Goal: Information Seeking & Learning: Learn about a topic

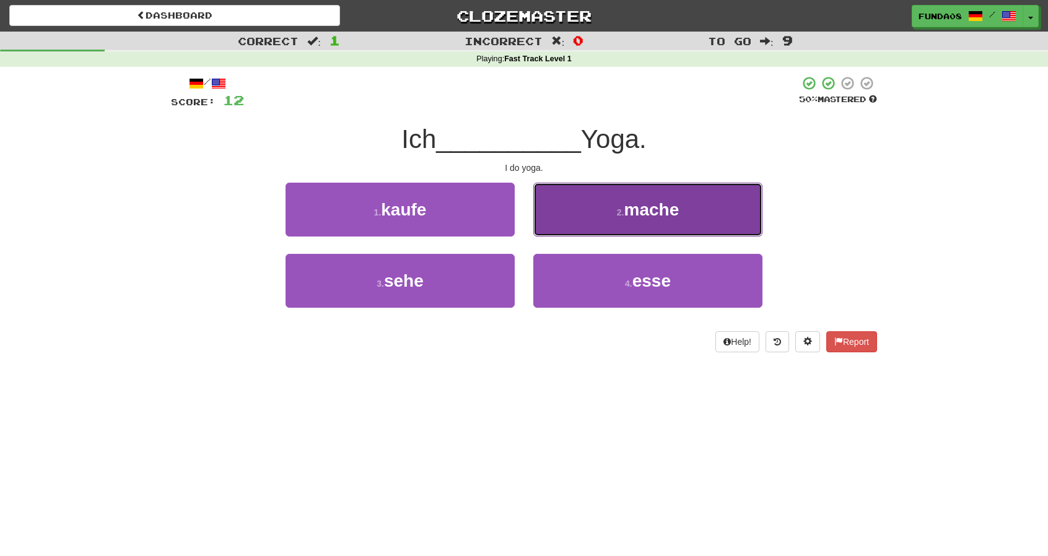
click at [658, 208] on span "mache" at bounding box center [651, 209] width 55 height 19
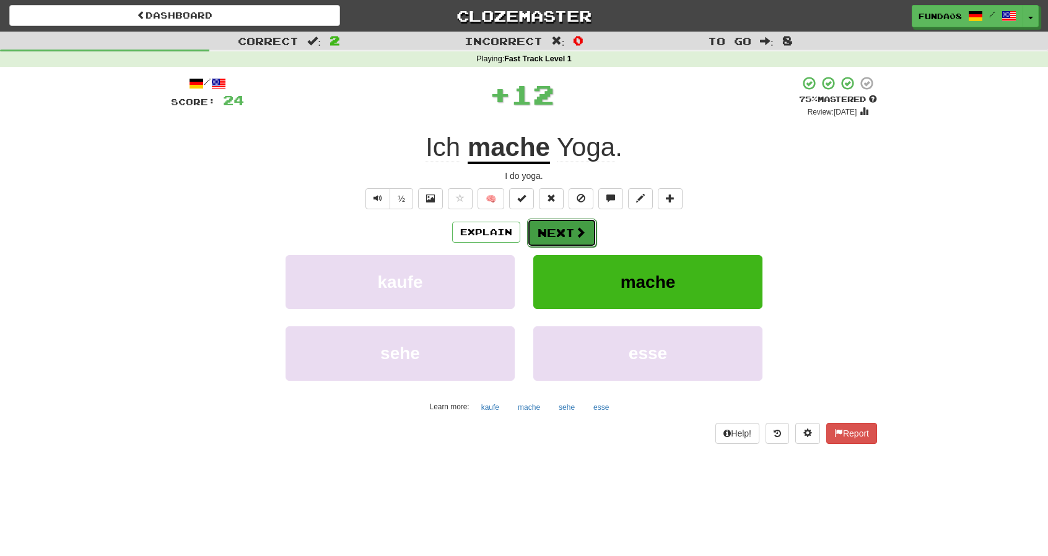
click at [557, 227] on button "Next" at bounding box center [561, 233] width 69 height 28
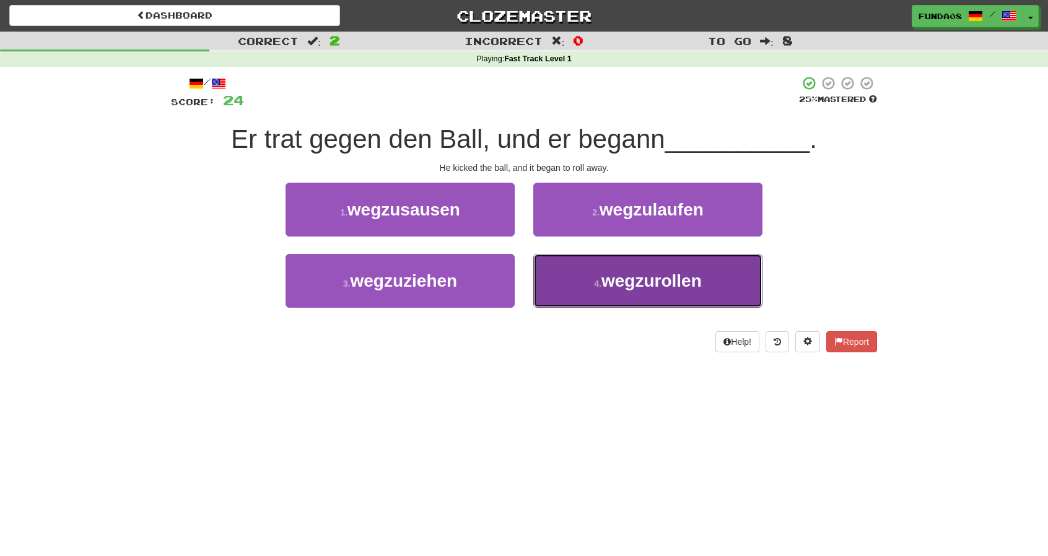
click at [600, 290] on button "4 . wegzurollen" at bounding box center [647, 281] width 229 height 54
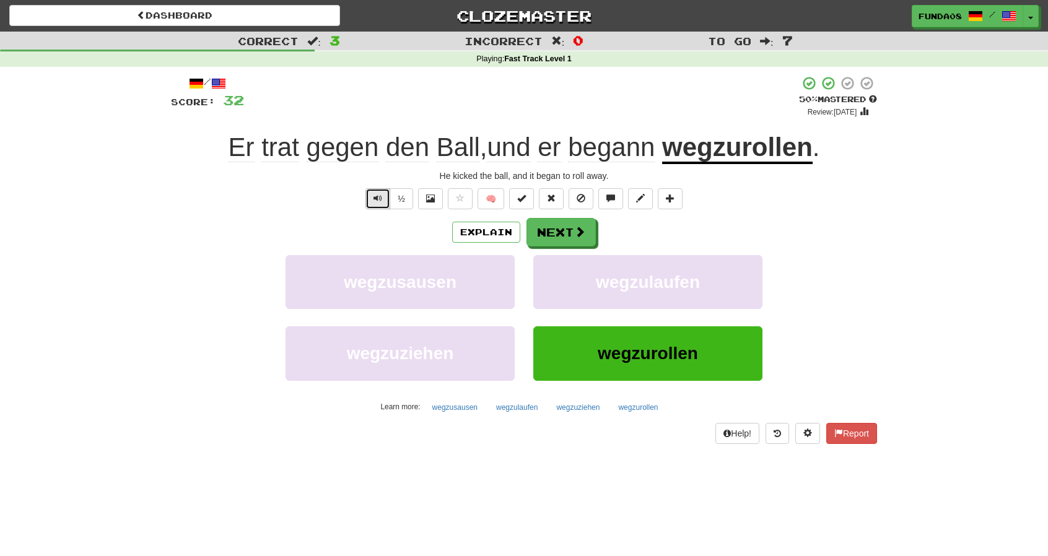
click at [372, 196] on button "Text-to-speech controls" at bounding box center [377, 198] width 25 height 21
click at [565, 232] on button "Next" at bounding box center [561, 233] width 69 height 28
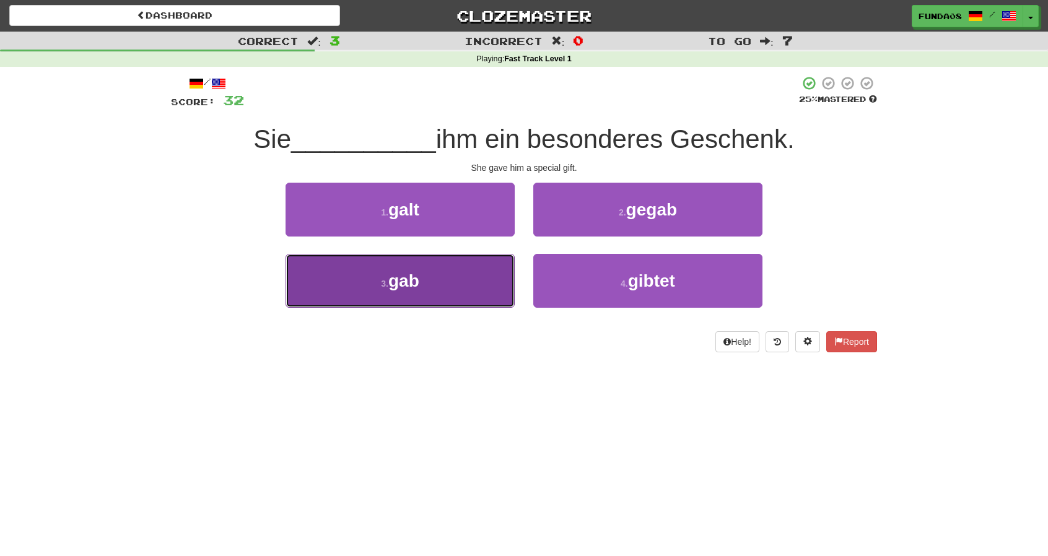
click at [433, 284] on button "3 . gab" at bounding box center [400, 281] width 229 height 54
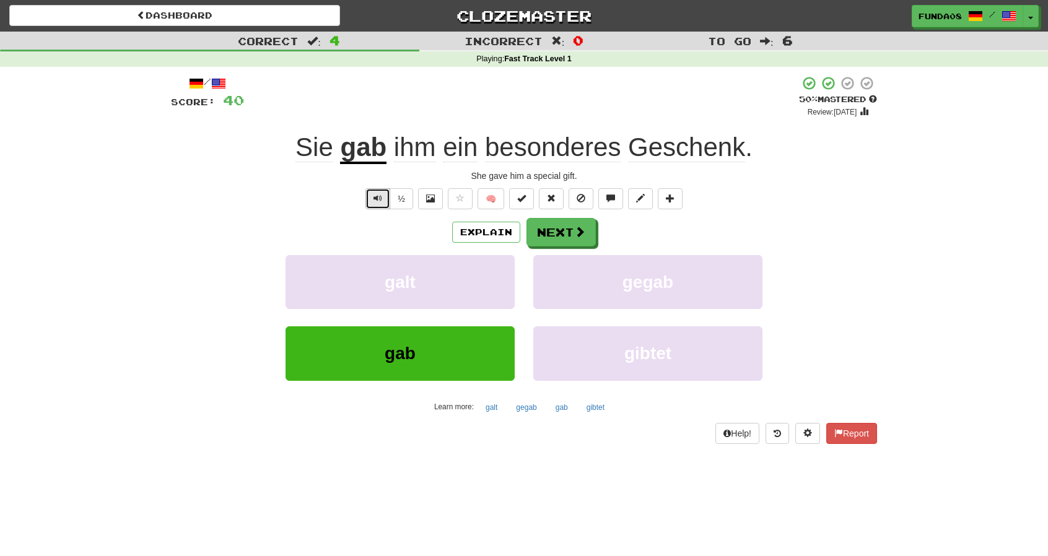
click at [384, 201] on button "Text-to-speech controls" at bounding box center [377, 198] width 25 height 21
click at [570, 237] on button "Next" at bounding box center [561, 233] width 69 height 28
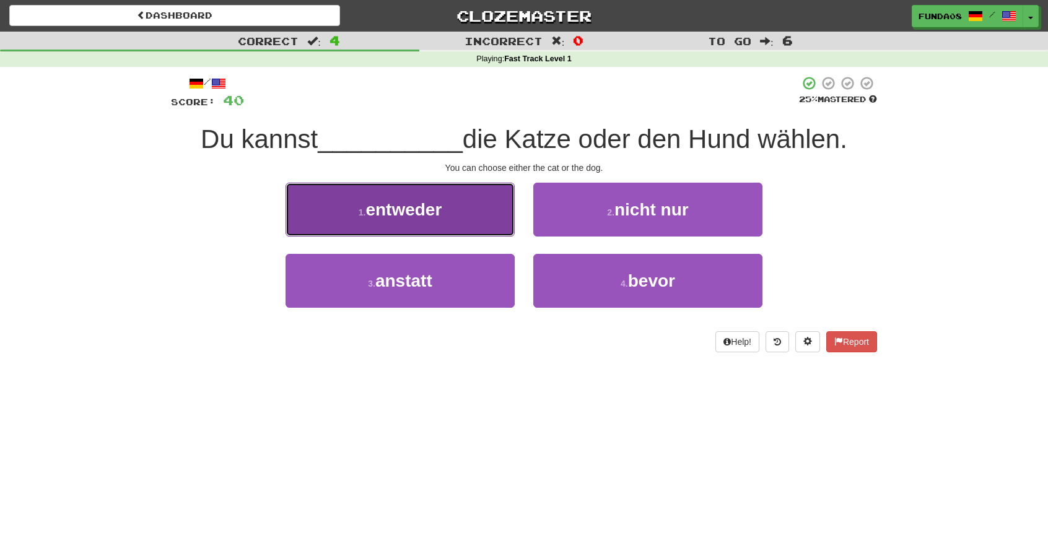
click at [427, 222] on button "1 . entweder" at bounding box center [400, 210] width 229 height 54
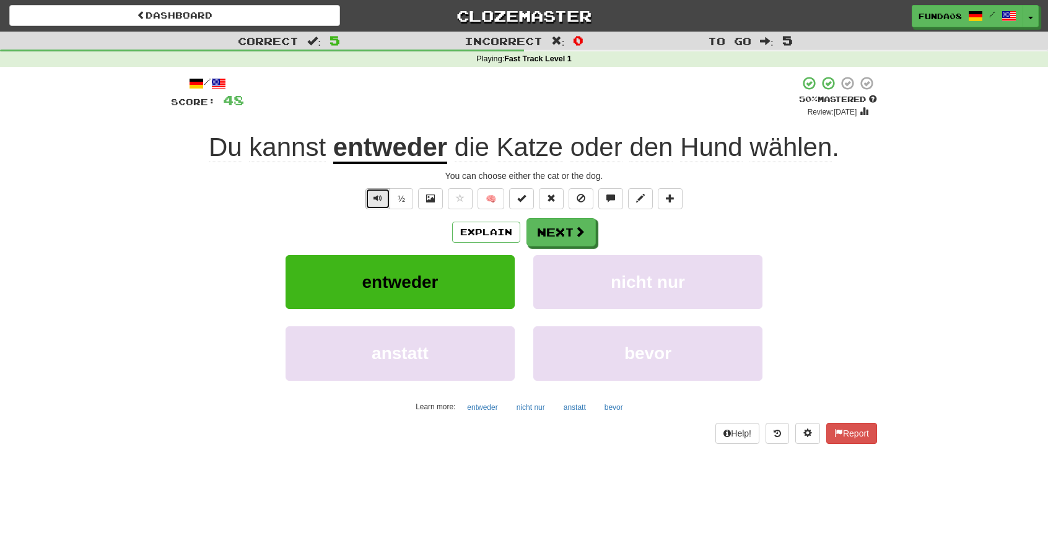
click at [380, 199] on span "Text-to-speech controls" at bounding box center [377, 198] width 9 height 9
click at [569, 232] on button "Next" at bounding box center [561, 233] width 69 height 28
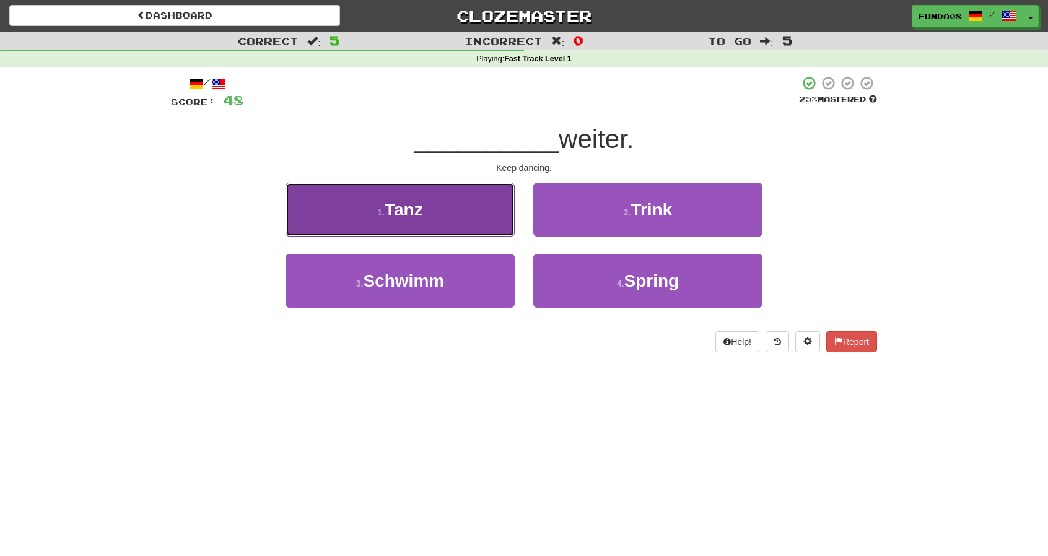
click at [422, 217] on span "Tanz" at bounding box center [404, 209] width 38 height 19
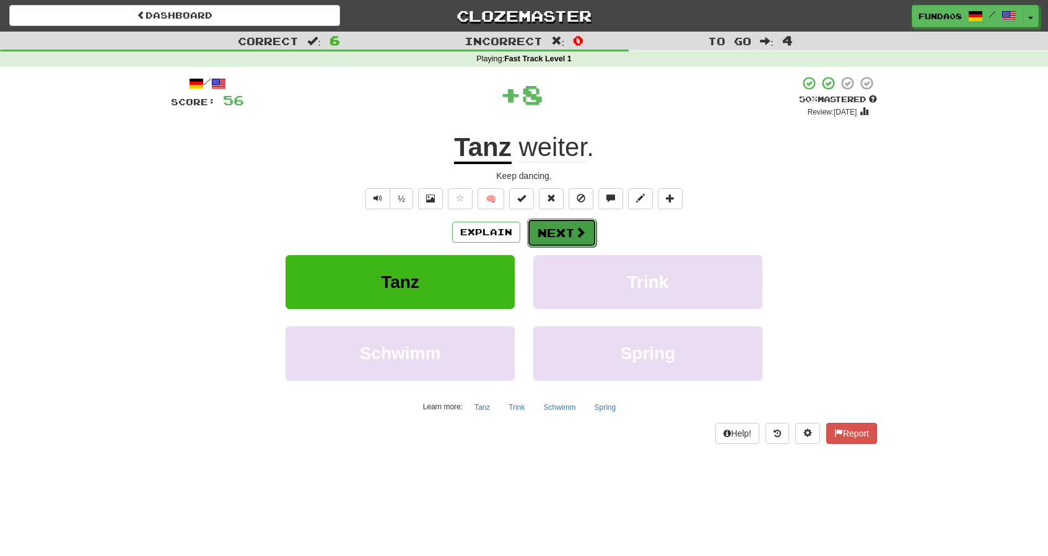
click at [577, 233] on span at bounding box center [580, 232] width 11 height 11
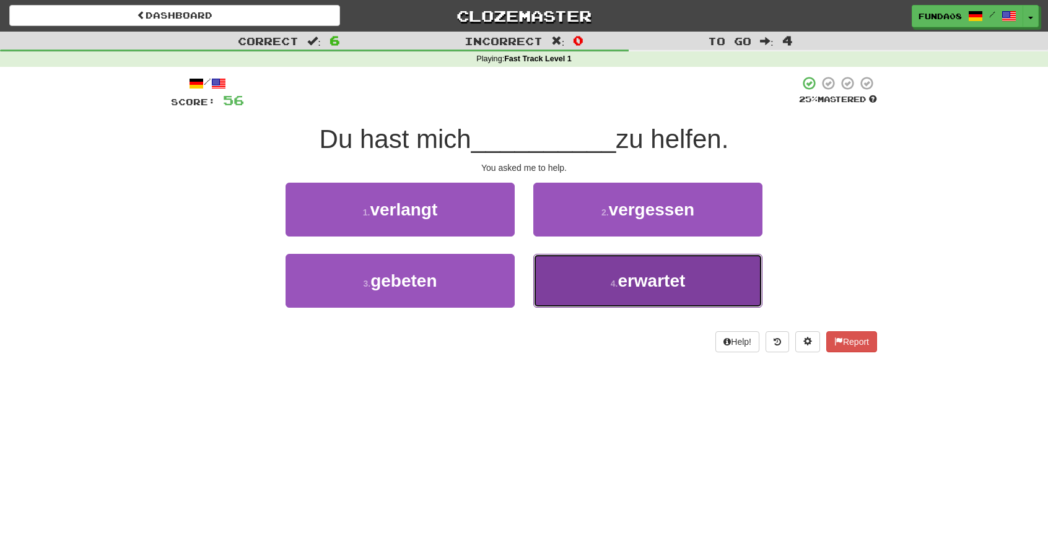
click at [649, 279] on span "erwartet" at bounding box center [651, 280] width 68 height 19
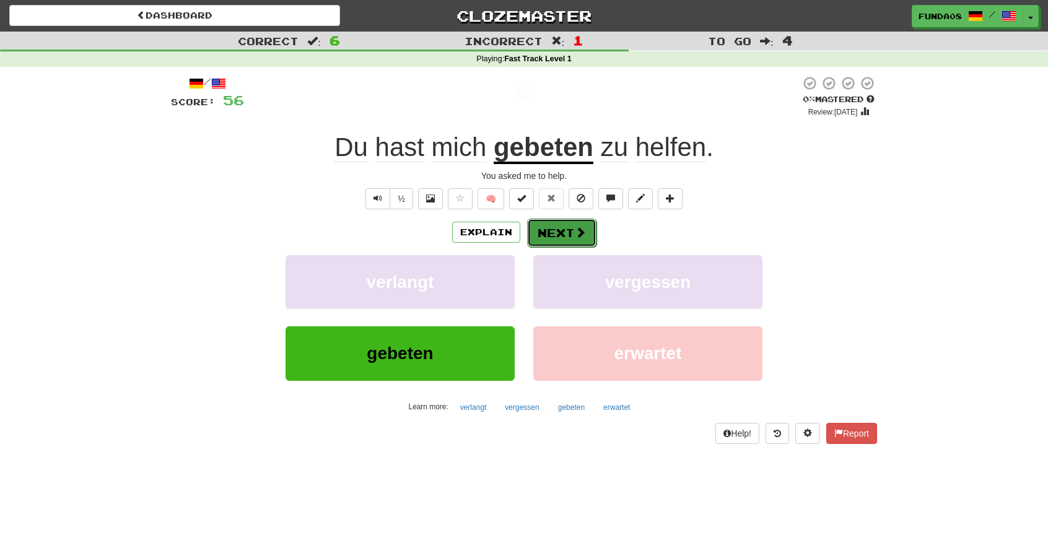
click at [567, 237] on button "Next" at bounding box center [561, 233] width 69 height 28
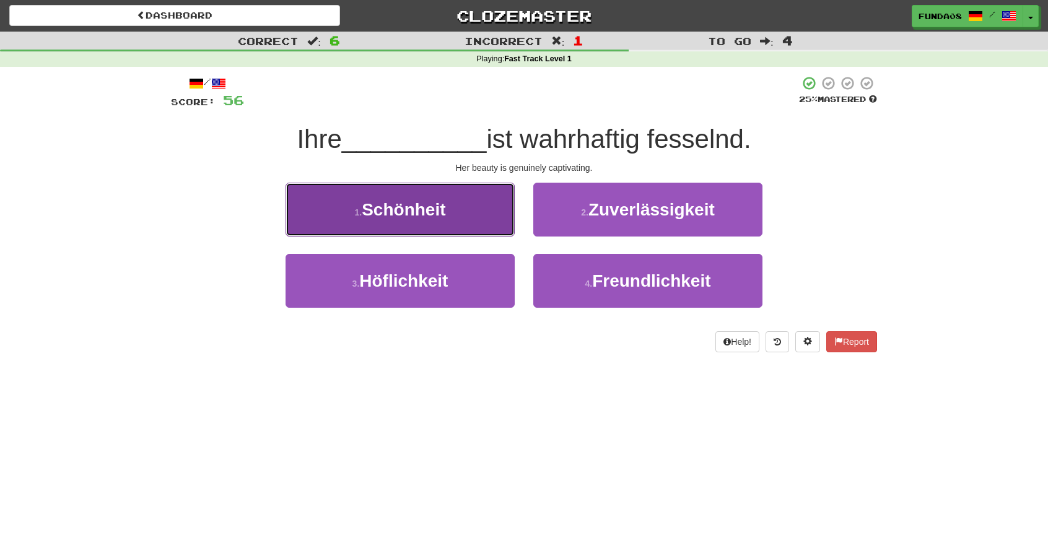
click at [448, 205] on button "1 . Schönheit" at bounding box center [400, 210] width 229 height 54
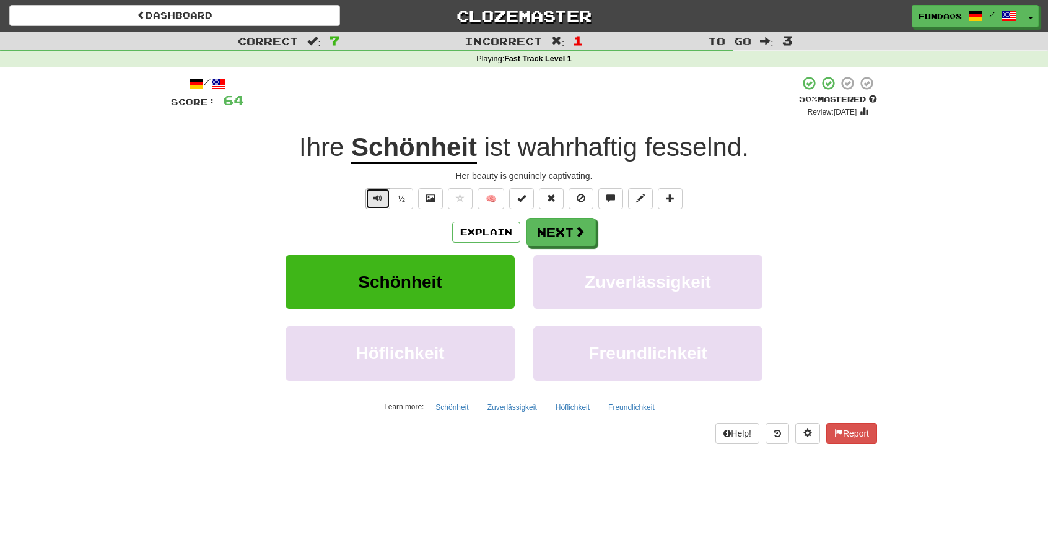
click at [367, 201] on button "Text-to-speech controls" at bounding box center [377, 198] width 25 height 21
click at [565, 237] on button "Next" at bounding box center [561, 233] width 69 height 28
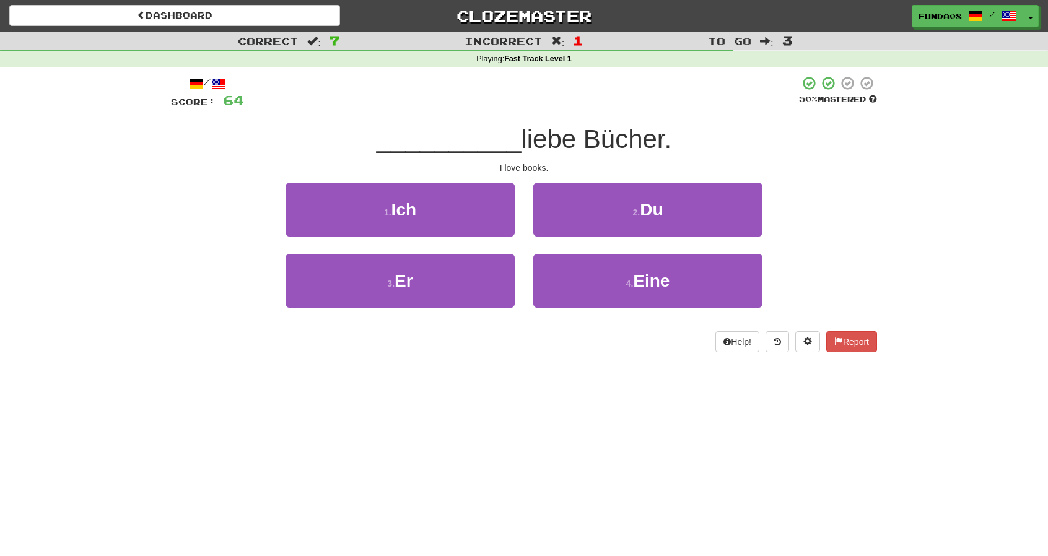
click at [447, 238] on div "1 . Ich" at bounding box center [400, 218] width 248 height 71
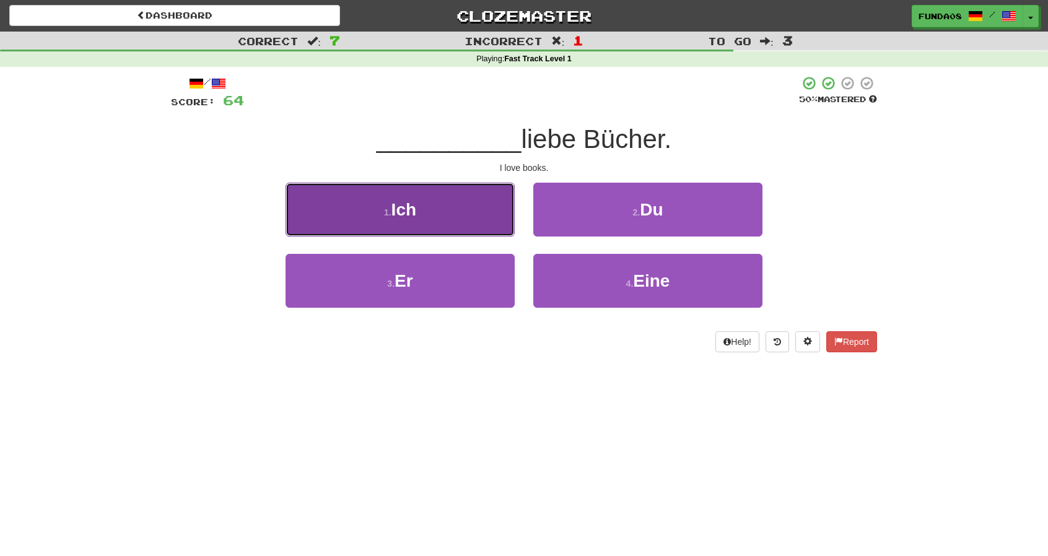
click at [457, 212] on button "1 . Ich" at bounding box center [400, 210] width 229 height 54
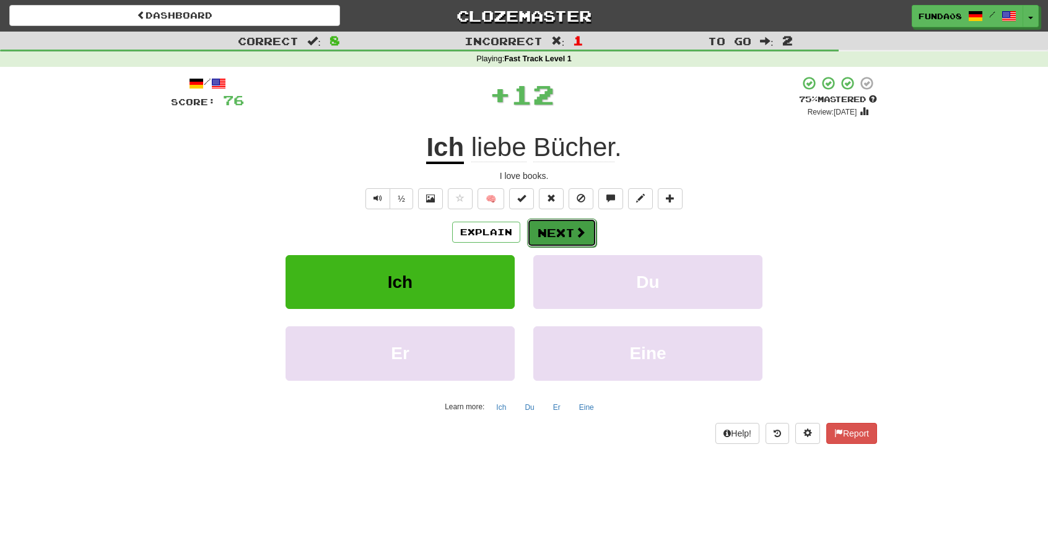
click at [565, 238] on button "Next" at bounding box center [561, 233] width 69 height 28
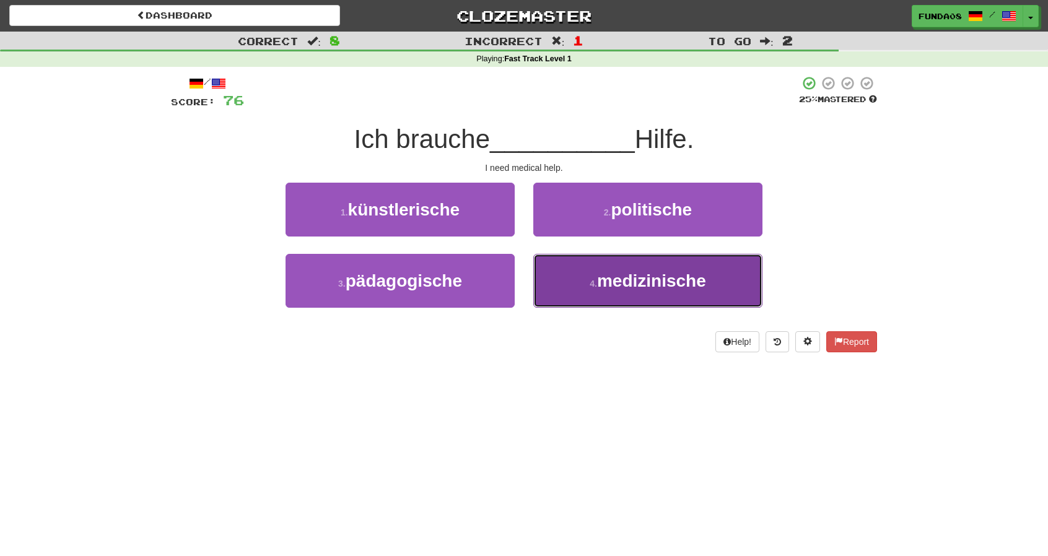
click at [592, 271] on button "4 . medizinische" at bounding box center [647, 281] width 229 height 54
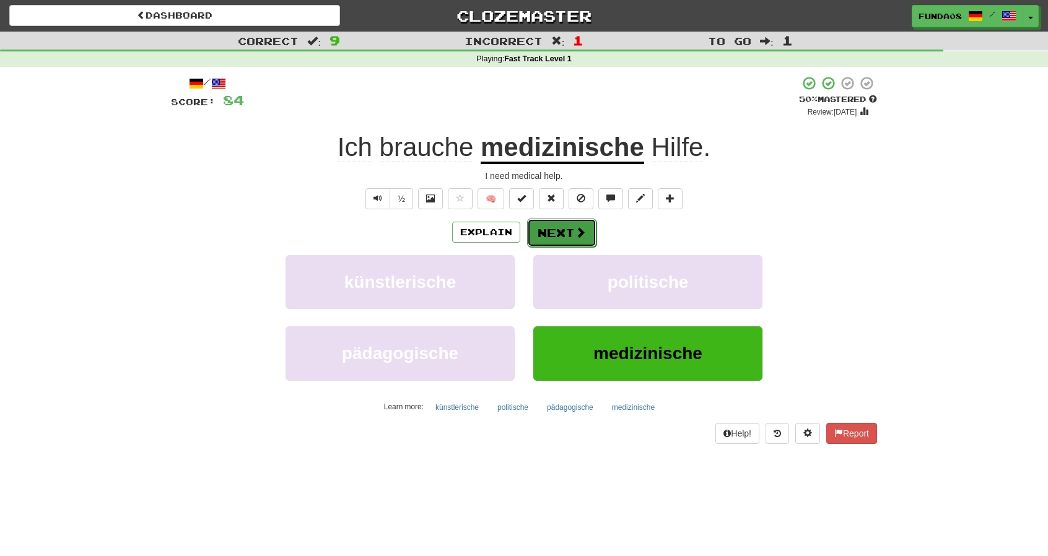
click at [556, 232] on button "Next" at bounding box center [561, 233] width 69 height 28
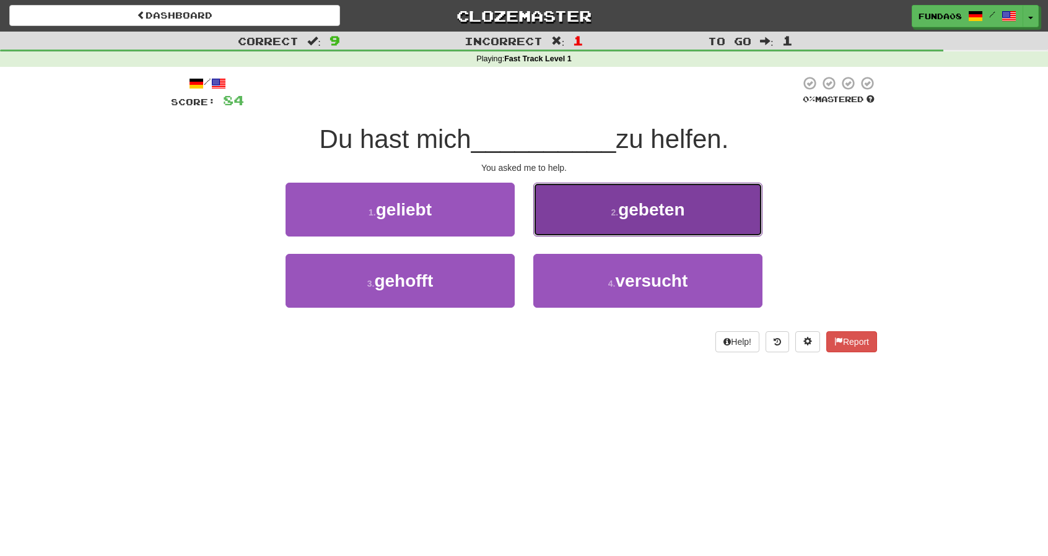
click at [679, 222] on button "2 . gebeten" at bounding box center [647, 210] width 229 height 54
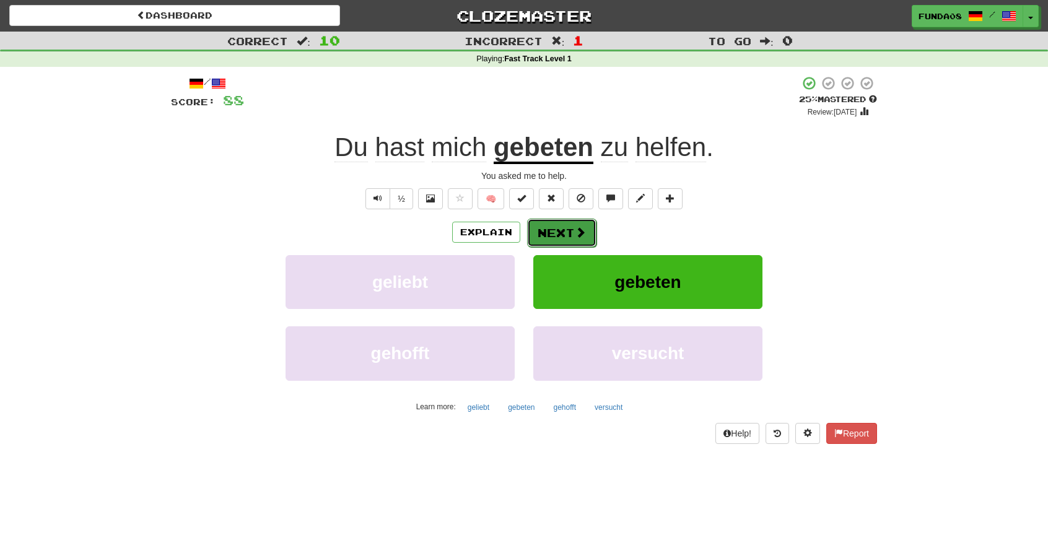
click at [569, 235] on button "Next" at bounding box center [561, 233] width 69 height 28
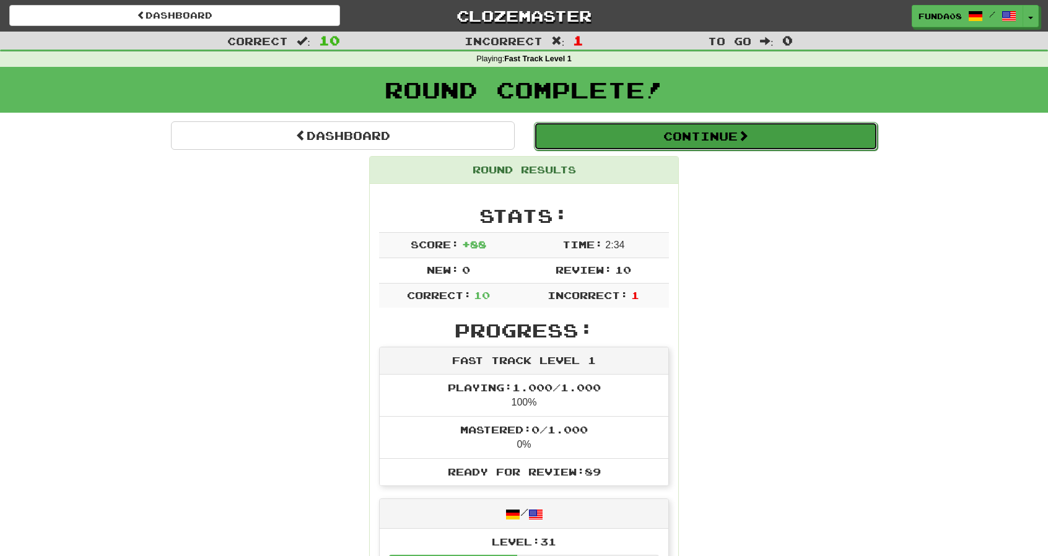
click at [718, 136] on button "Continue" at bounding box center [706, 136] width 344 height 28
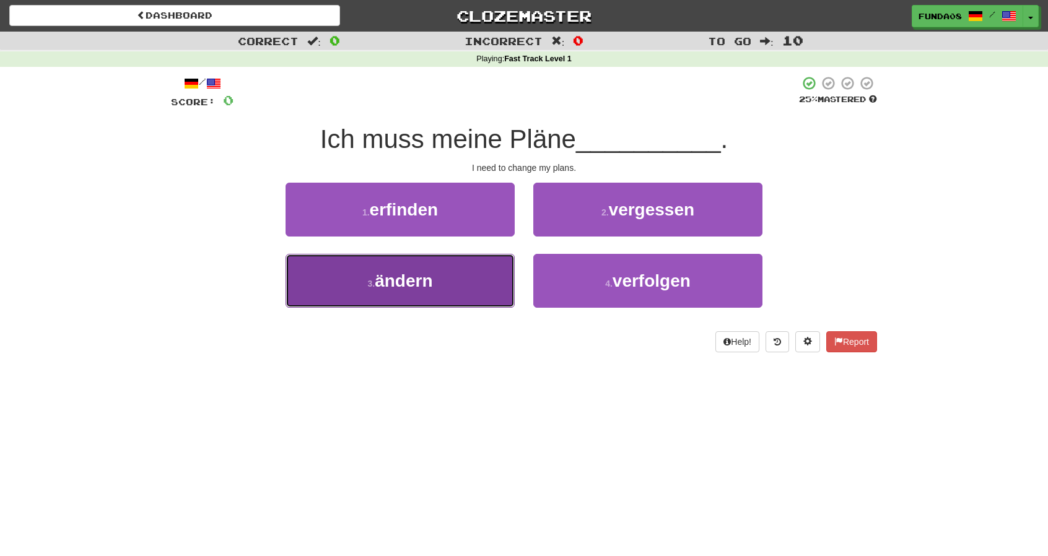
click at [447, 292] on button "3 . ändern" at bounding box center [400, 281] width 229 height 54
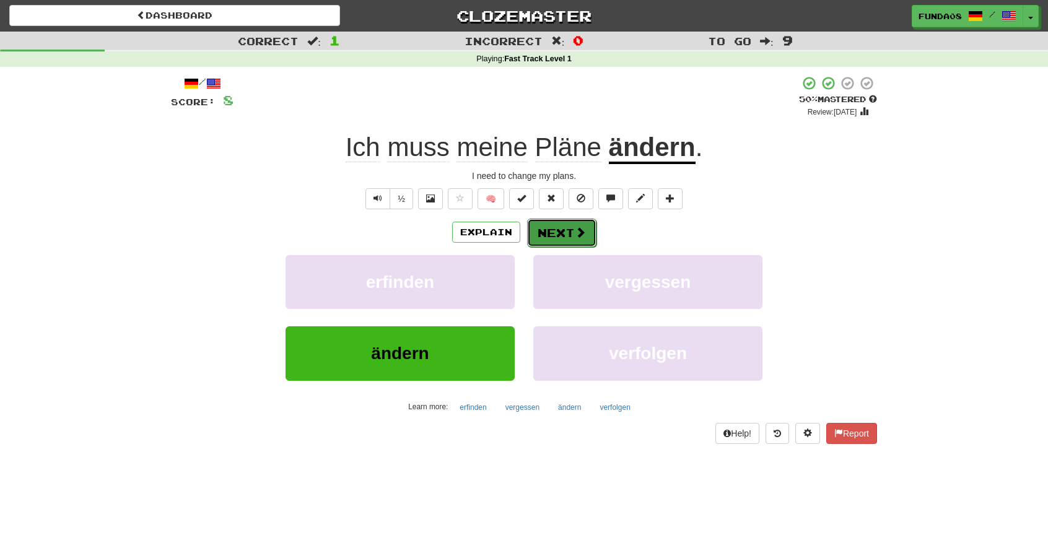
click at [581, 232] on span at bounding box center [580, 232] width 11 height 11
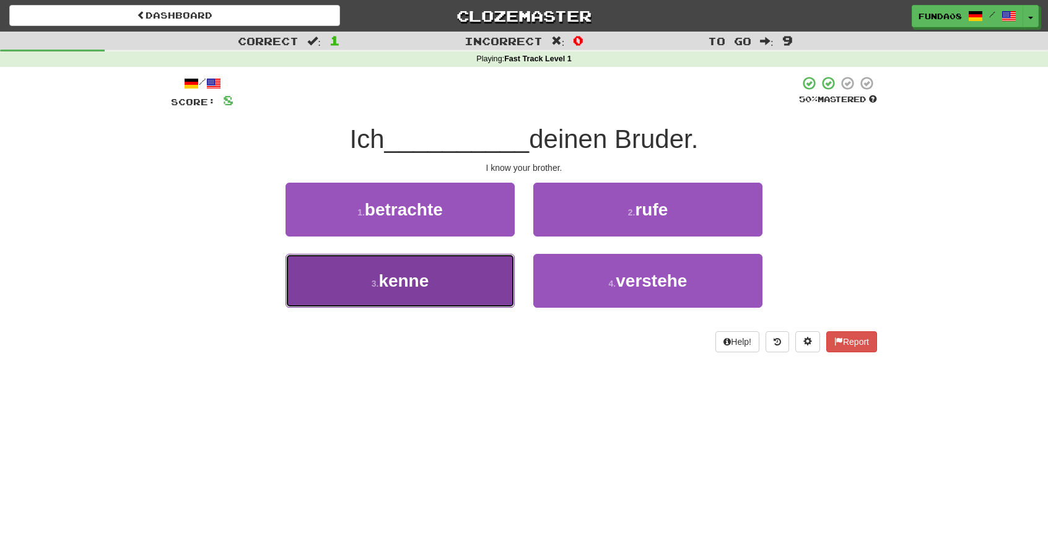
click at [465, 295] on button "3 . kenne" at bounding box center [400, 281] width 229 height 54
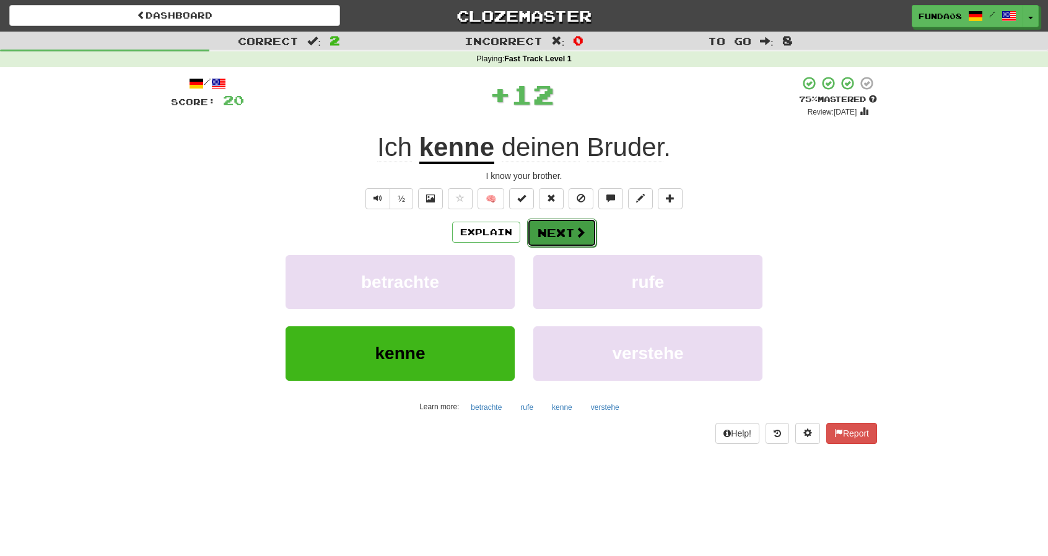
click at [565, 242] on button "Next" at bounding box center [561, 233] width 69 height 28
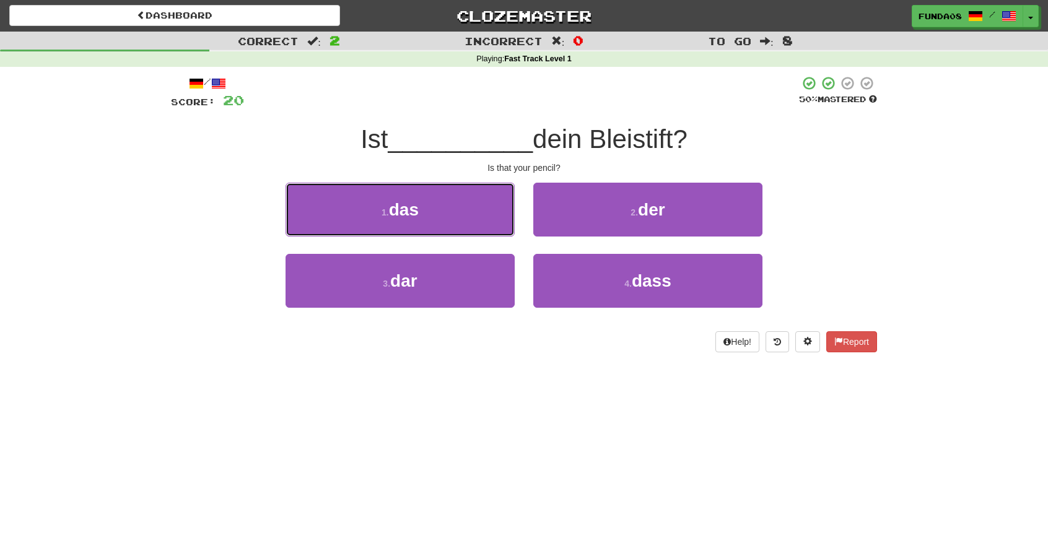
click at [468, 214] on button "1 . das" at bounding box center [400, 210] width 229 height 54
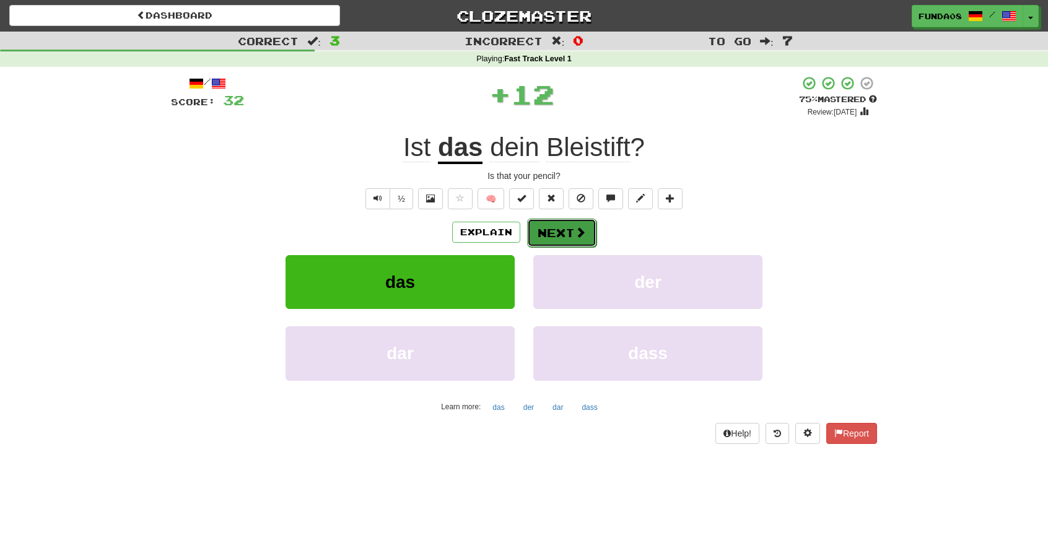
click at [559, 227] on button "Next" at bounding box center [561, 233] width 69 height 28
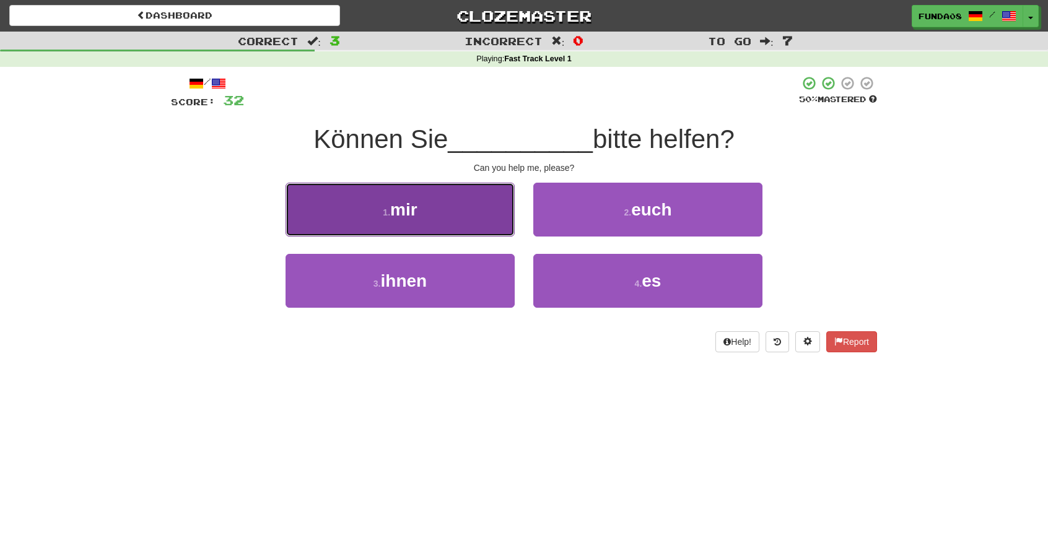
click at [454, 210] on button "1 . mir" at bounding box center [400, 210] width 229 height 54
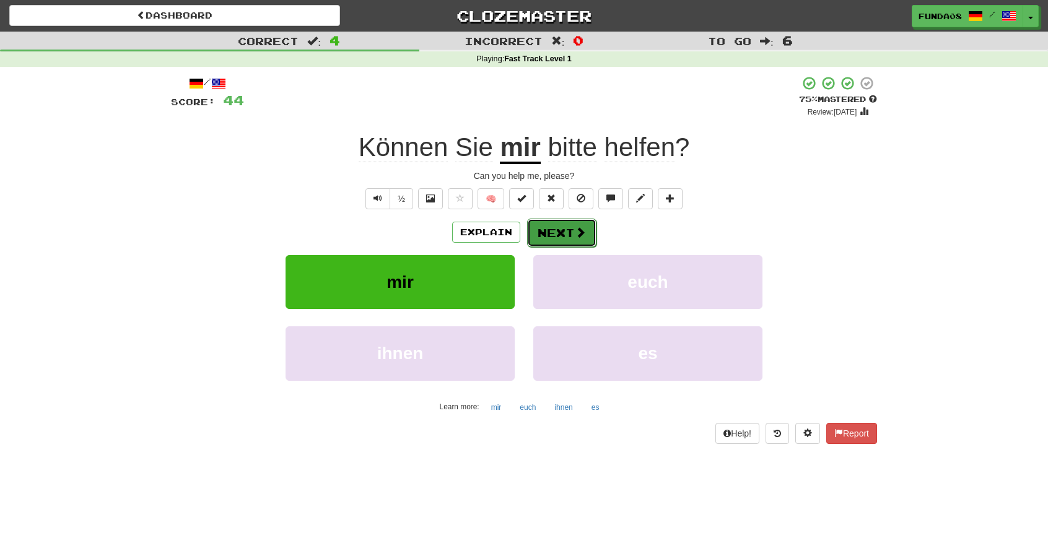
click at [561, 237] on button "Next" at bounding box center [561, 233] width 69 height 28
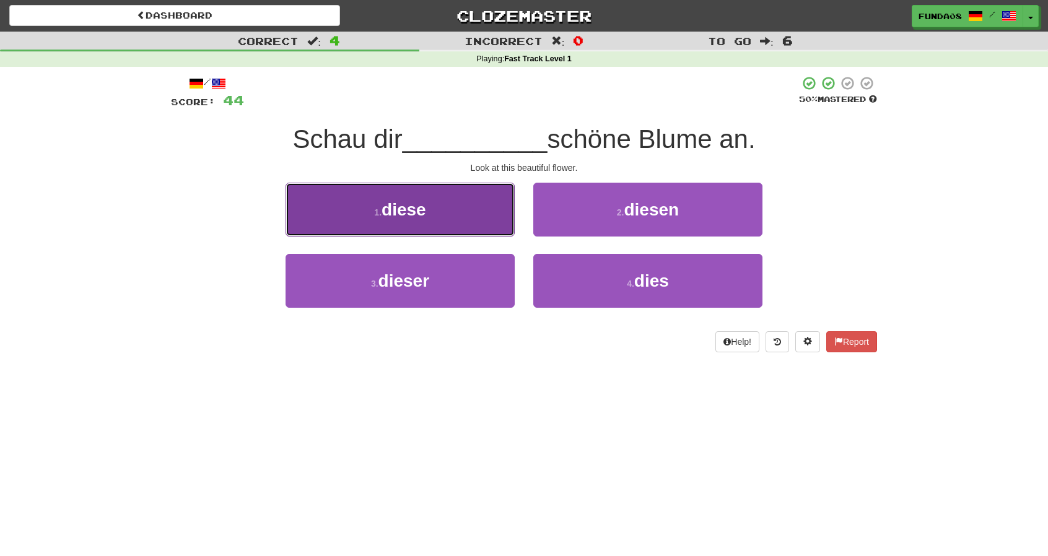
click at [456, 229] on button "1 . diese" at bounding box center [400, 210] width 229 height 54
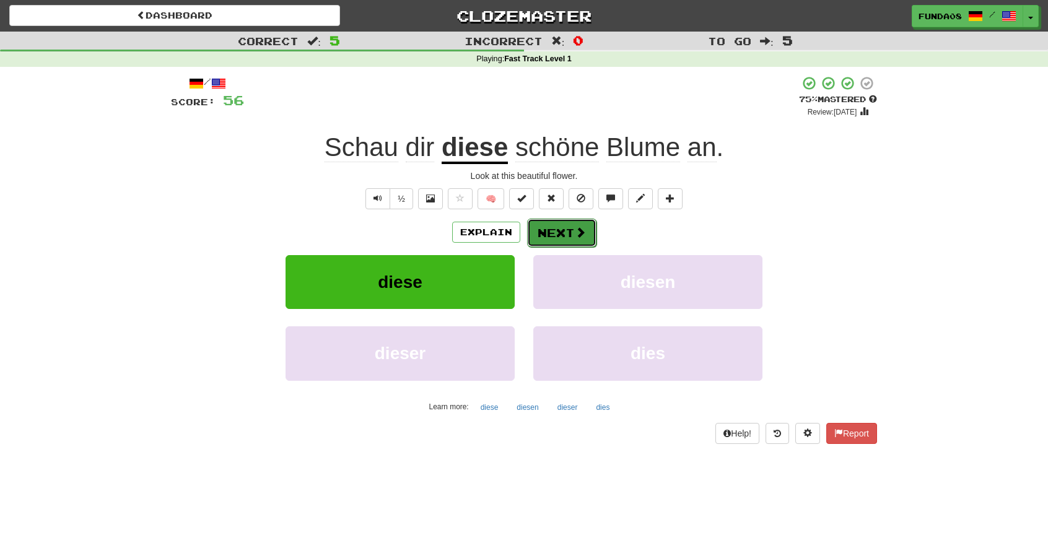
click at [541, 238] on button "Next" at bounding box center [561, 233] width 69 height 28
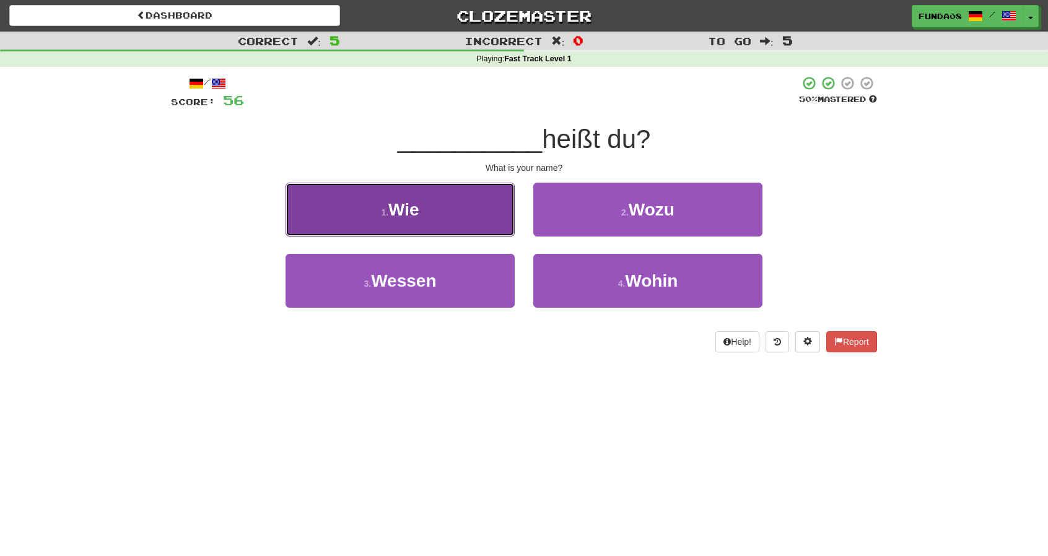
click at [455, 220] on button "1 . Wie" at bounding box center [400, 210] width 229 height 54
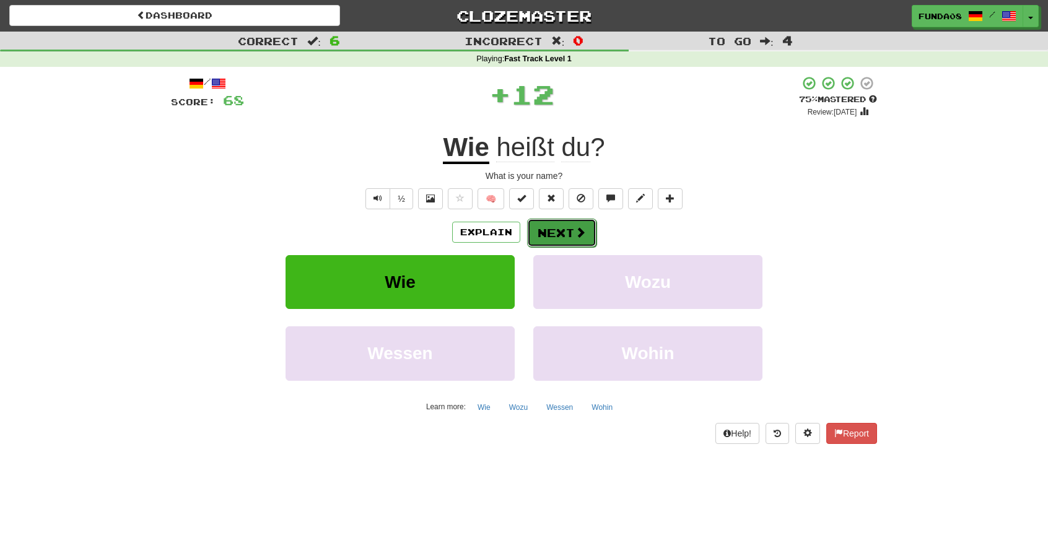
click at [564, 228] on button "Next" at bounding box center [561, 233] width 69 height 28
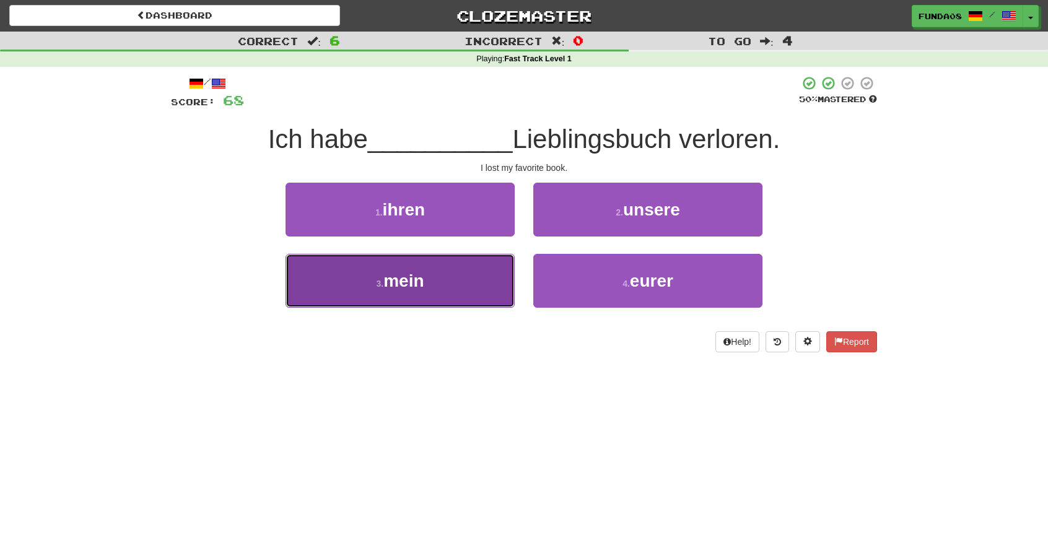
click at [419, 282] on span "mein" at bounding box center [403, 280] width 40 height 19
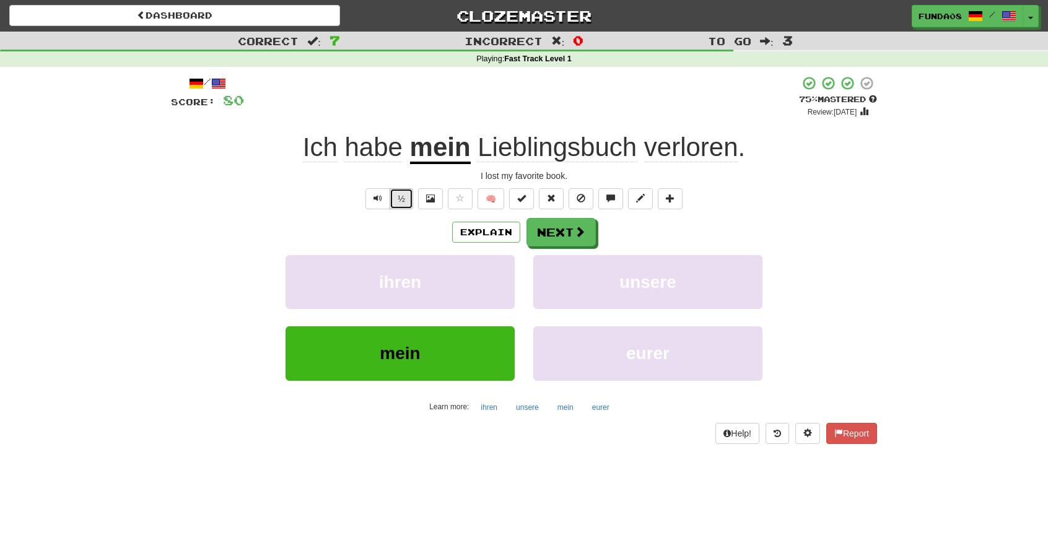
click at [399, 200] on button "½" at bounding box center [402, 198] width 24 height 21
click at [386, 199] on button "Text-to-speech controls" at bounding box center [377, 198] width 25 height 21
click at [403, 199] on button "½" at bounding box center [402, 198] width 24 height 21
click at [382, 198] on span "Text-to-speech controls" at bounding box center [377, 198] width 9 height 9
click at [410, 198] on button "½" at bounding box center [402, 198] width 24 height 21
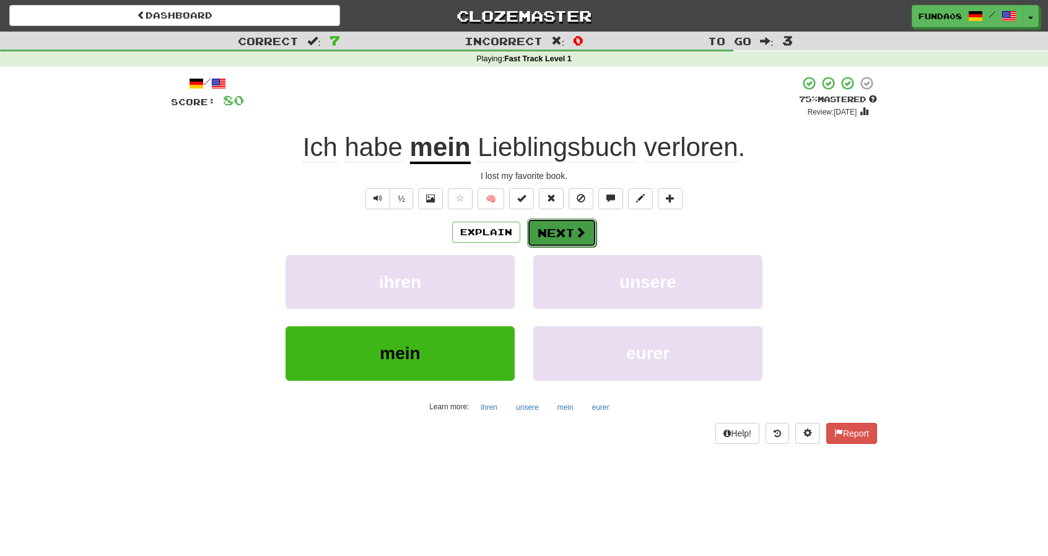
click at [547, 241] on button "Next" at bounding box center [561, 233] width 69 height 28
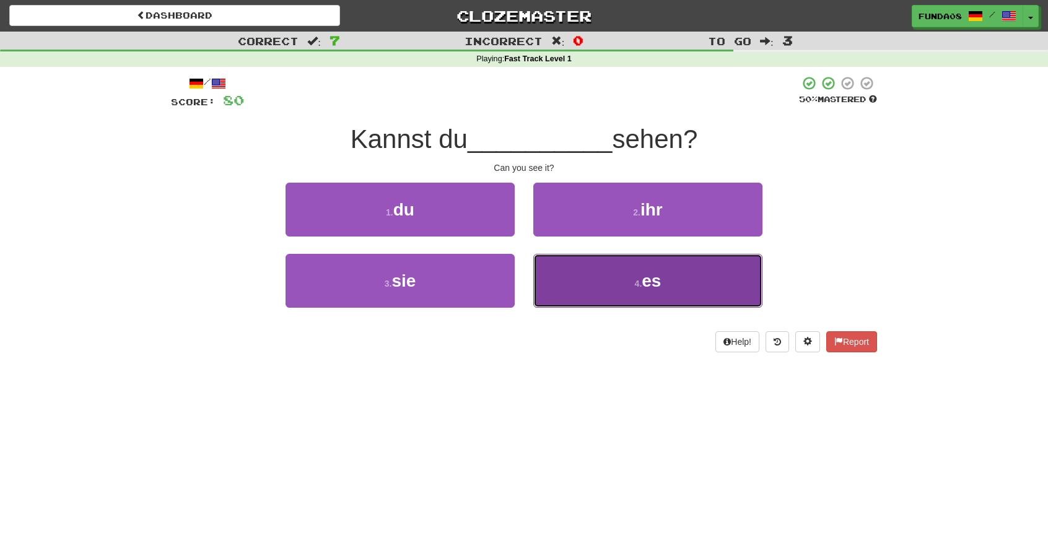
click at [643, 300] on button "4 . es" at bounding box center [647, 281] width 229 height 54
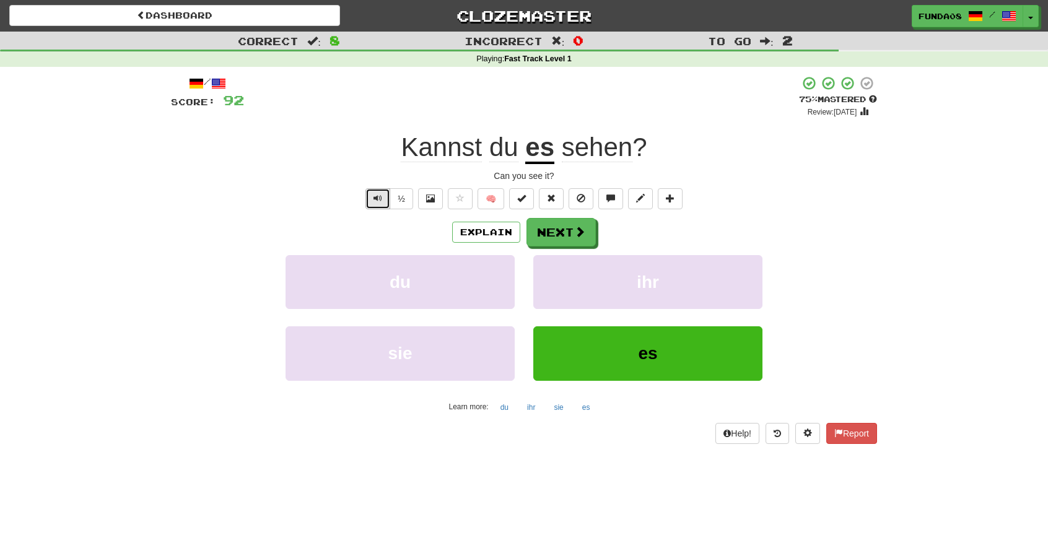
click at [372, 205] on button "Text-to-speech controls" at bounding box center [377, 198] width 25 height 21
click at [567, 233] on button "Next" at bounding box center [561, 233] width 69 height 28
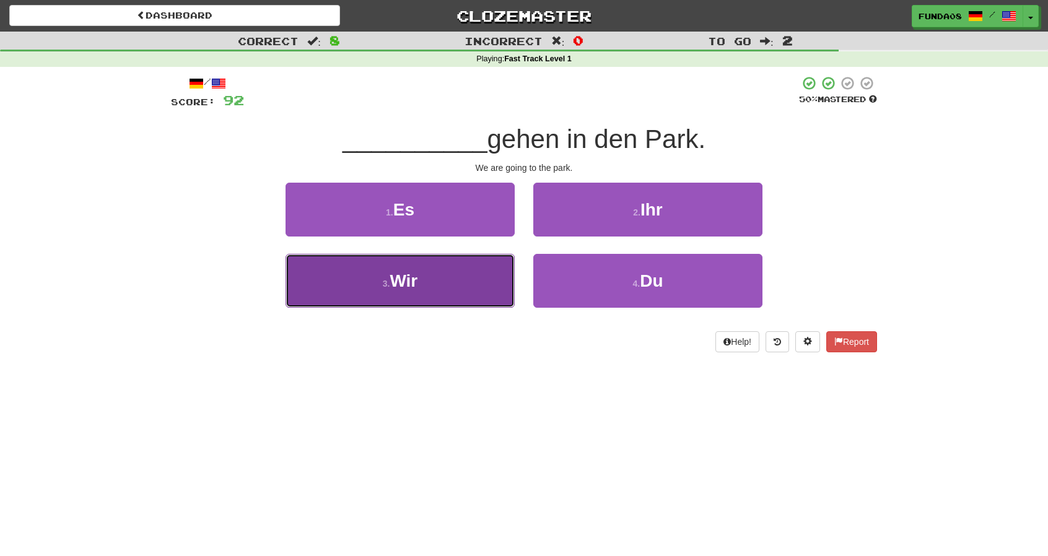
click at [445, 297] on button "3 . Wir" at bounding box center [400, 281] width 229 height 54
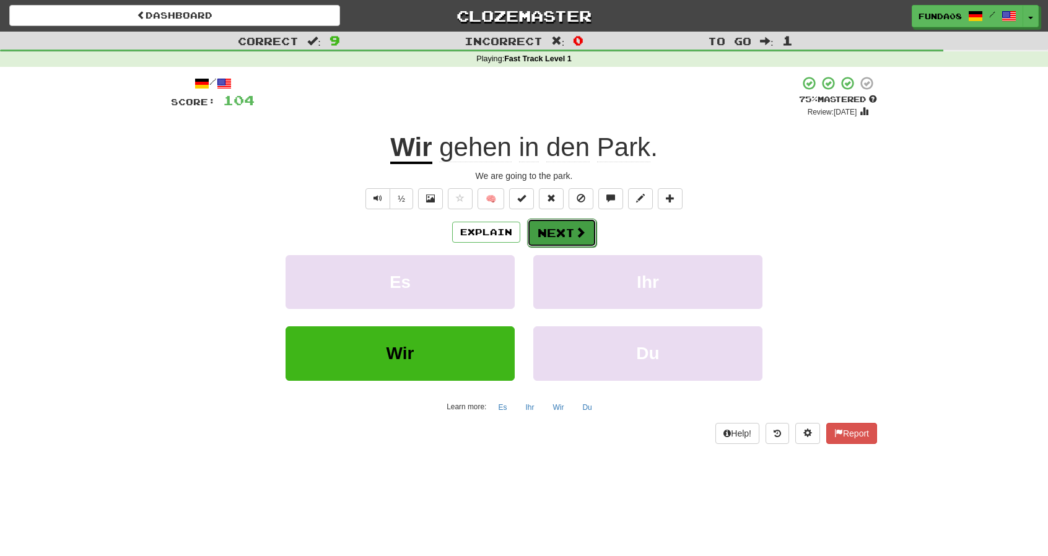
click at [575, 233] on span at bounding box center [580, 232] width 11 height 11
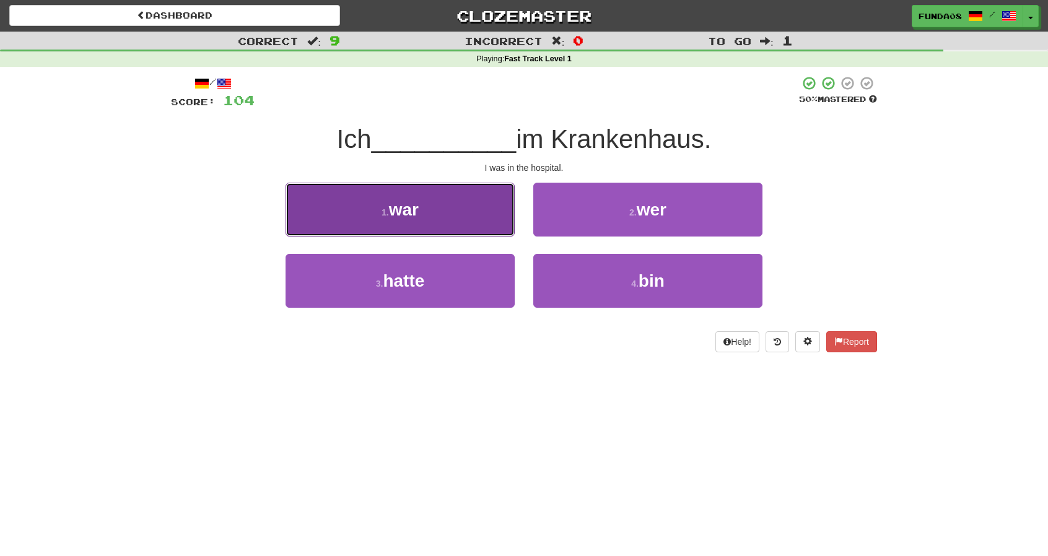
click at [410, 227] on button "1 . war" at bounding box center [400, 210] width 229 height 54
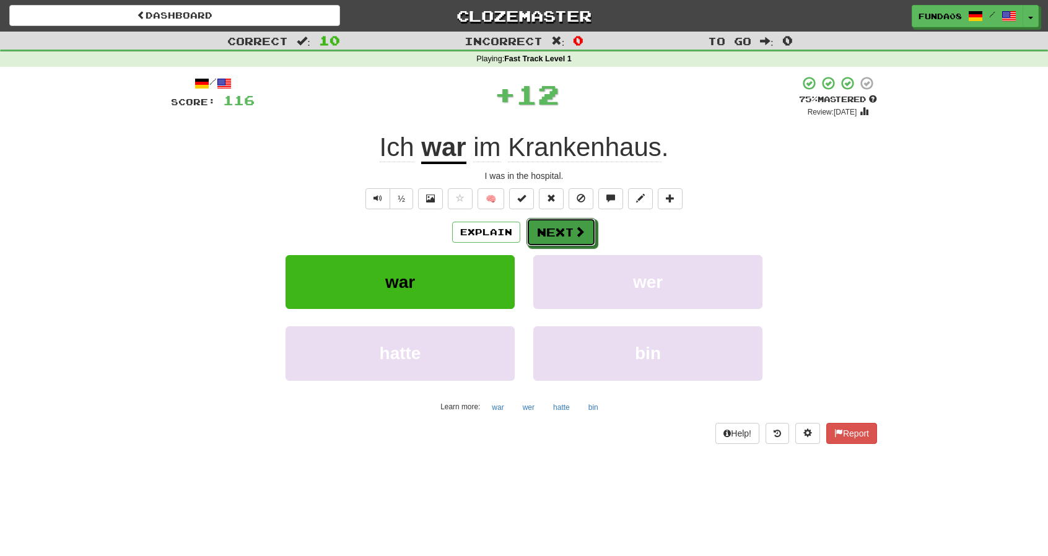
click at [549, 236] on button "Next" at bounding box center [560, 232] width 69 height 28
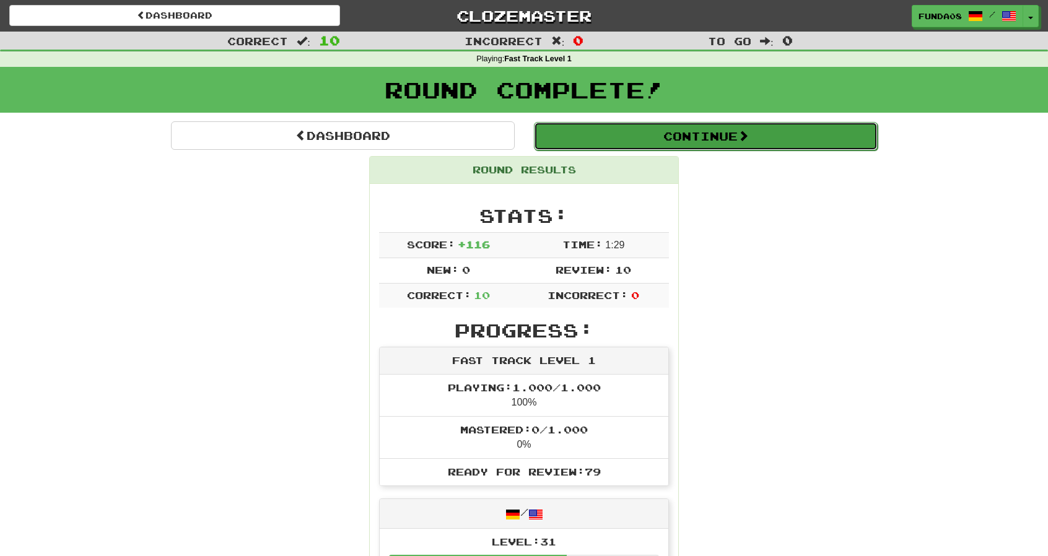
click at [716, 147] on button "Continue" at bounding box center [706, 136] width 344 height 28
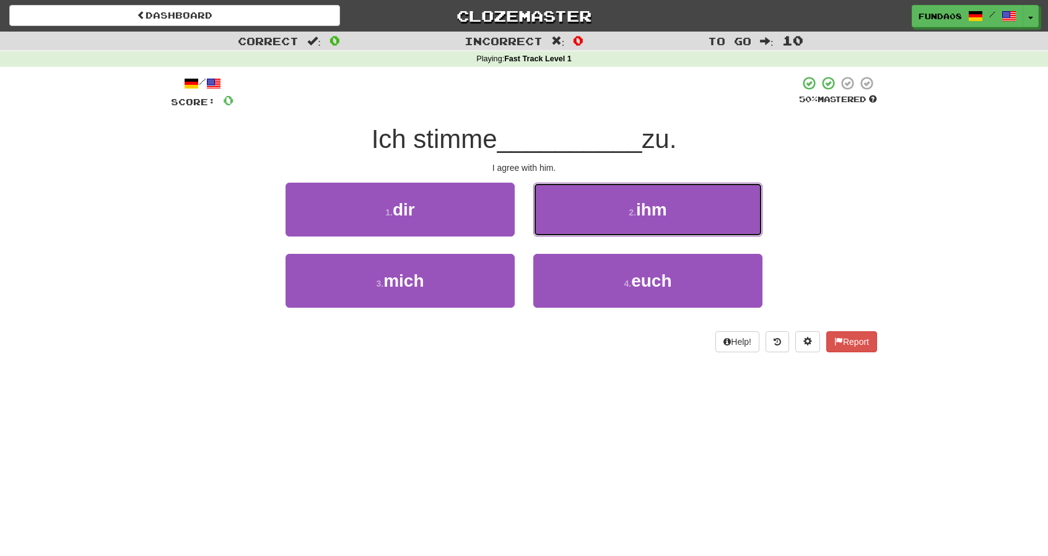
click at [624, 214] on button "2 . ihm" at bounding box center [647, 210] width 229 height 54
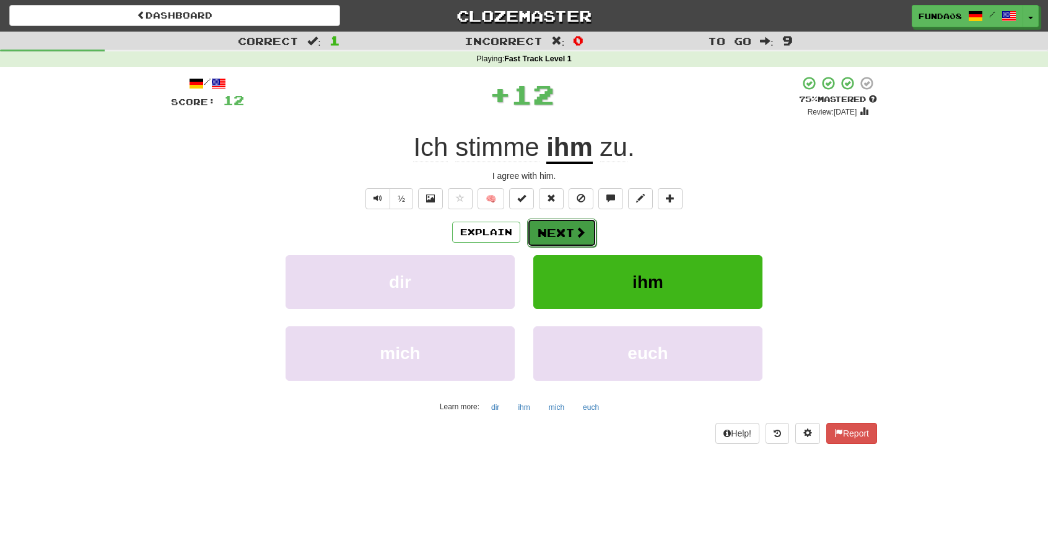
click at [575, 232] on span at bounding box center [580, 232] width 11 height 11
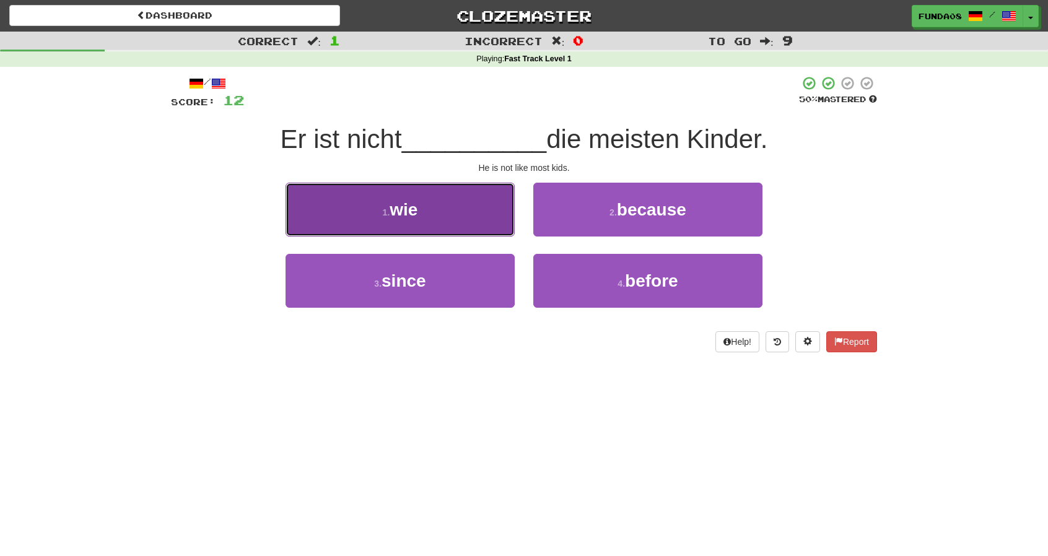
click at [398, 214] on span "wie" at bounding box center [404, 209] width 28 height 19
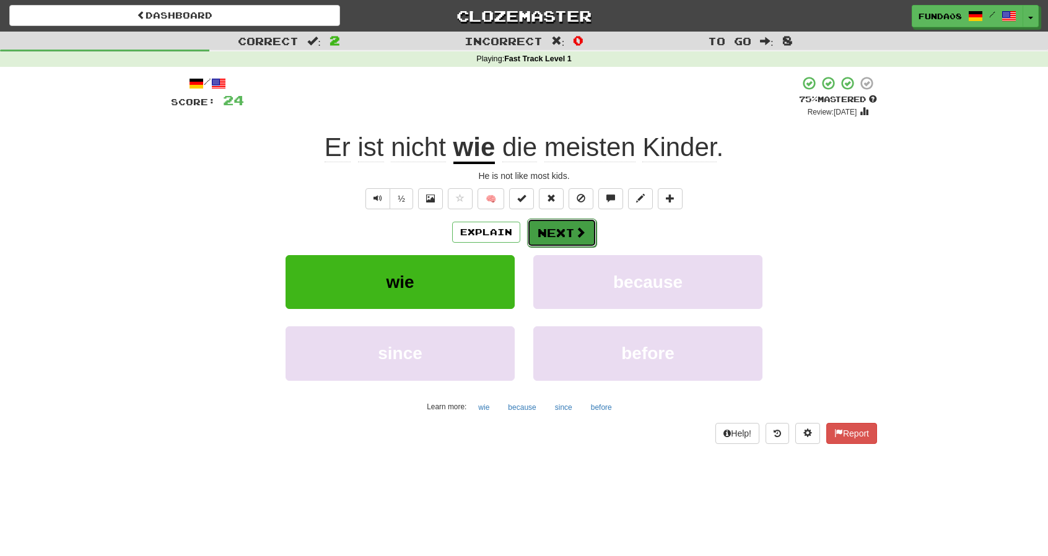
click at [562, 235] on button "Next" at bounding box center [561, 233] width 69 height 28
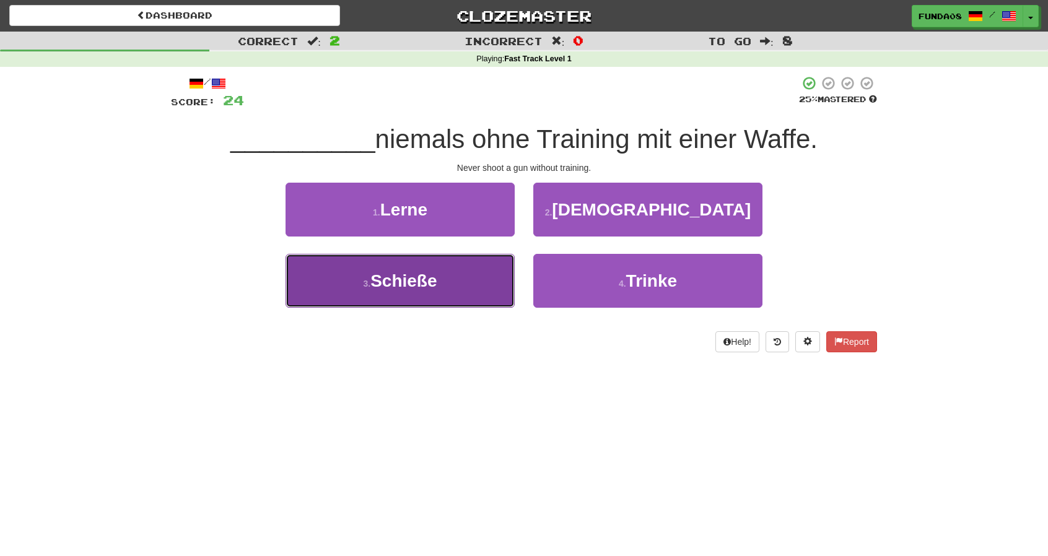
click at [421, 292] on button "3 . Schieße" at bounding box center [400, 281] width 229 height 54
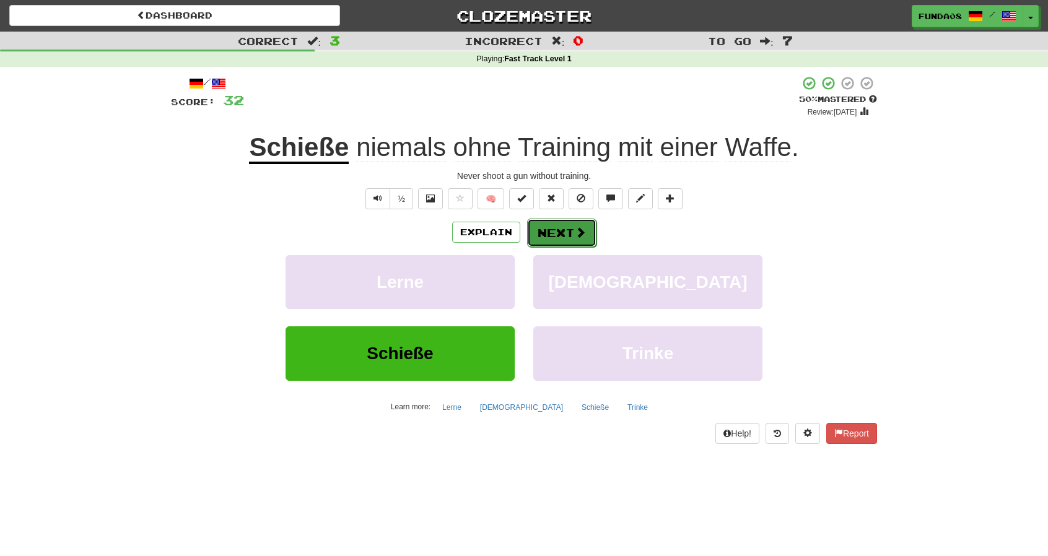
click at [571, 230] on button "Next" at bounding box center [561, 233] width 69 height 28
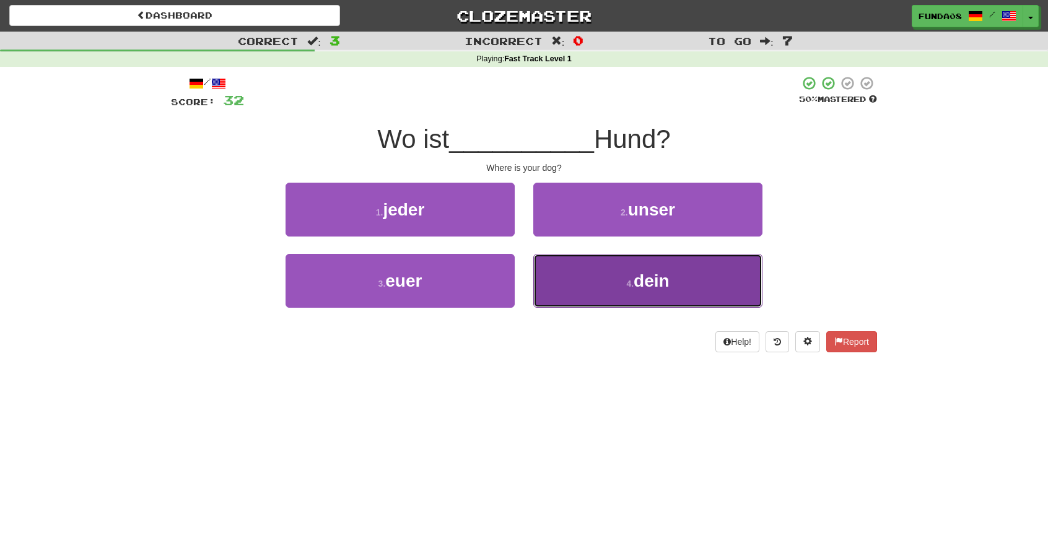
click at [656, 294] on button "4 . dein" at bounding box center [647, 281] width 229 height 54
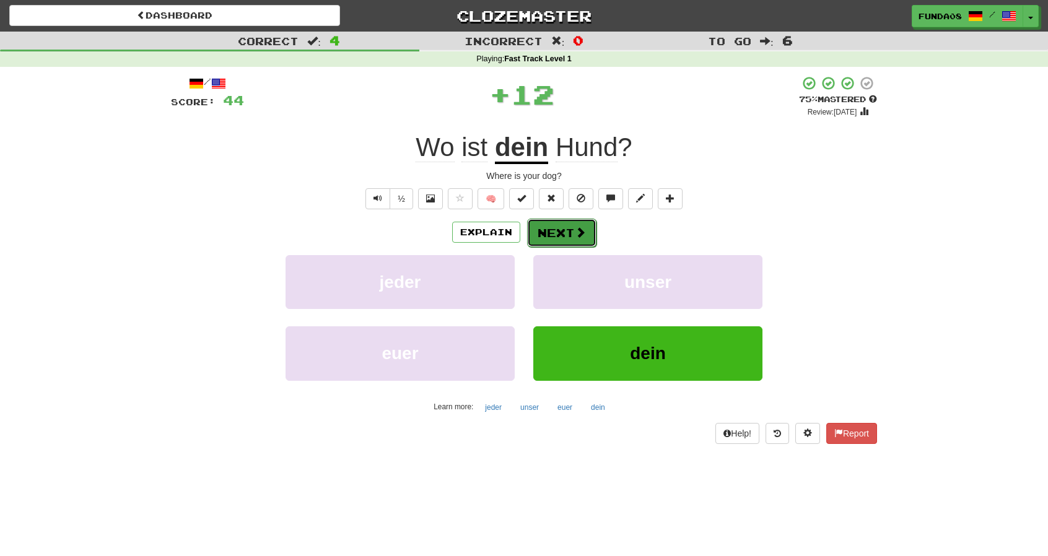
click at [547, 237] on button "Next" at bounding box center [561, 233] width 69 height 28
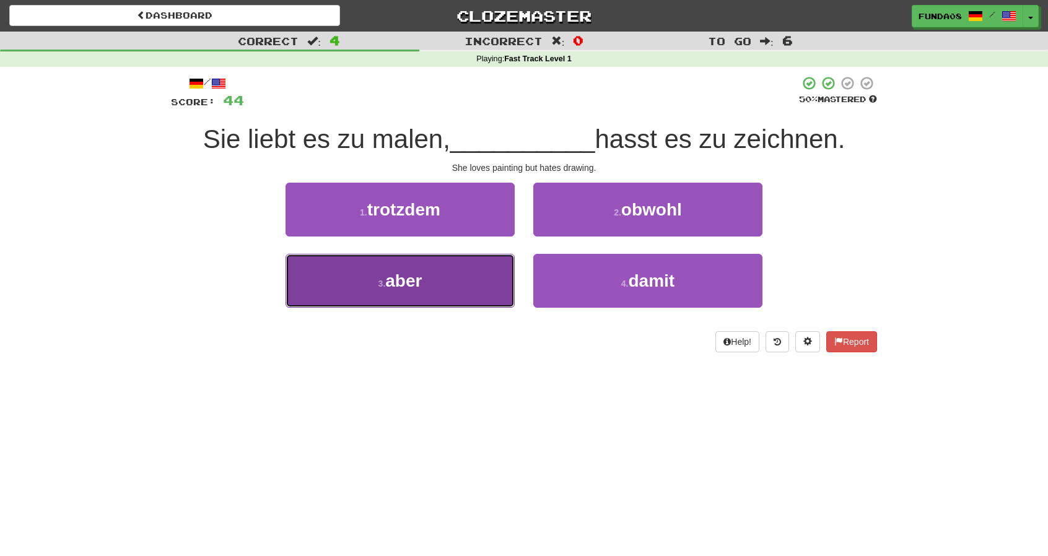
click at [415, 282] on span "aber" at bounding box center [403, 280] width 37 height 19
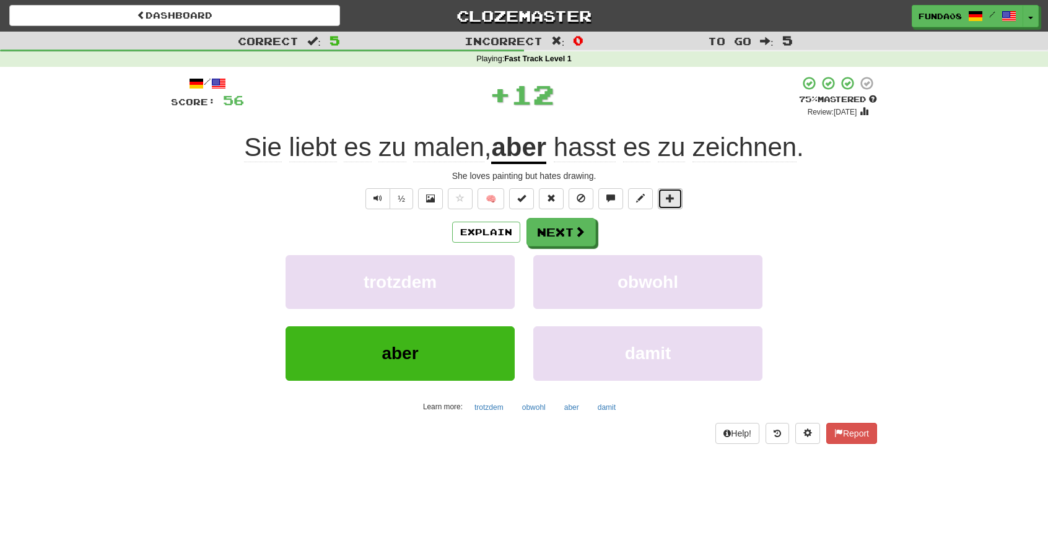
click at [675, 203] on button at bounding box center [670, 198] width 25 height 21
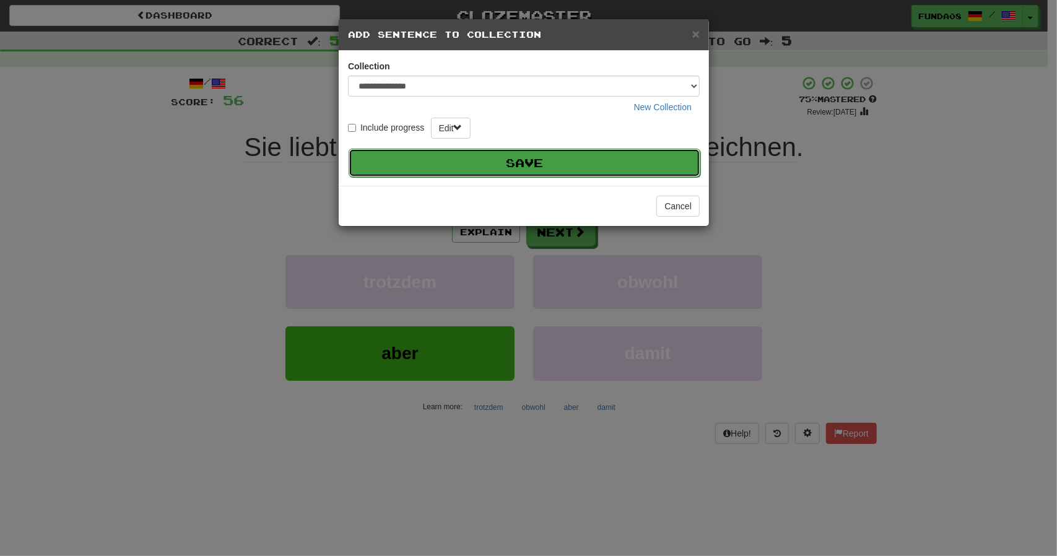
click at [602, 162] on button "Save" at bounding box center [525, 163] width 352 height 28
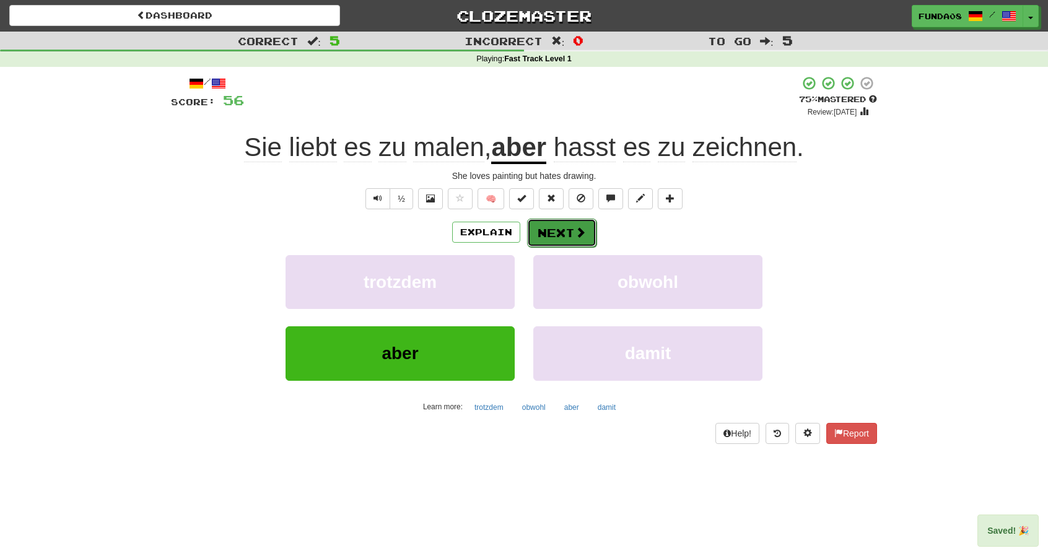
click at [546, 232] on button "Next" at bounding box center [561, 233] width 69 height 28
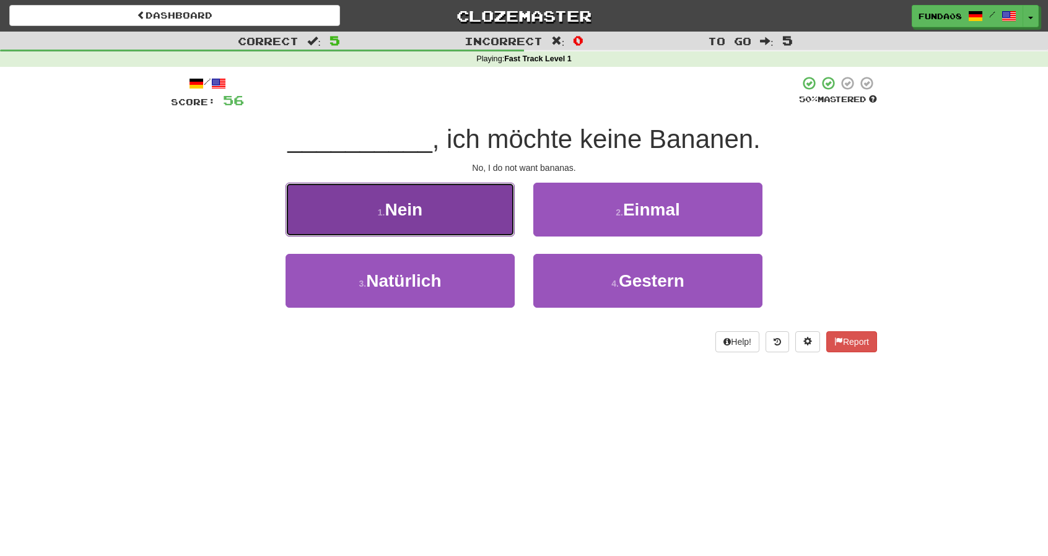
click at [445, 214] on button "1 . Nein" at bounding box center [400, 210] width 229 height 54
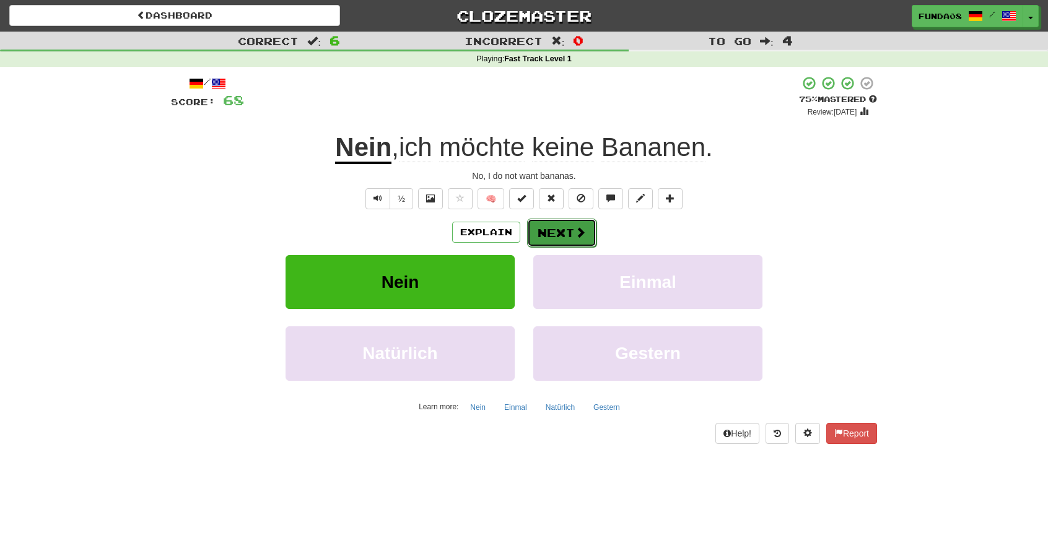
click at [562, 234] on button "Next" at bounding box center [561, 233] width 69 height 28
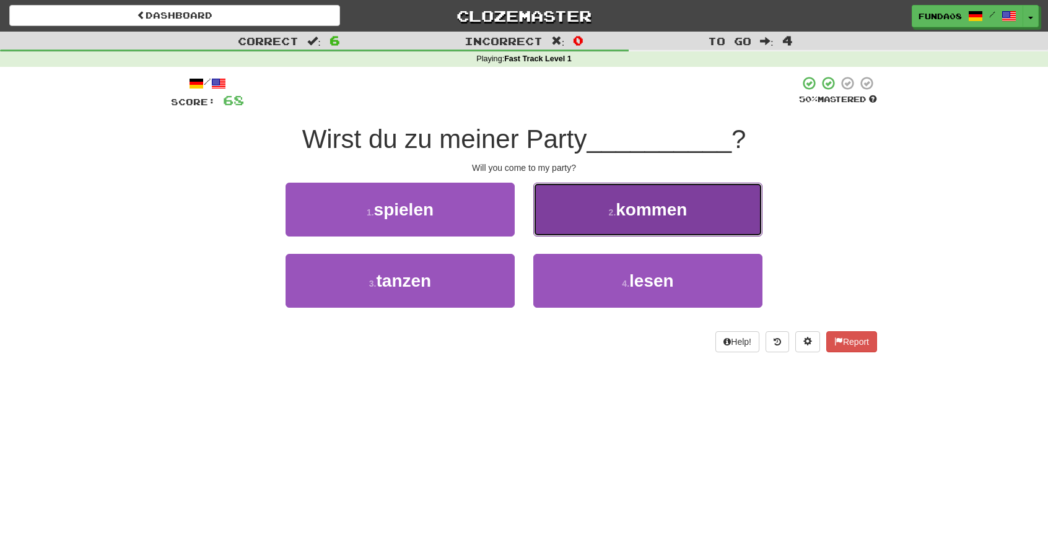
click at [694, 214] on button "2 . kommen" at bounding box center [647, 210] width 229 height 54
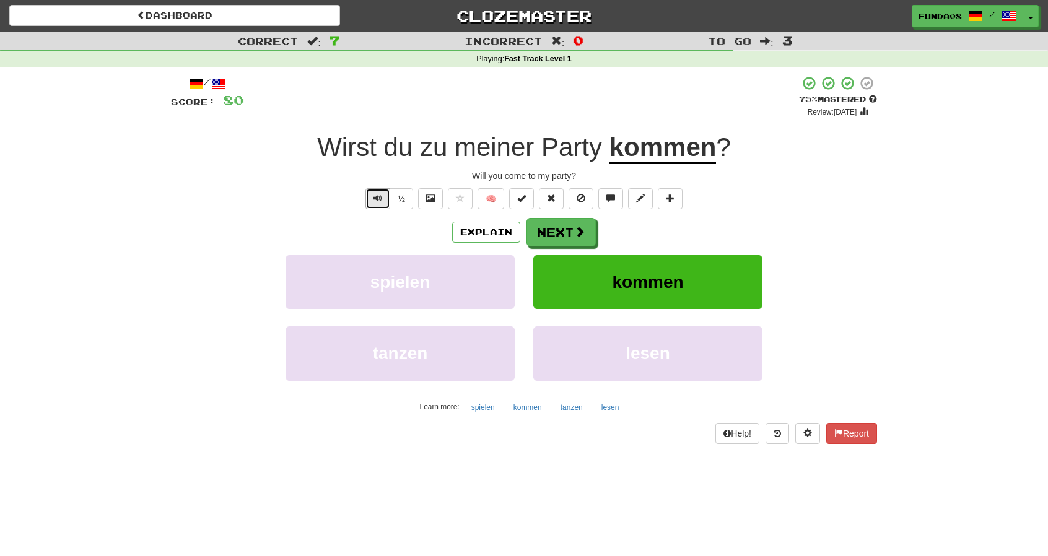
click at [375, 201] on span "Text-to-speech controls" at bounding box center [377, 198] width 9 height 9
click at [569, 226] on button "Next" at bounding box center [561, 233] width 69 height 28
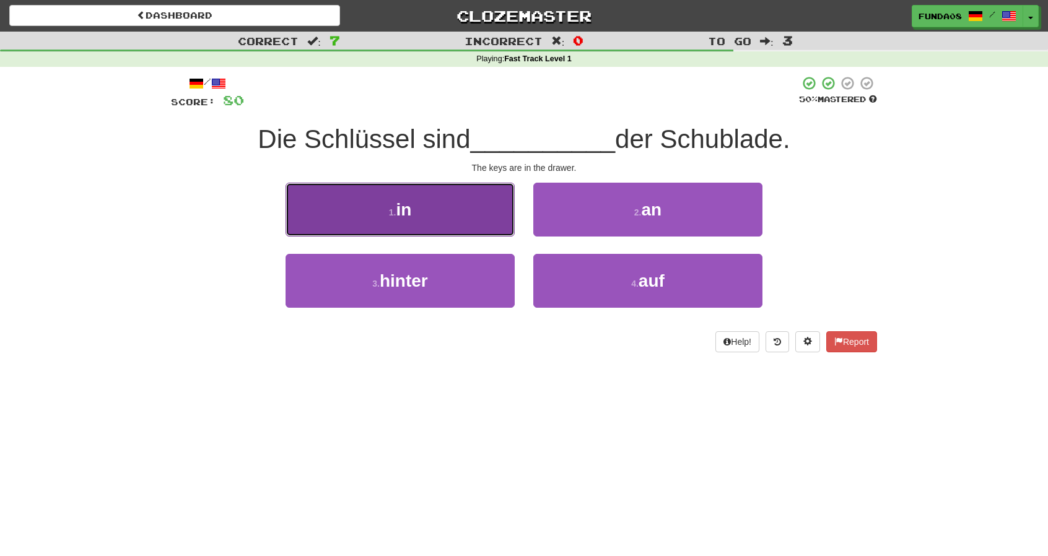
click at [438, 224] on button "1 . in" at bounding box center [400, 210] width 229 height 54
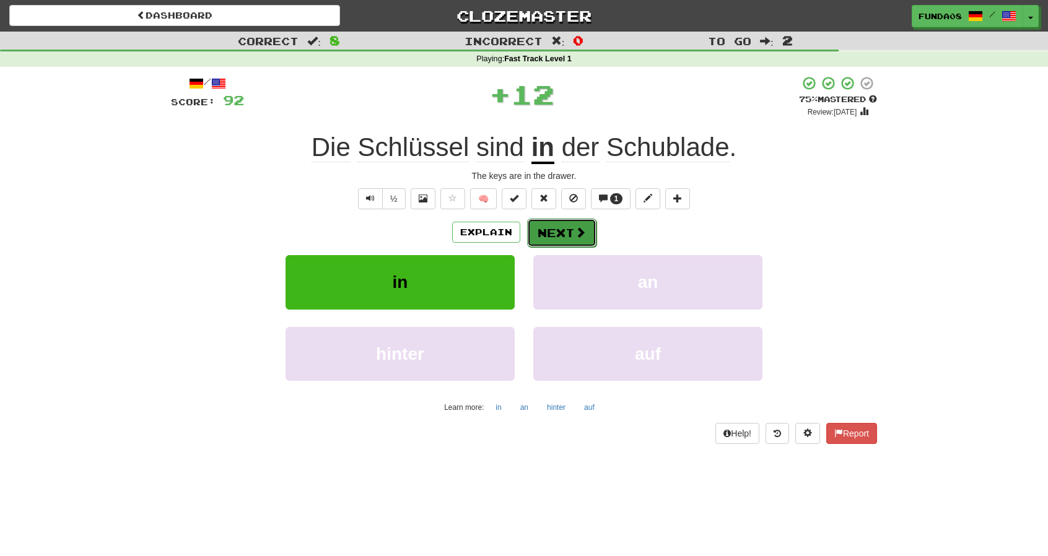
click at [559, 232] on button "Next" at bounding box center [561, 233] width 69 height 28
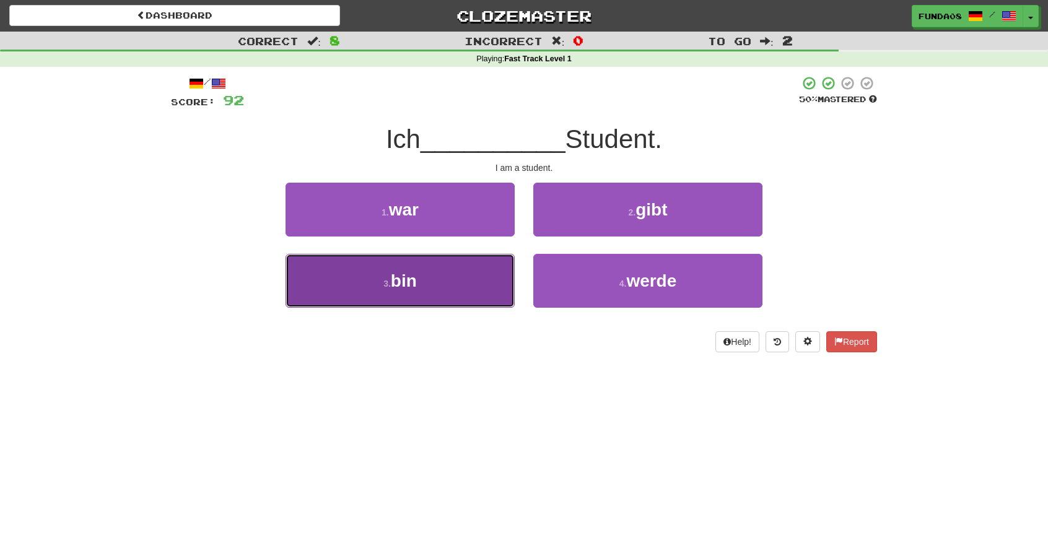
click at [432, 288] on button "3 . bin" at bounding box center [400, 281] width 229 height 54
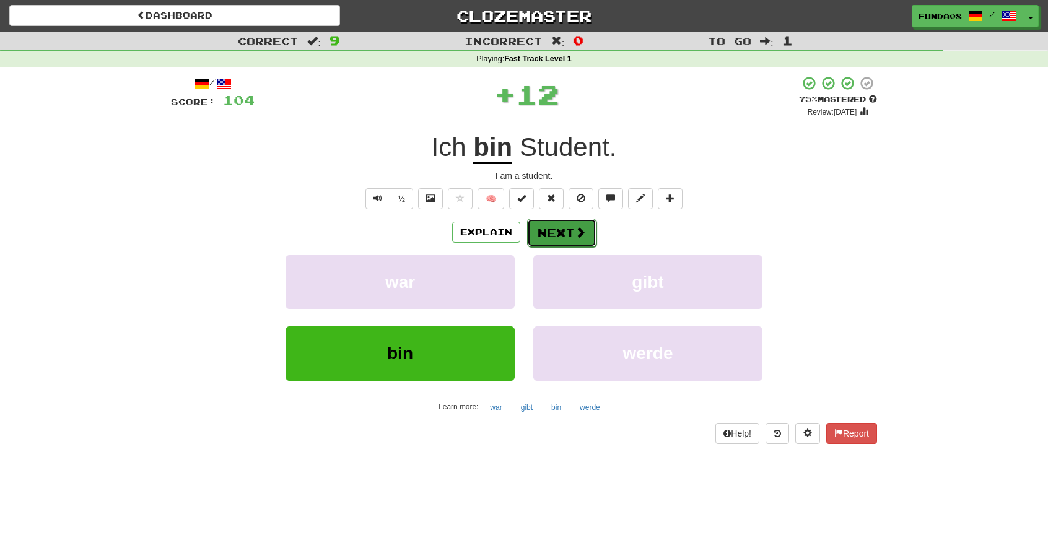
click at [560, 224] on button "Next" at bounding box center [561, 233] width 69 height 28
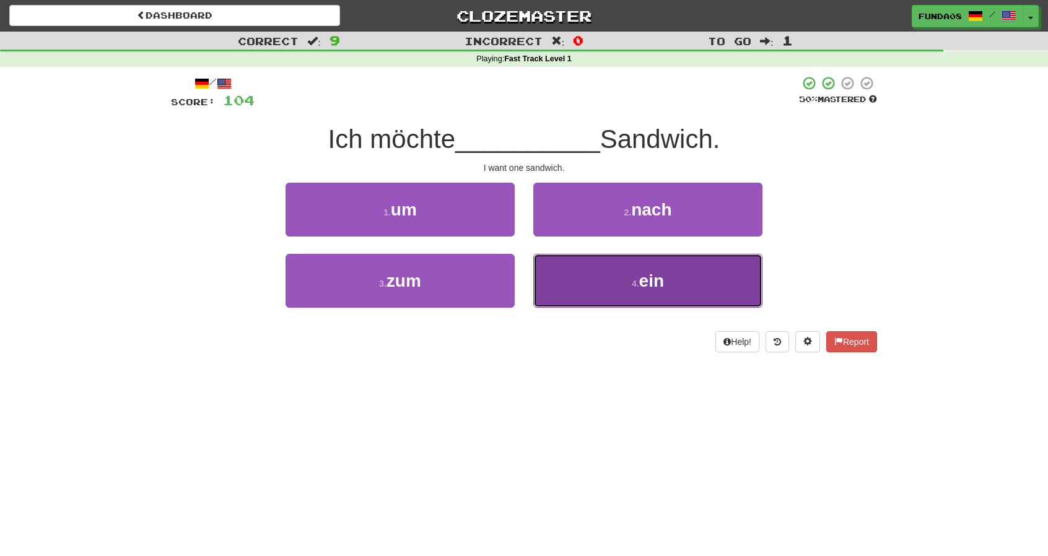
click at [679, 289] on button "4 . ein" at bounding box center [647, 281] width 229 height 54
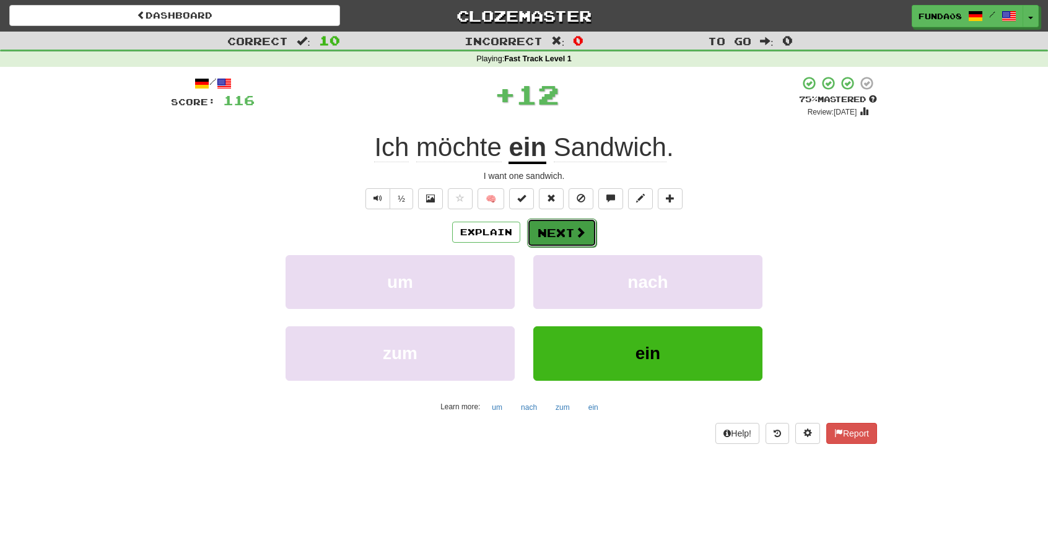
click at [547, 234] on button "Next" at bounding box center [561, 233] width 69 height 28
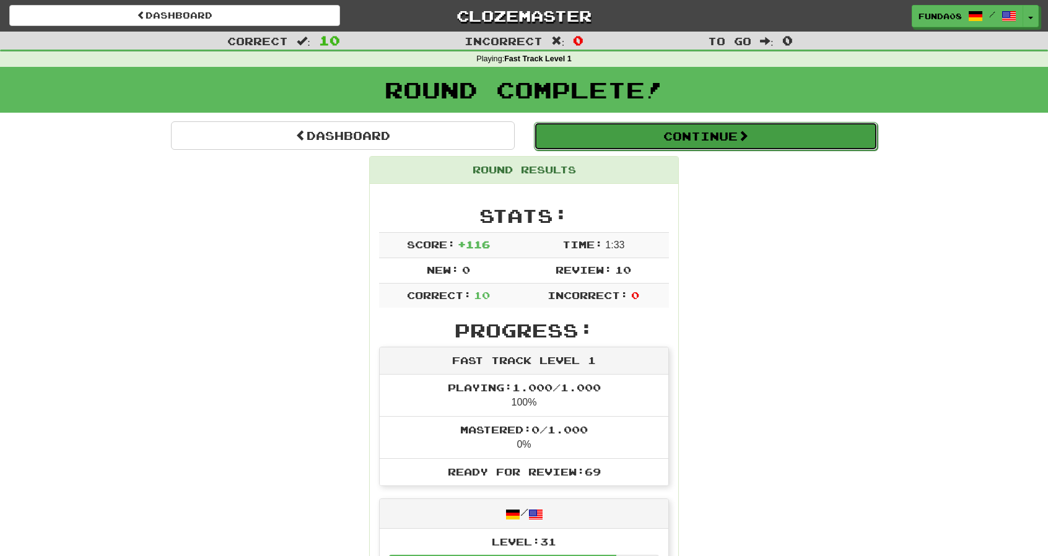
click at [746, 133] on span at bounding box center [743, 135] width 11 height 11
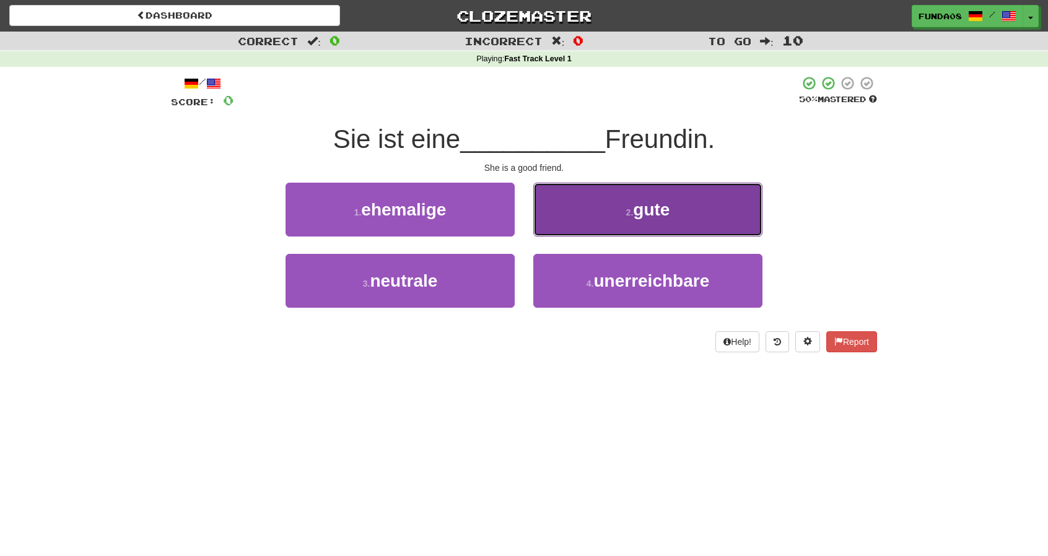
click at [658, 226] on button "2 . gute" at bounding box center [647, 210] width 229 height 54
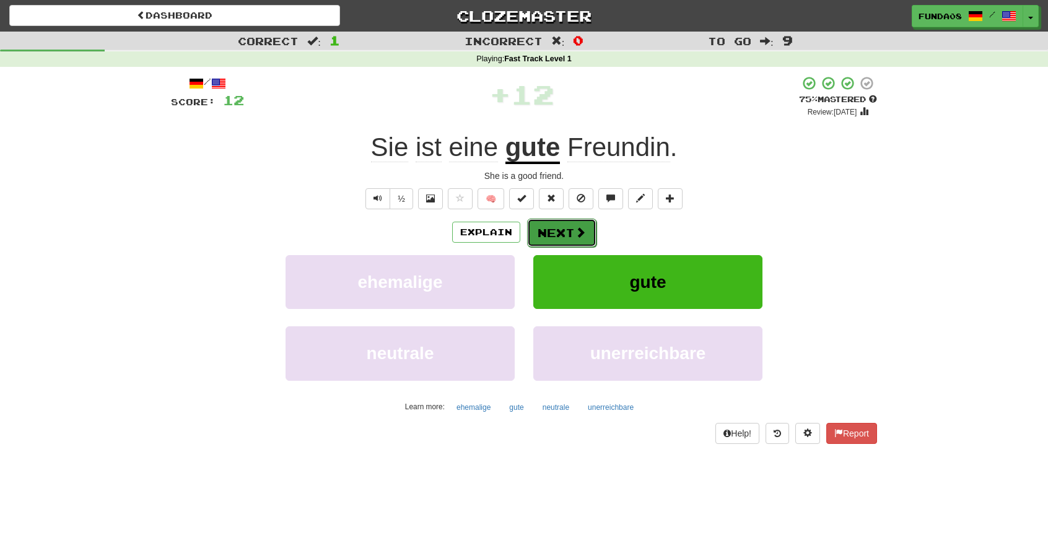
click at [581, 237] on span at bounding box center [580, 232] width 11 height 11
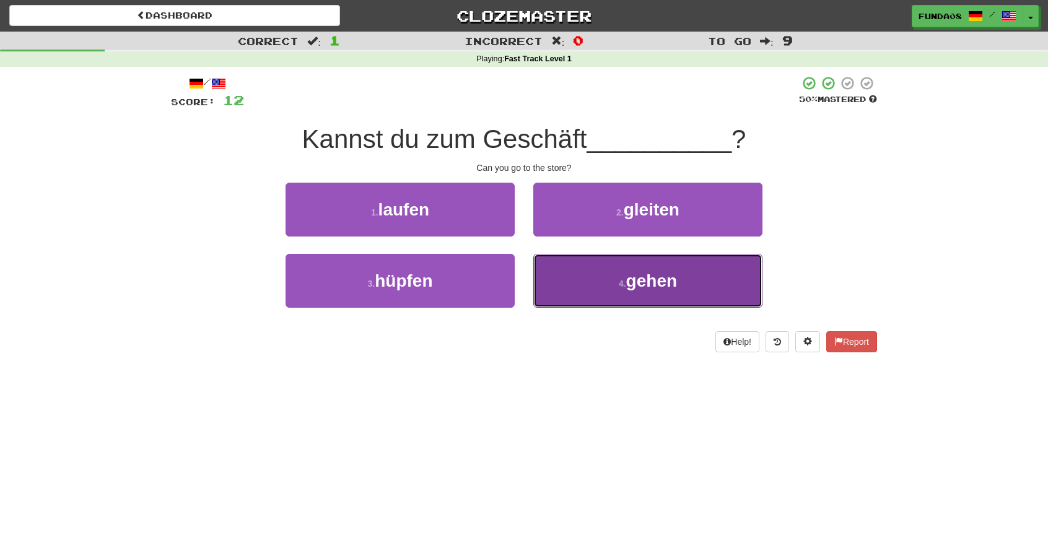
click at [660, 290] on button "4 . gehen" at bounding box center [647, 281] width 229 height 54
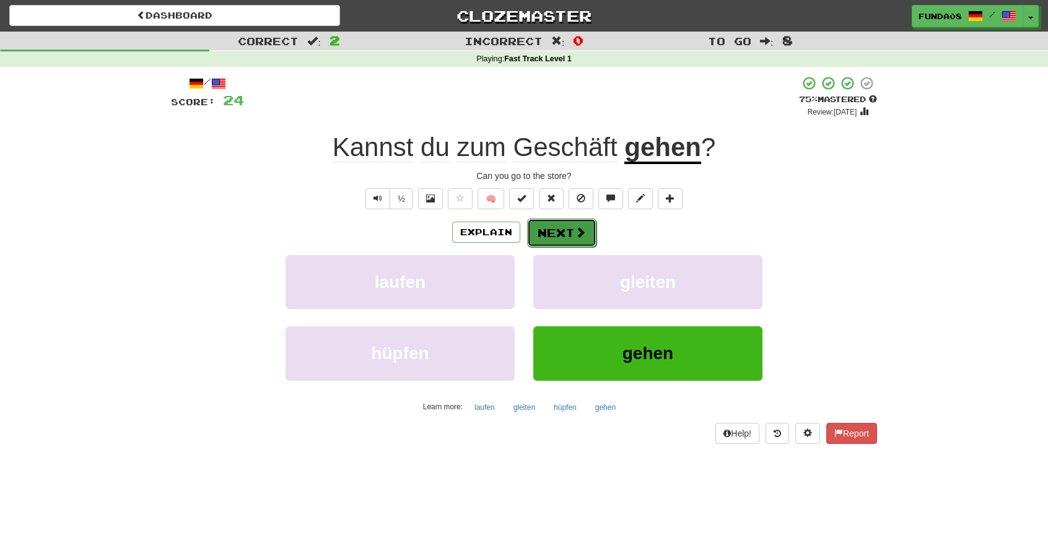
click at [575, 232] on span at bounding box center [580, 232] width 11 height 11
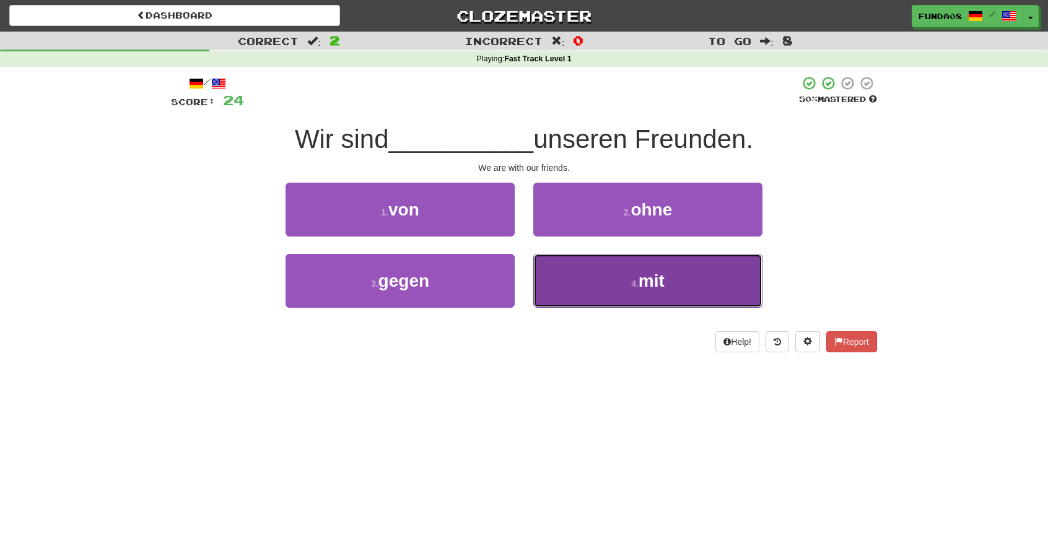
click at [645, 285] on span "mit" at bounding box center [652, 280] width 26 height 19
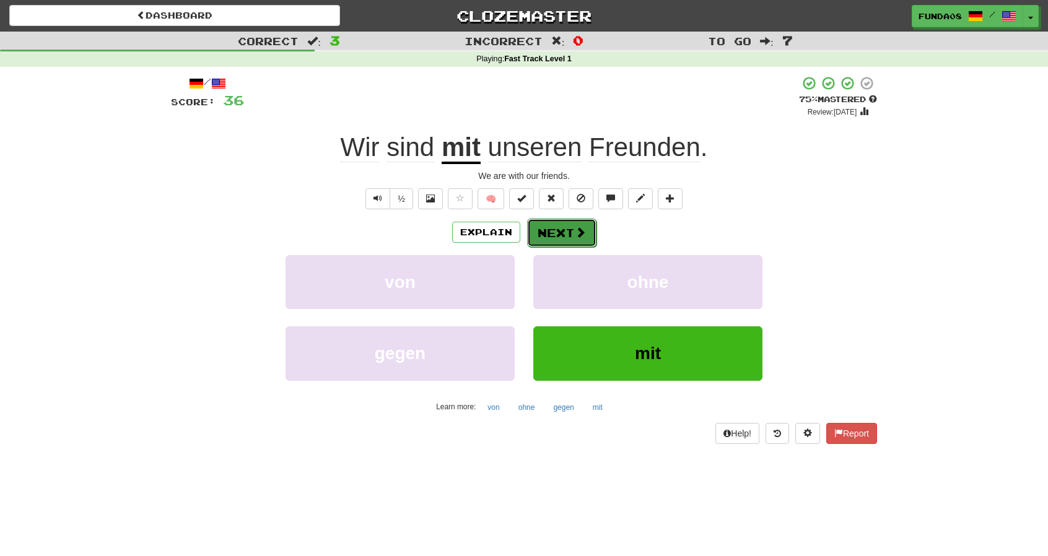
click at [554, 235] on button "Next" at bounding box center [561, 233] width 69 height 28
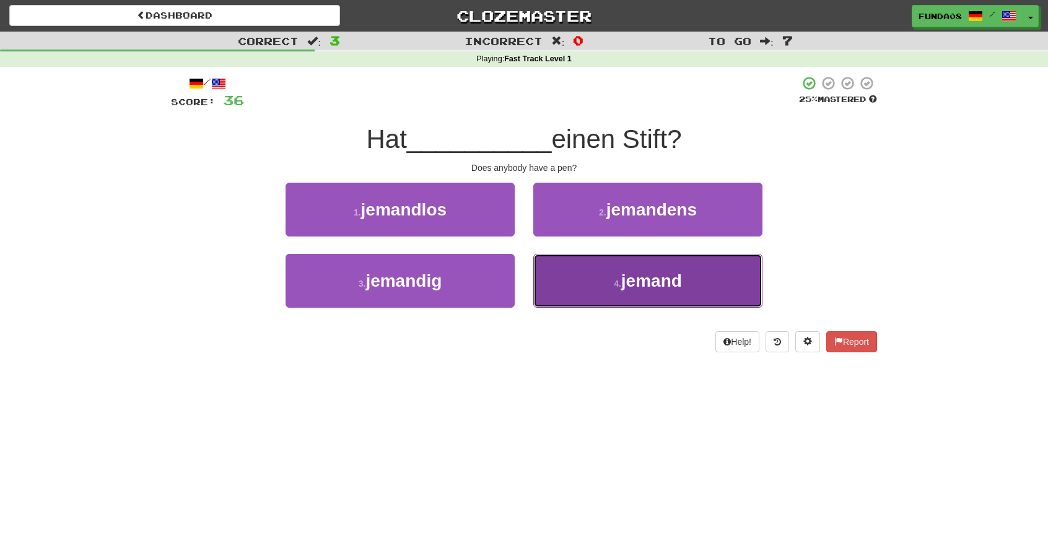
click at [611, 281] on button "4 . jemand" at bounding box center [647, 281] width 229 height 54
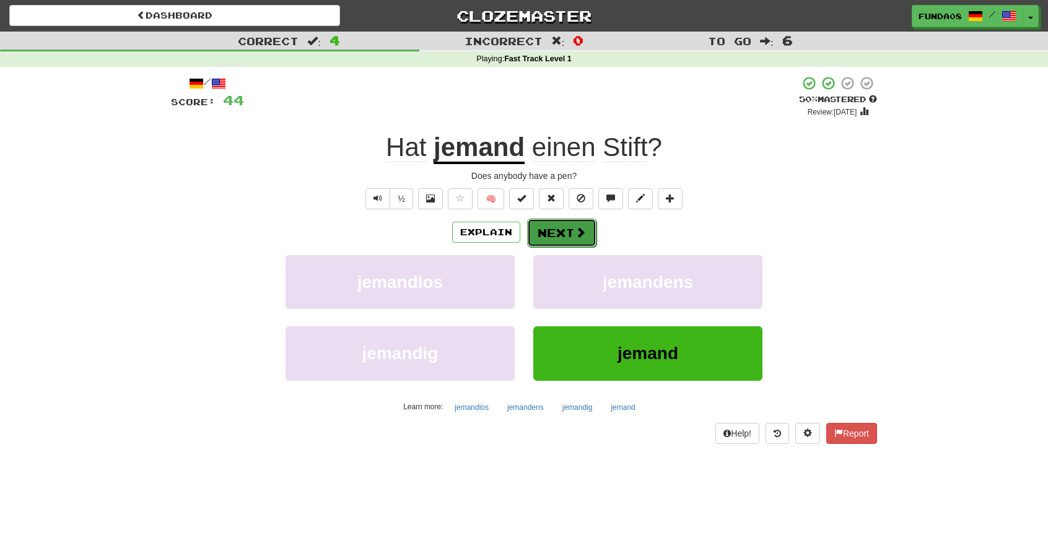
click at [553, 237] on button "Next" at bounding box center [561, 233] width 69 height 28
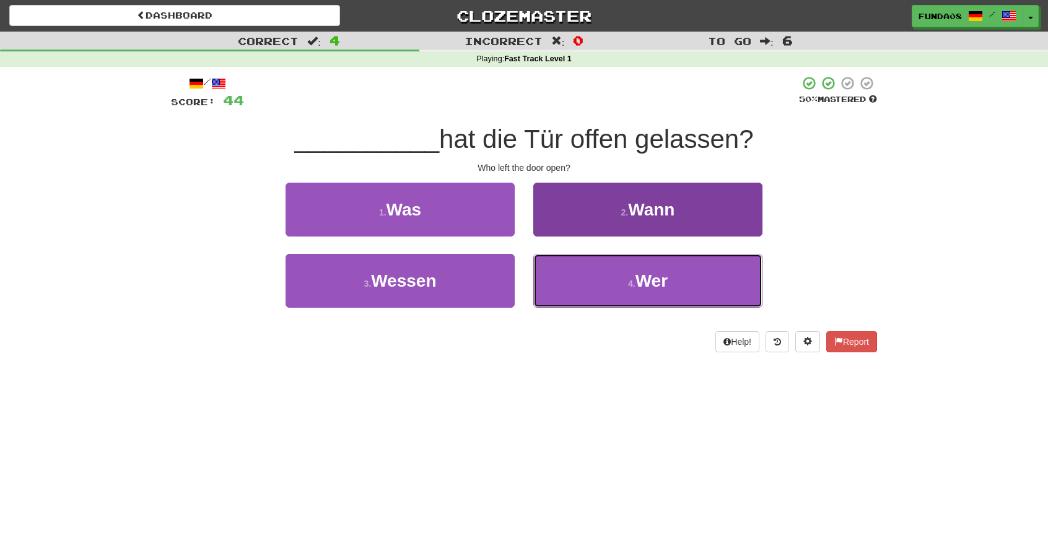
click at [706, 281] on button "4 . Wer" at bounding box center [647, 281] width 229 height 54
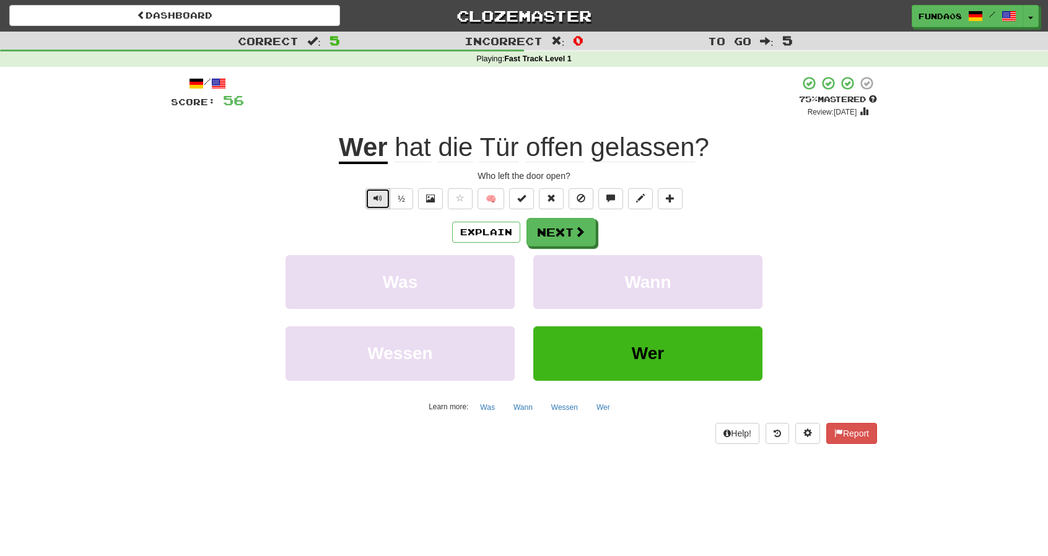
click at [386, 199] on button "Text-to-speech controls" at bounding box center [377, 198] width 25 height 21
click at [562, 240] on button "Next" at bounding box center [561, 233] width 69 height 28
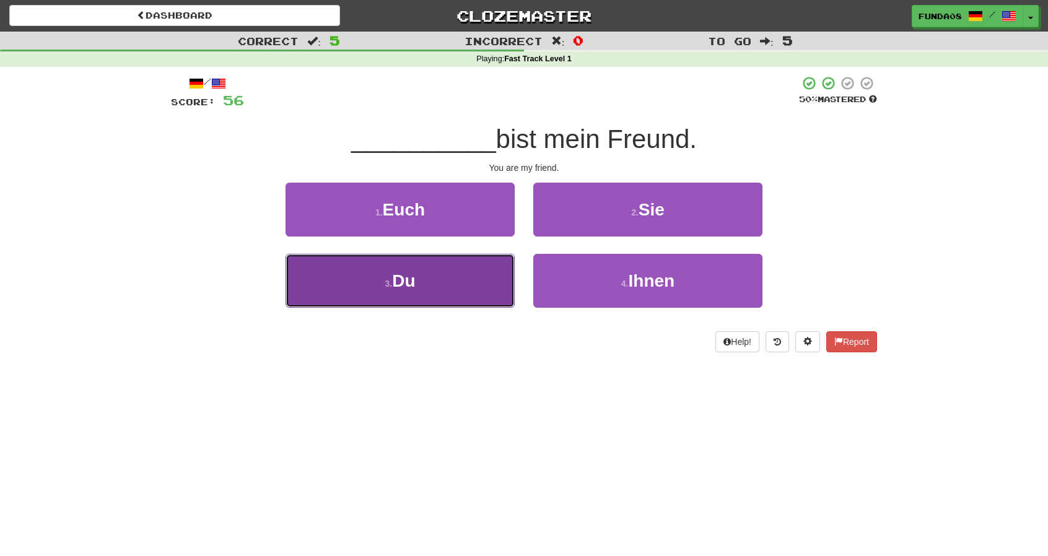
click at [458, 284] on button "3 . Du" at bounding box center [400, 281] width 229 height 54
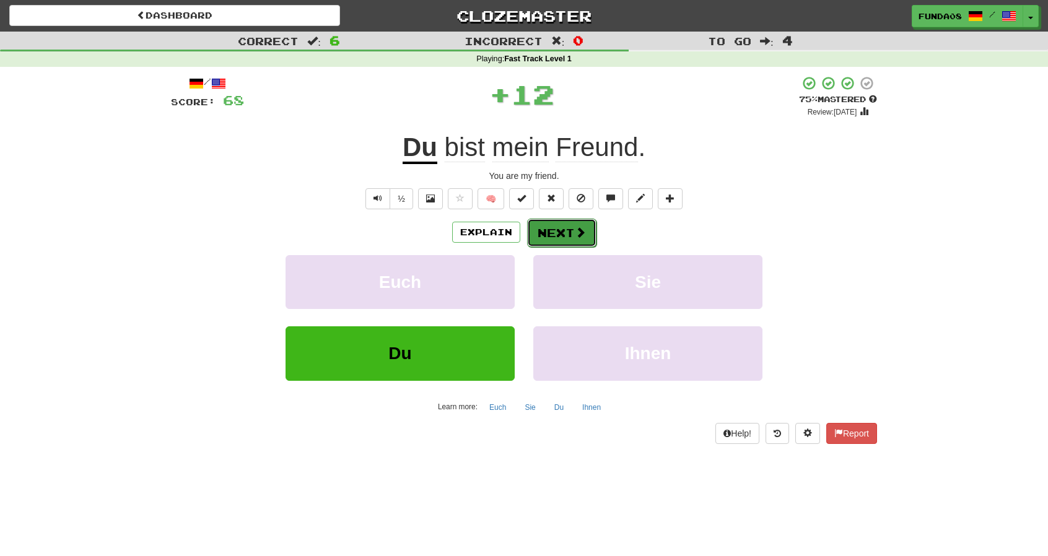
click at [575, 237] on span at bounding box center [580, 232] width 11 height 11
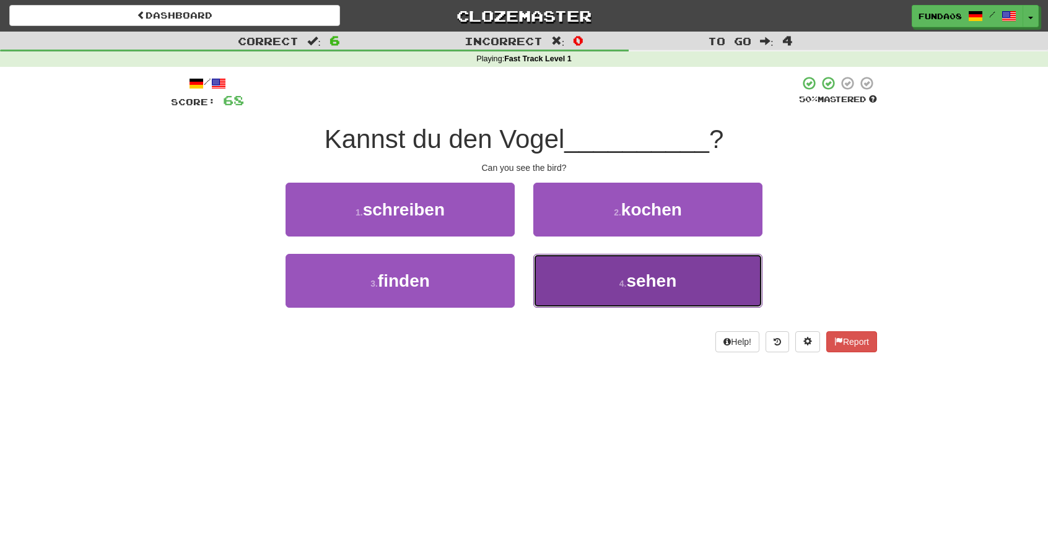
click at [683, 289] on button "4 . sehen" at bounding box center [647, 281] width 229 height 54
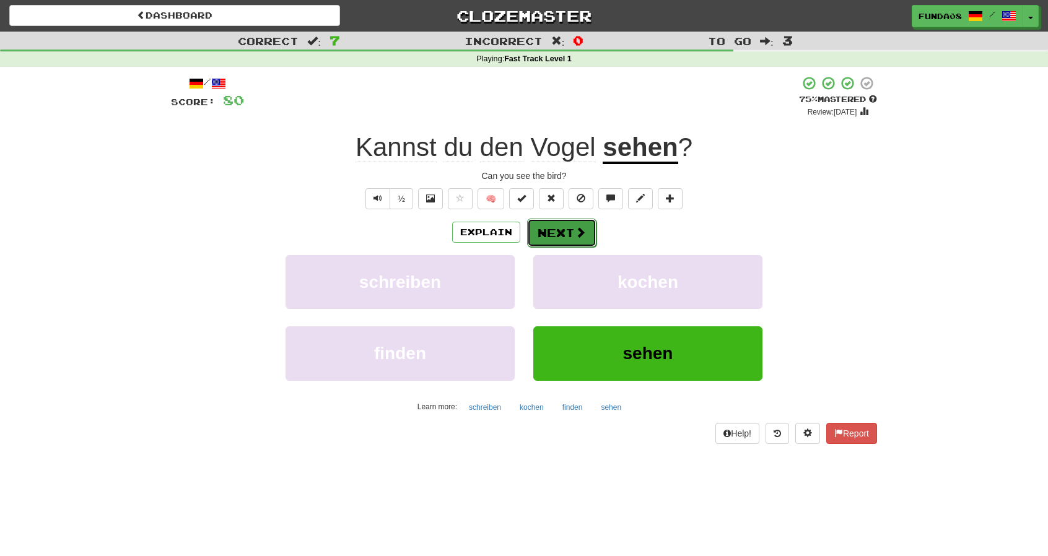
click at [566, 219] on button "Next" at bounding box center [561, 233] width 69 height 28
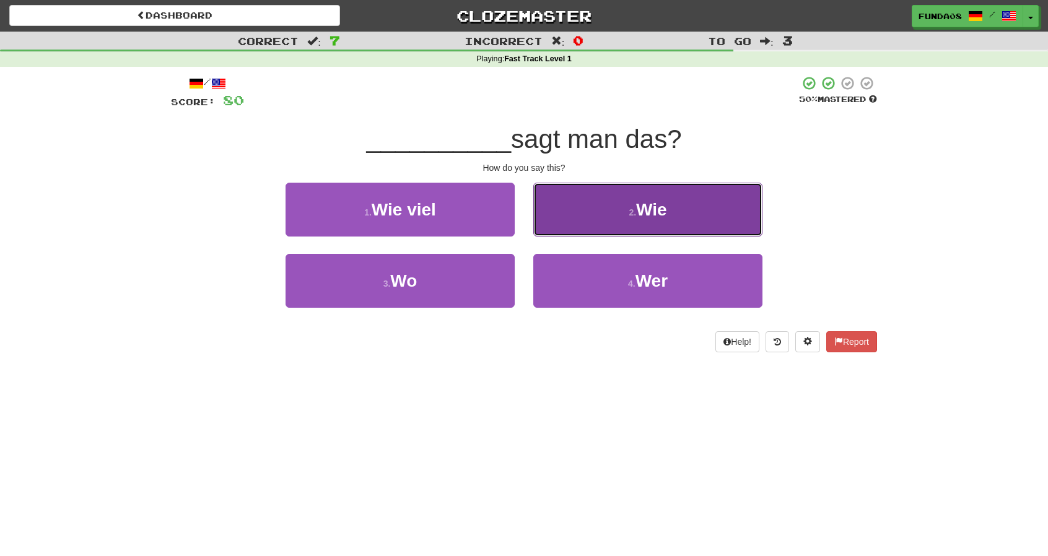
click at [647, 204] on span "Wie" at bounding box center [651, 209] width 31 height 19
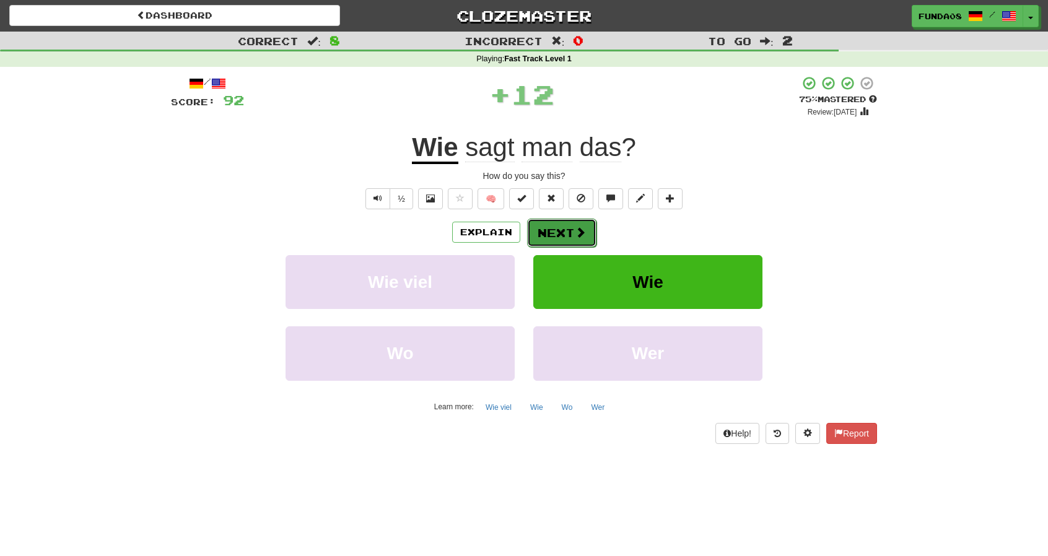
click at [570, 238] on button "Next" at bounding box center [561, 233] width 69 height 28
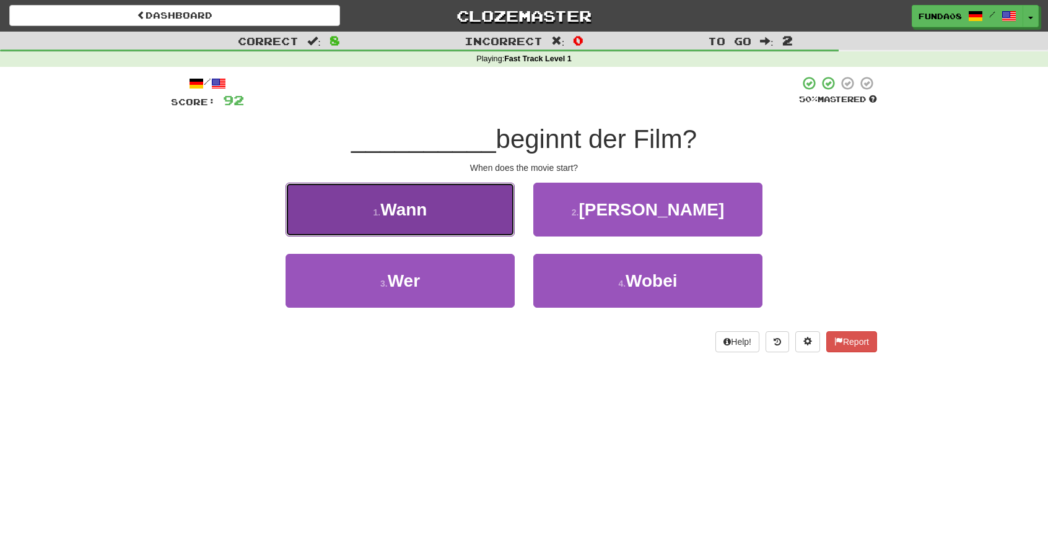
click at [427, 218] on span "Wann" at bounding box center [403, 209] width 46 height 19
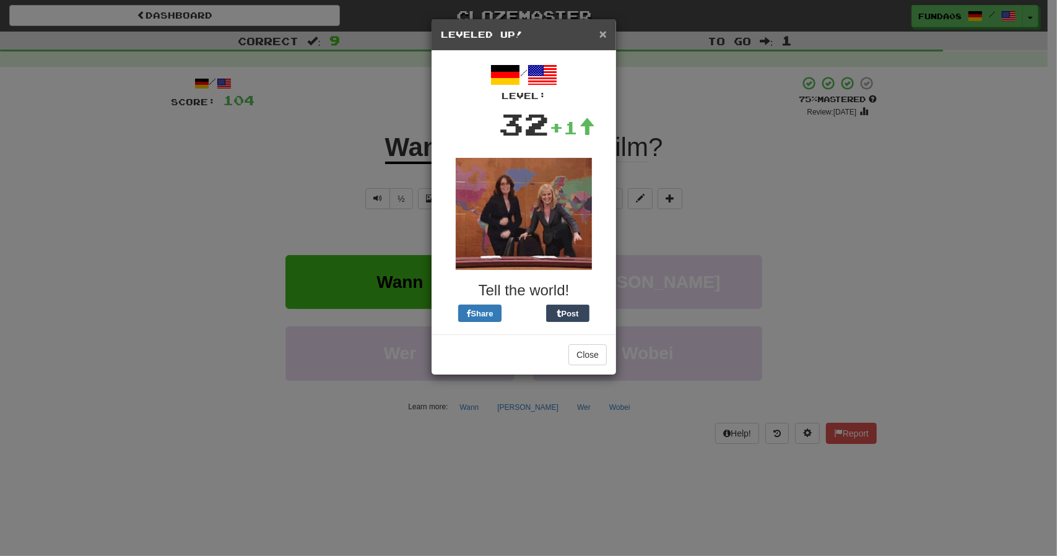
click at [602, 39] on span "×" at bounding box center [603, 34] width 7 height 14
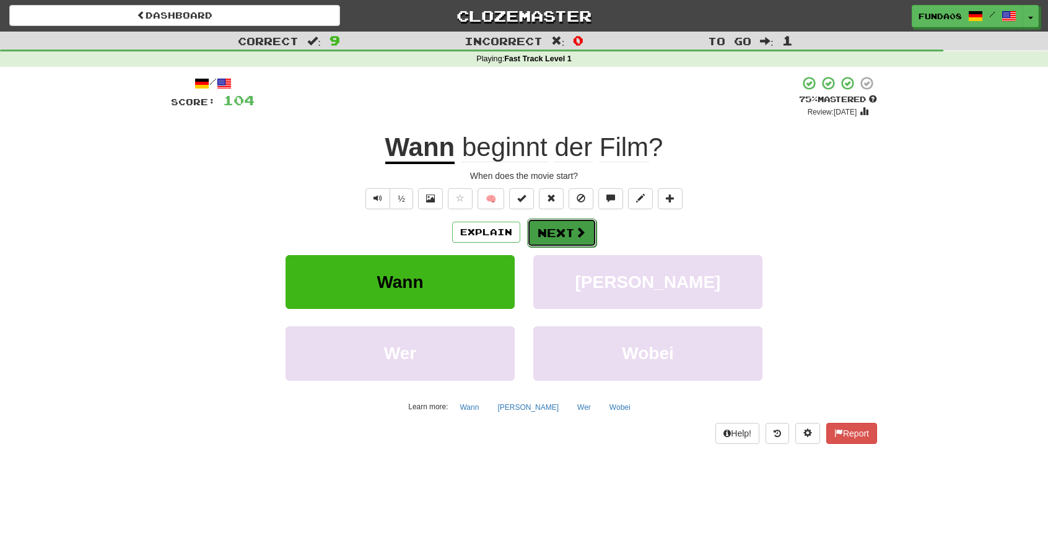
click at [570, 233] on button "Next" at bounding box center [561, 233] width 69 height 28
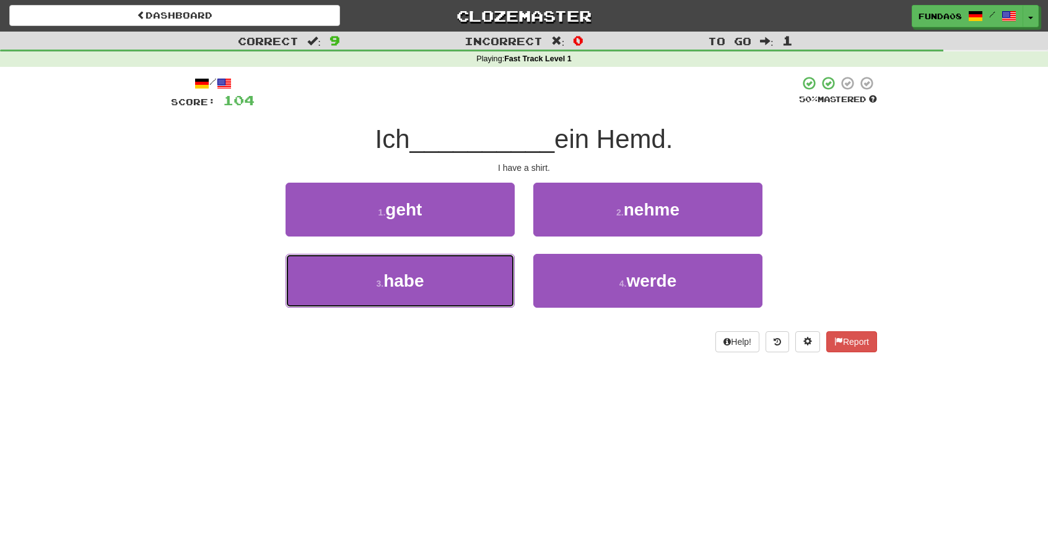
drag, startPoint x: 468, startPoint y: 292, endPoint x: 413, endPoint y: 450, distance: 167.9
click at [413, 450] on div "Dashboard Clozemaster Funda08 / Toggle Dropdown Dashboard Leaderboard Activity …" at bounding box center [524, 278] width 1048 height 556
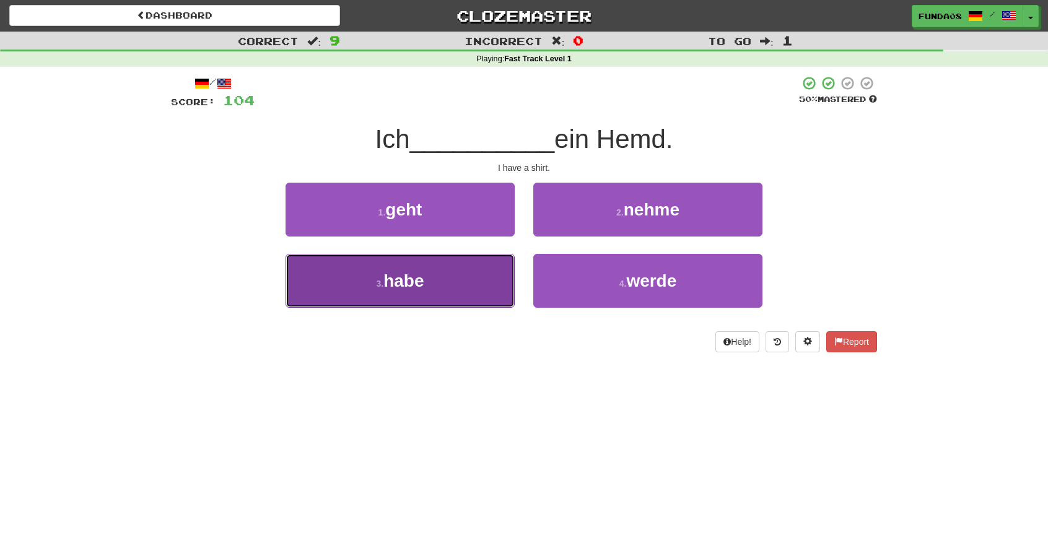
click at [406, 286] on span "habe" at bounding box center [403, 280] width 40 height 19
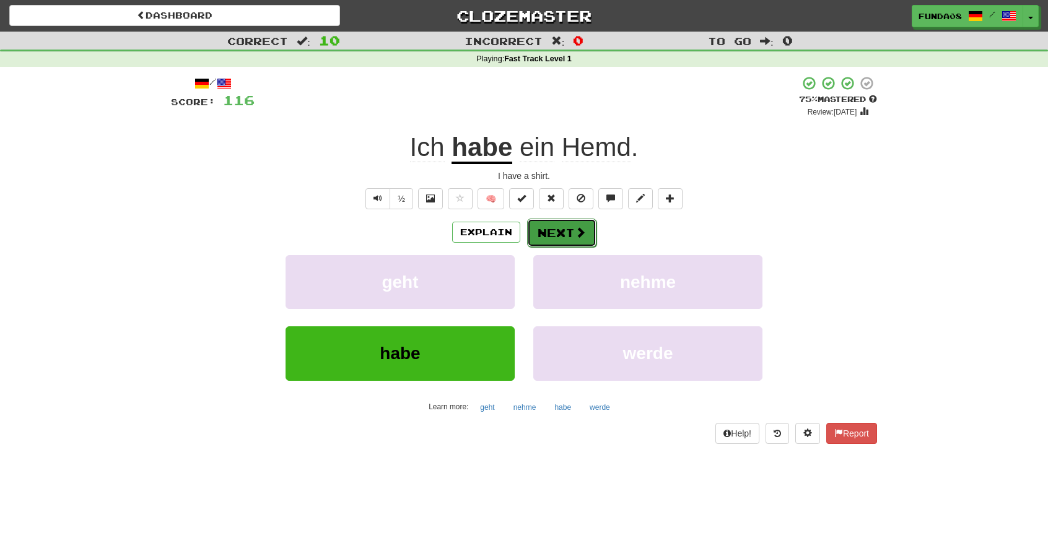
click at [577, 238] on button "Next" at bounding box center [561, 233] width 69 height 28
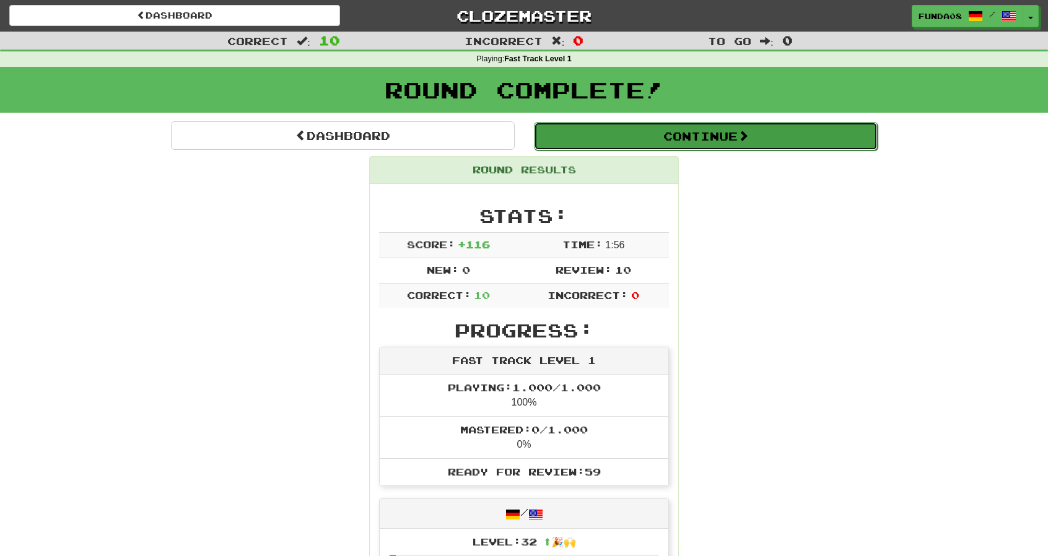
click at [661, 140] on button "Continue" at bounding box center [706, 136] width 344 height 28
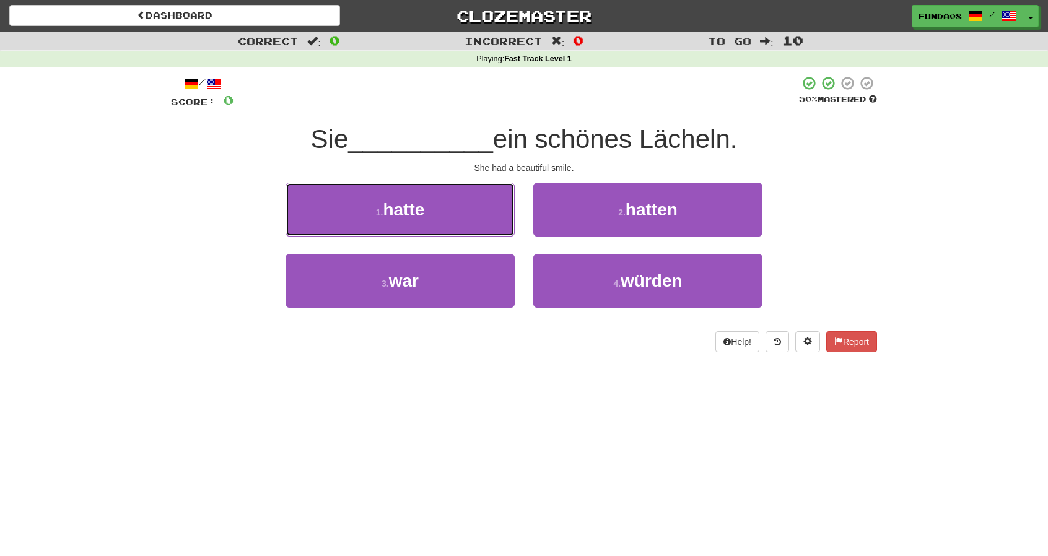
drag, startPoint x: 426, startPoint y: 209, endPoint x: 429, endPoint y: 217, distance: 8.4
click at [426, 209] on button "1 . hatte" at bounding box center [400, 210] width 229 height 54
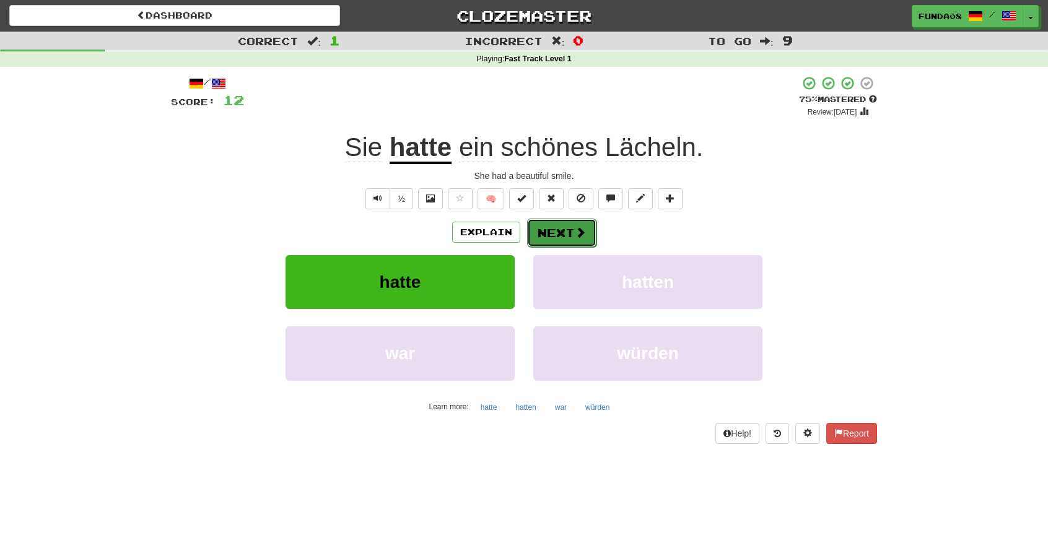
click at [564, 231] on button "Next" at bounding box center [561, 233] width 69 height 28
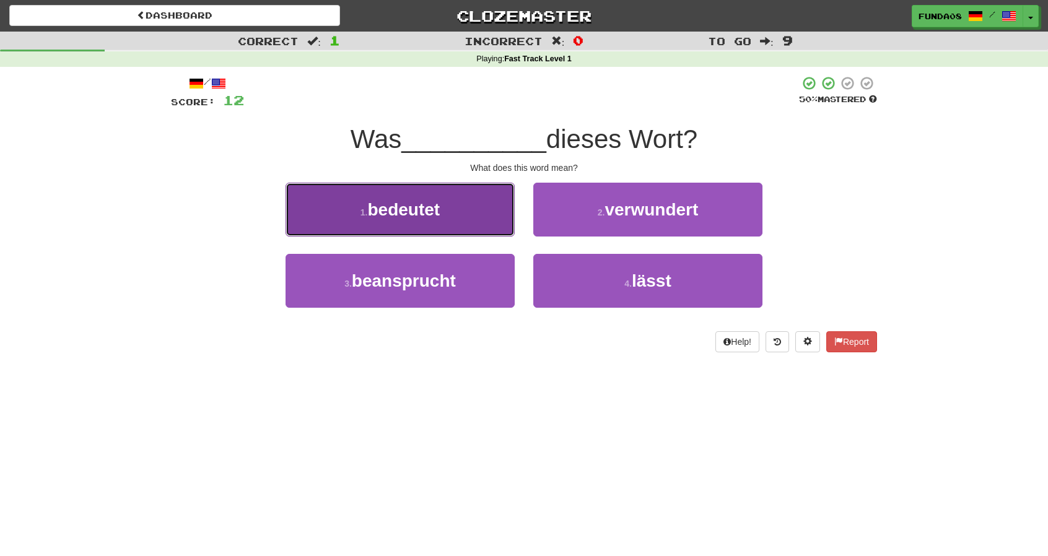
click at [450, 220] on button "1 . bedeutet" at bounding box center [400, 210] width 229 height 54
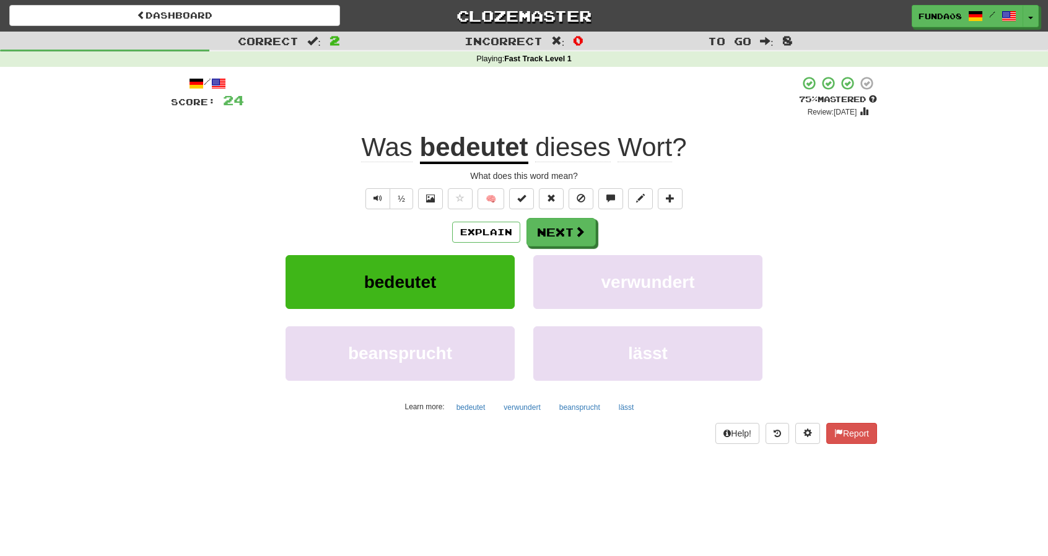
click at [656, 149] on span "Wort" at bounding box center [644, 148] width 55 height 30
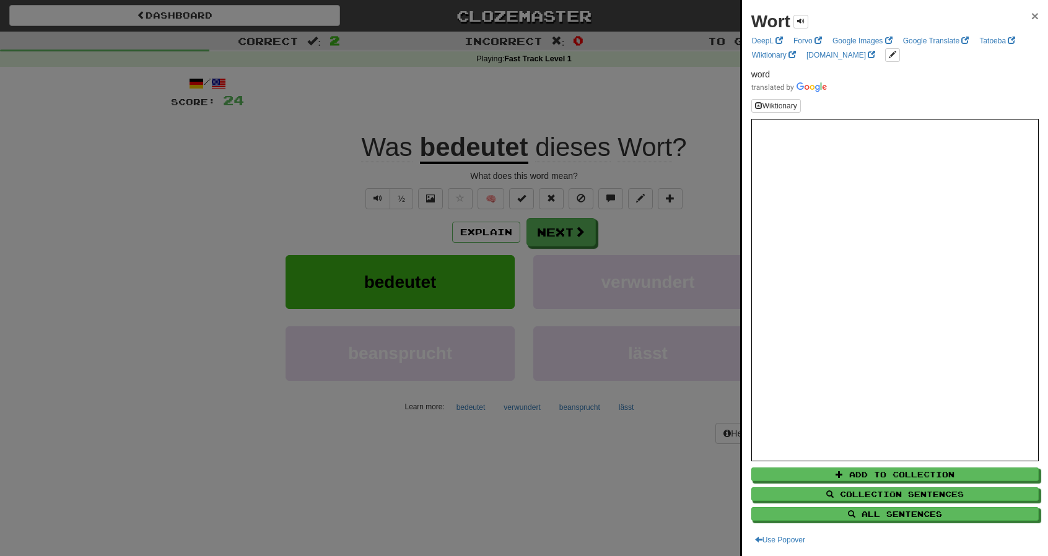
click at [1031, 18] on span "×" at bounding box center [1034, 16] width 7 height 14
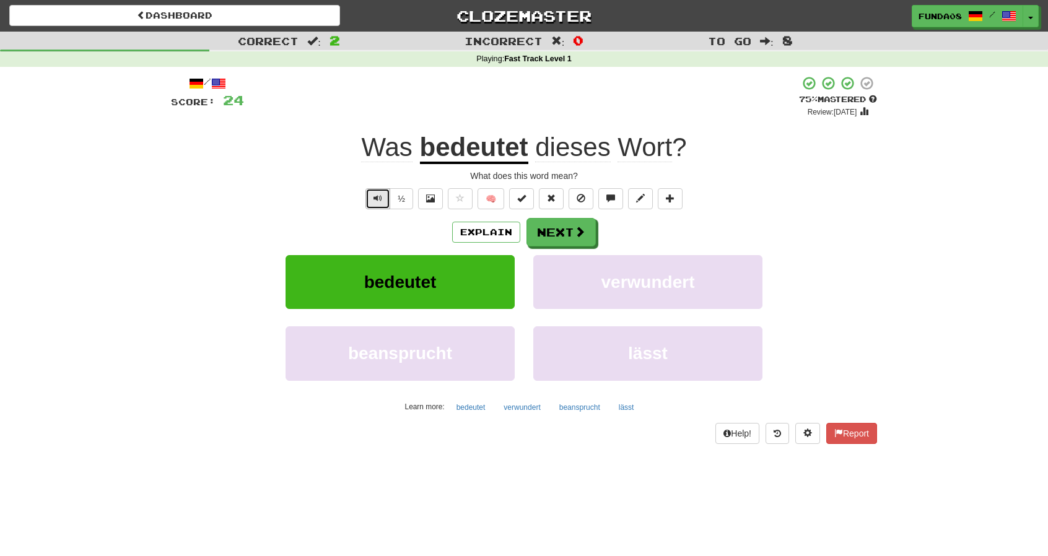
click at [382, 203] on span "Text-to-speech controls" at bounding box center [377, 198] width 9 height 9
click at [554, 235] on button "Next" at bounding box center [561, 233] width 69 height 28
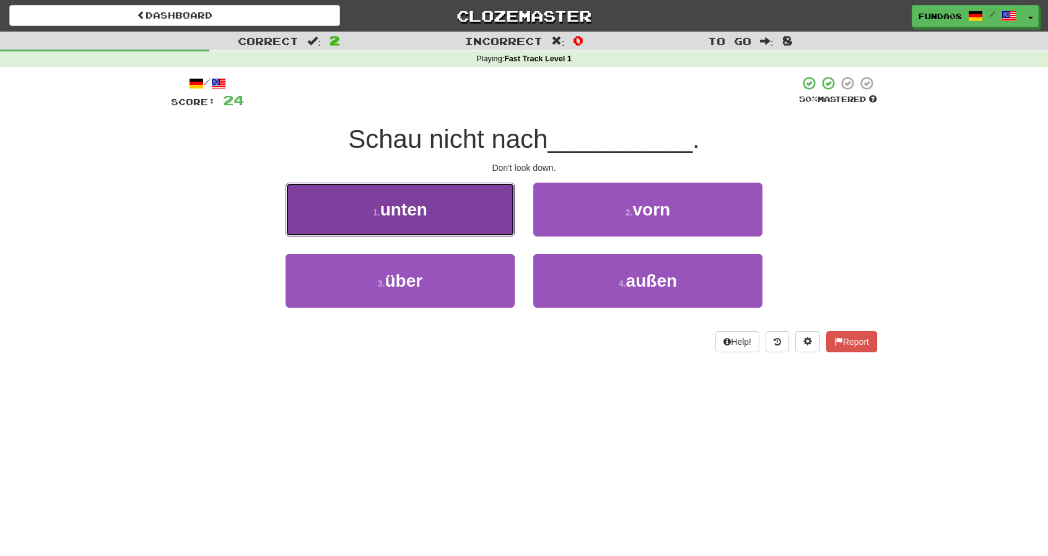
click at [433, 230] on button "1 . unten" at bounding box center [400, 210] width 229 height 54
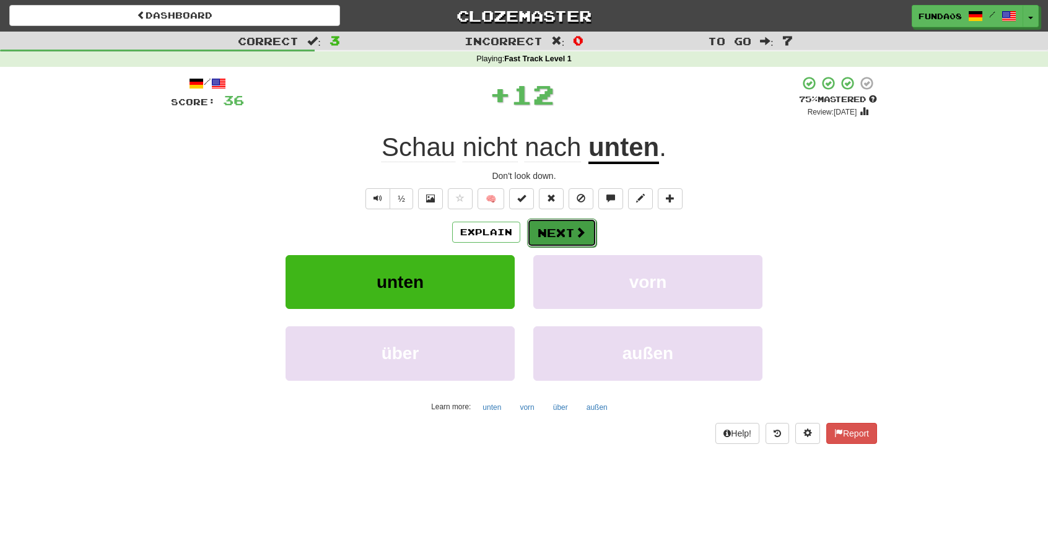
click at [563, 236] on button "Next" at bounding box center [561, 233] width 69 height 28
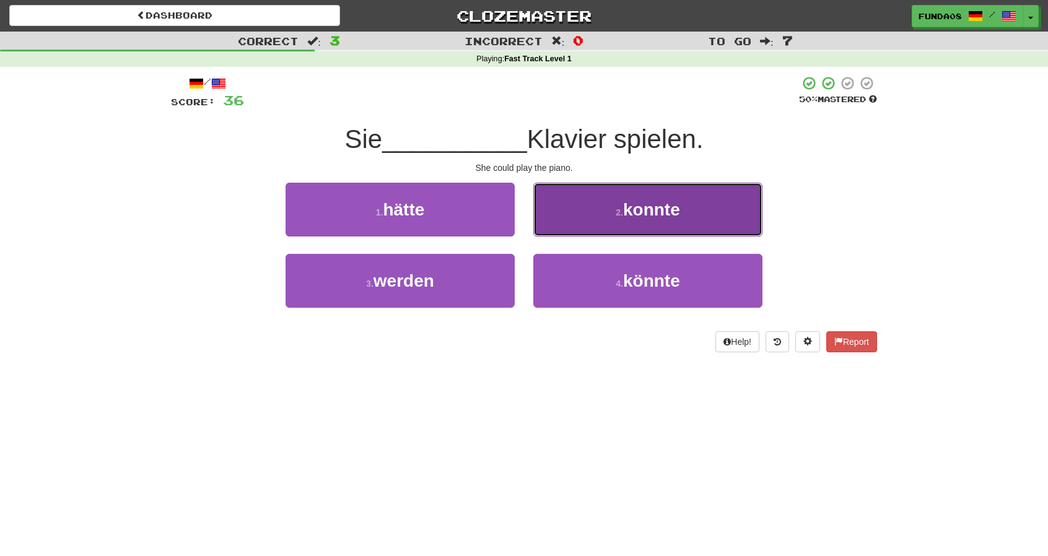
click at [709, 217] on button "2 . konnte" at bounding box center [647, 210] width 229 height 54
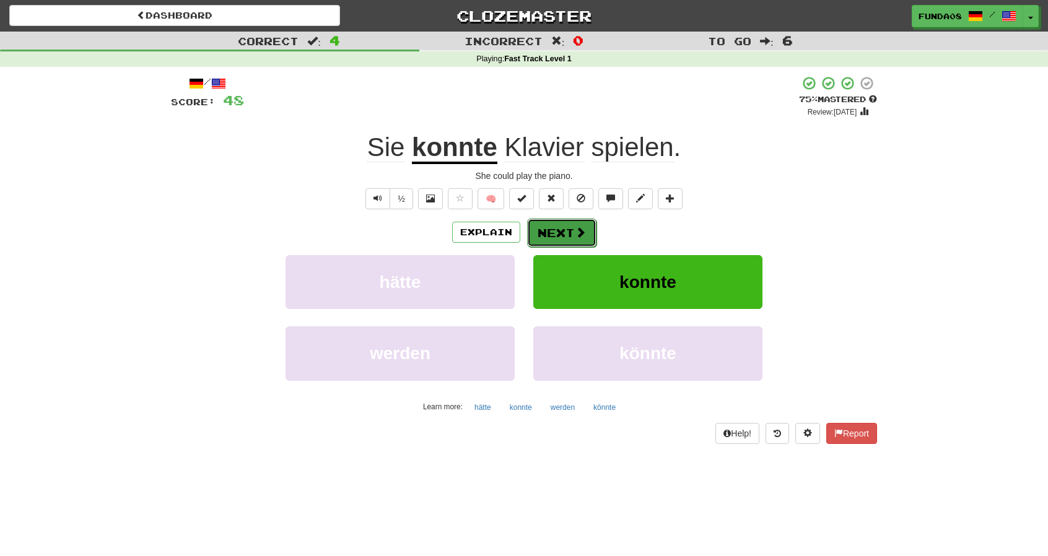
click at [561, 229] on button "Next" at bounding box center [561, 233] width 69 height 28
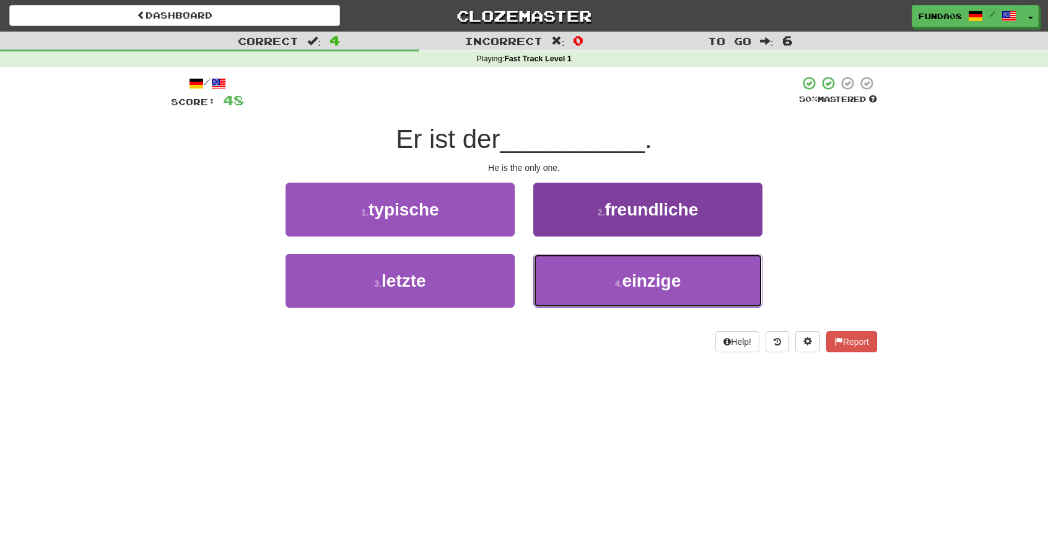
click at [620, 279] on small "4 ." at bounding box center [618, 284] width 7 height 10
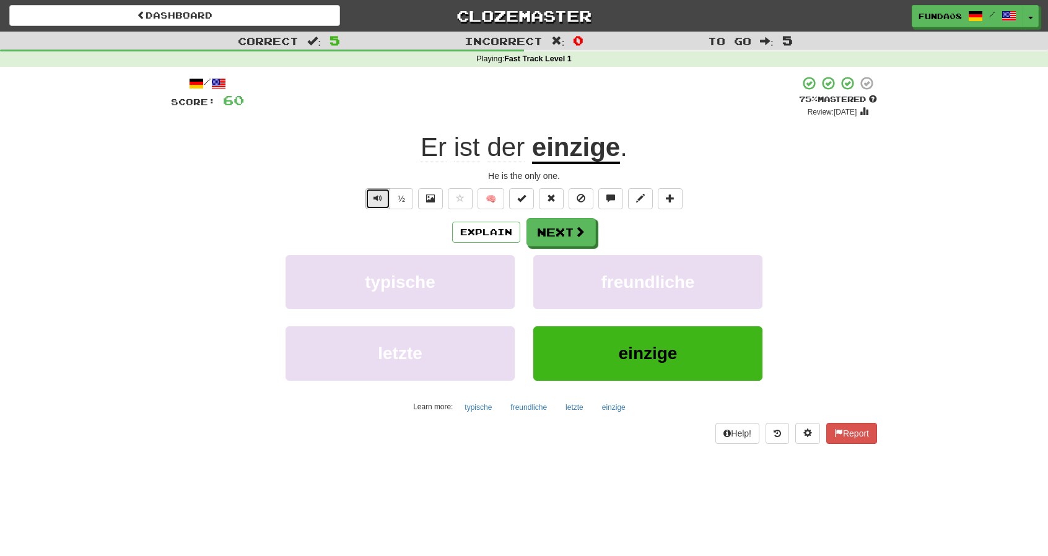
click at [369, 201] on button "Text-to-speech controls" at bounding box center [377, 198] width 25 height 21
click at [552, 237] on button "Next" at bounding box center [561, 233] width 69 height 28
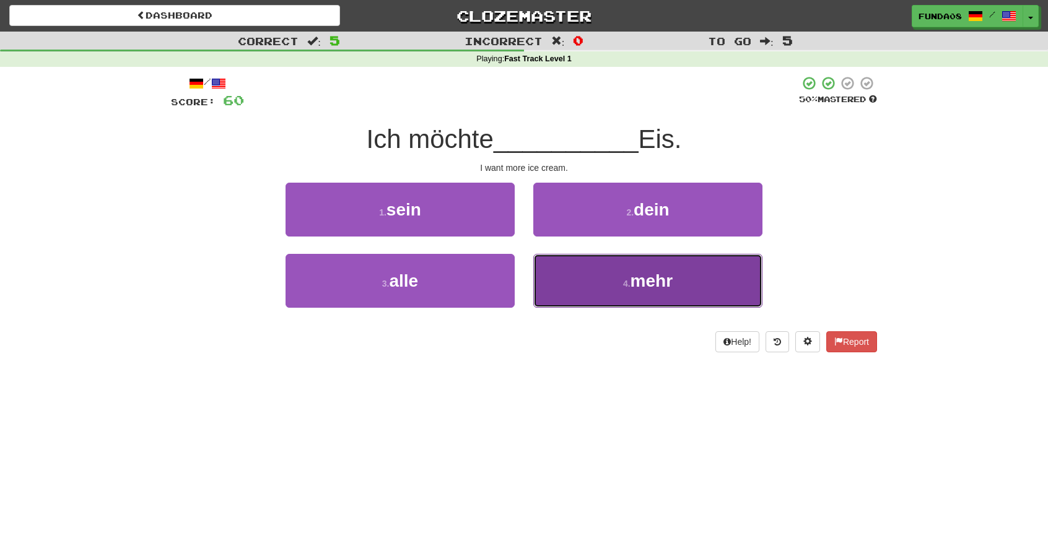
click at [670, 289] on span "mehr" at bounding box center [651, 280] width 42 height 19
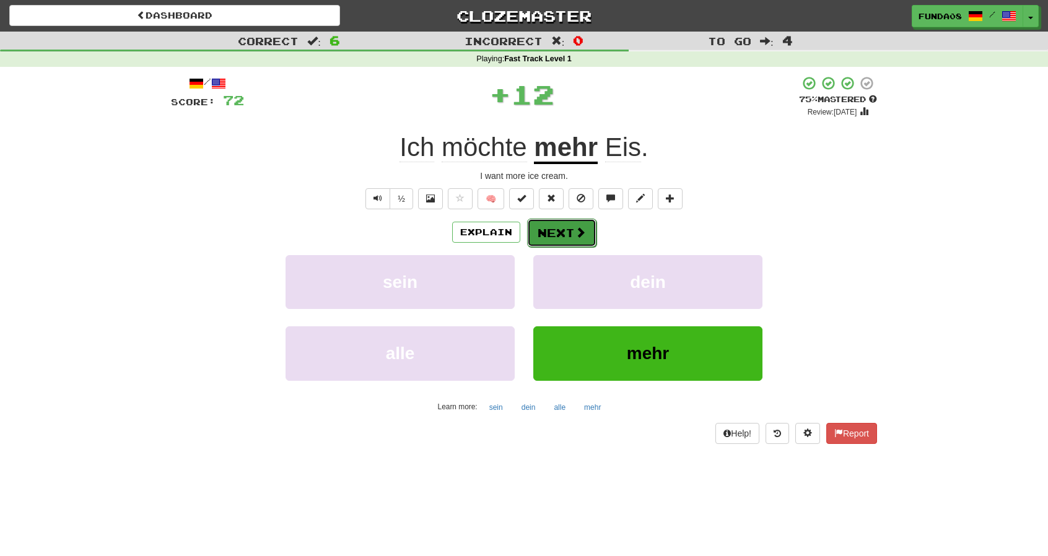
click at [570, 226] on button "Next" at bounding box center [561, 233] width 69 height 28
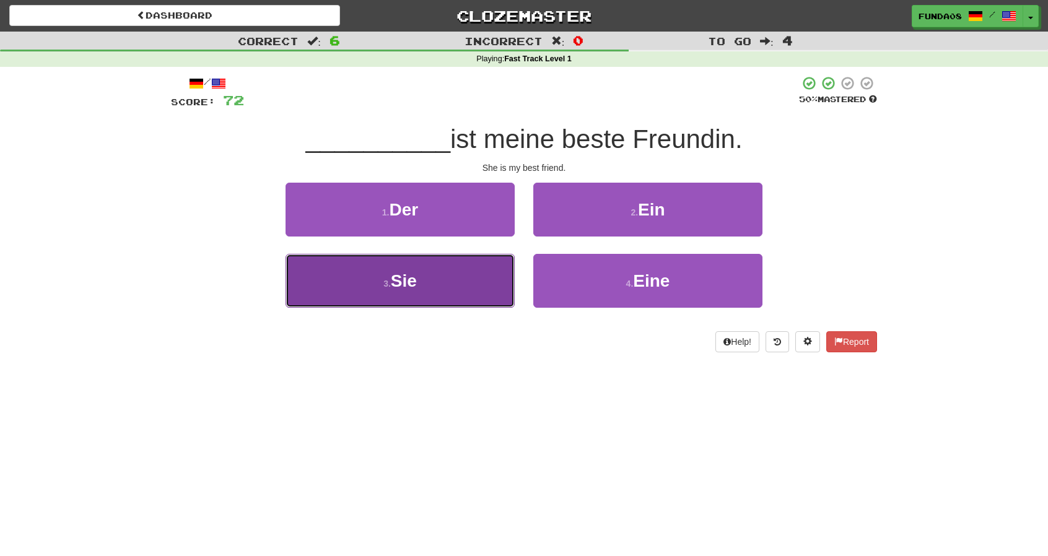
click at [466, 282] on button "3 . Sie" at bounding box center [400, 281] width 229 height 54
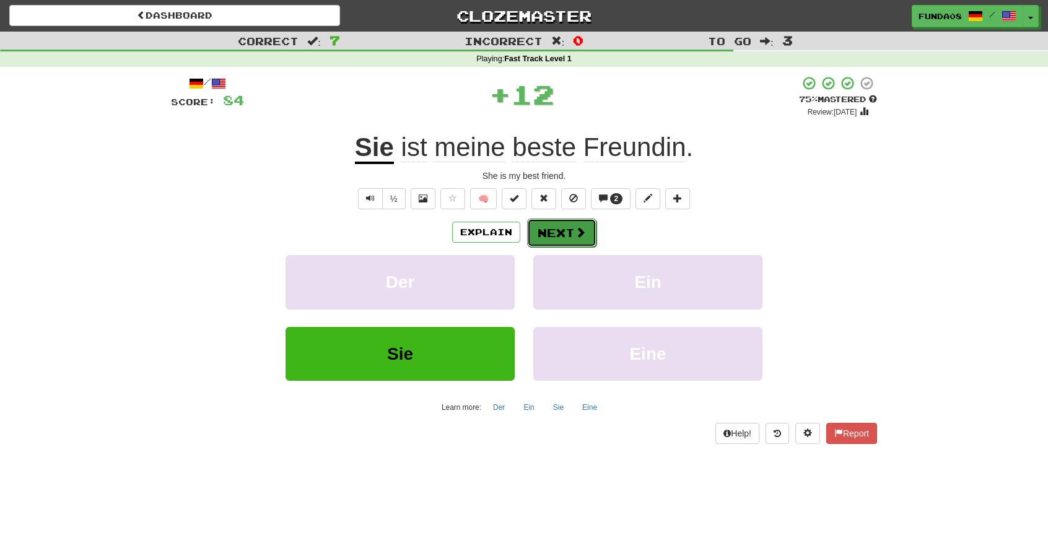
click at [575, 229] on span at bounding box center [580, 232] width 11 height 11
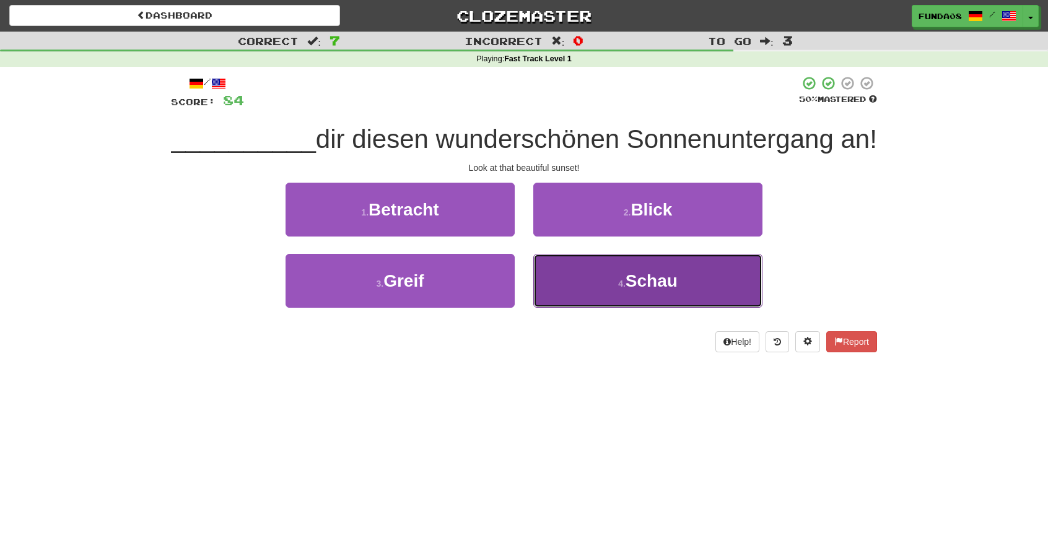
click at [623, 308] on button "4 . Schau" at bounding box center [647, 281] width 229 height 54
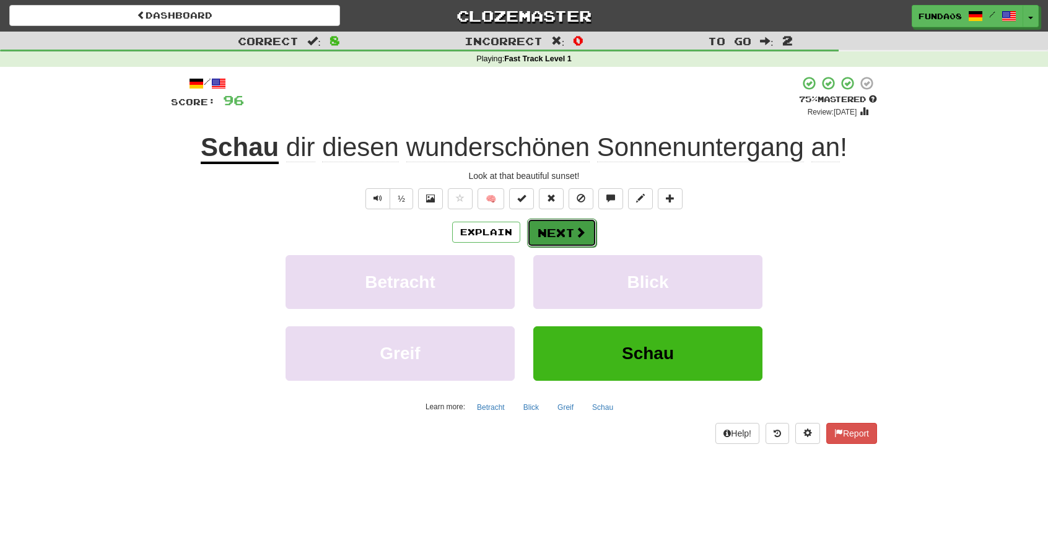
click at [571, 232] on button "Next" at bounding box center [561, 233] width 69 height 28
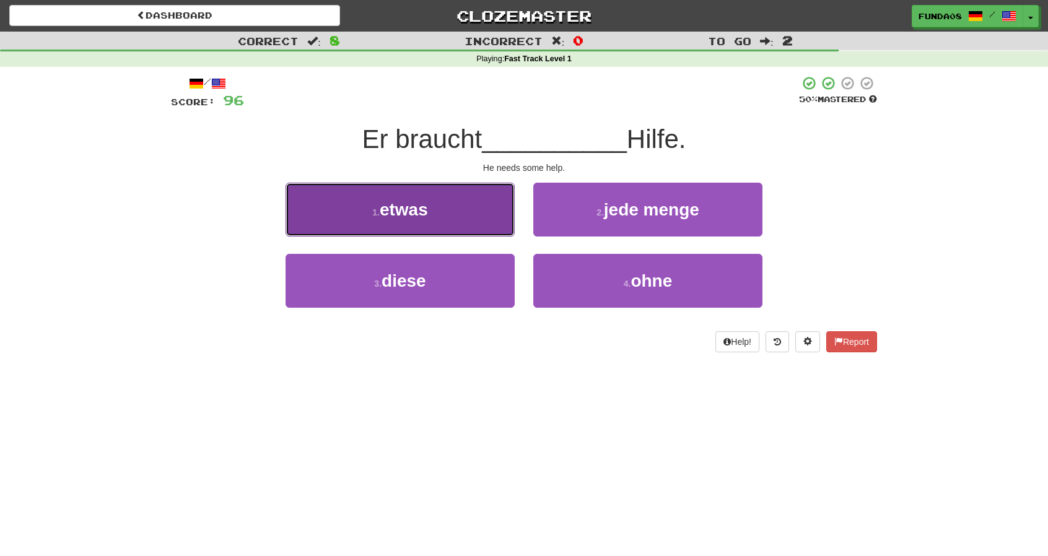
click at [460, 226] on button "1 . etwas" at bounding box center [400, 210] width 229 height 54
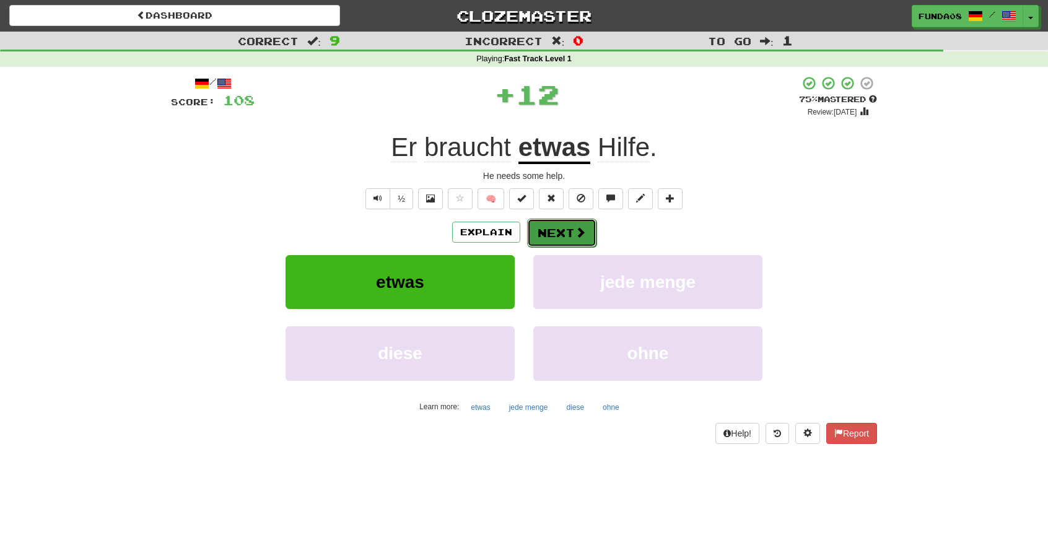
click at [544, 239] on button "Next" at bounding box center [561, 233] width 69 height 28
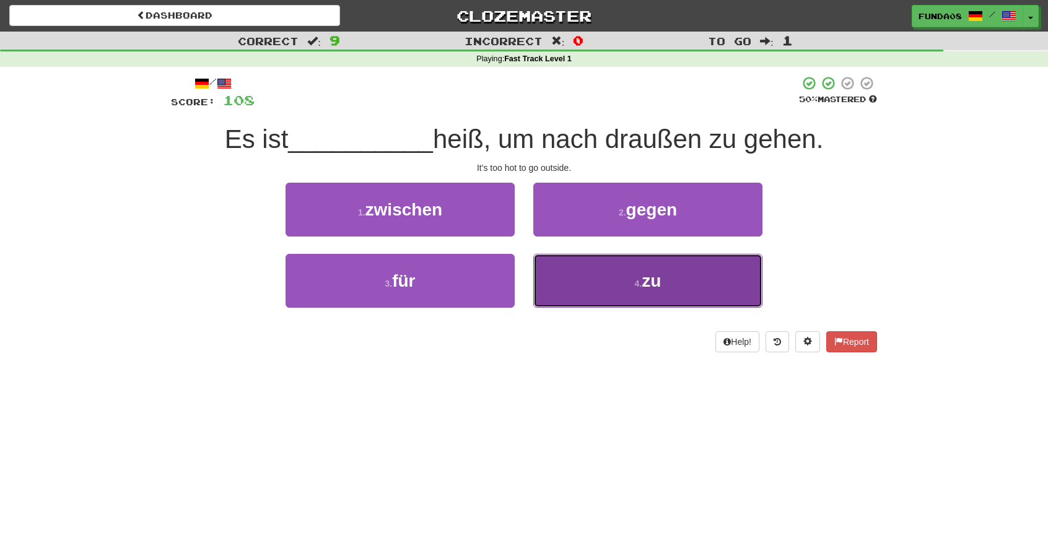
click at [679, 292] on button "4 . zu" at bounding box center [647, 281] width 229 height 54
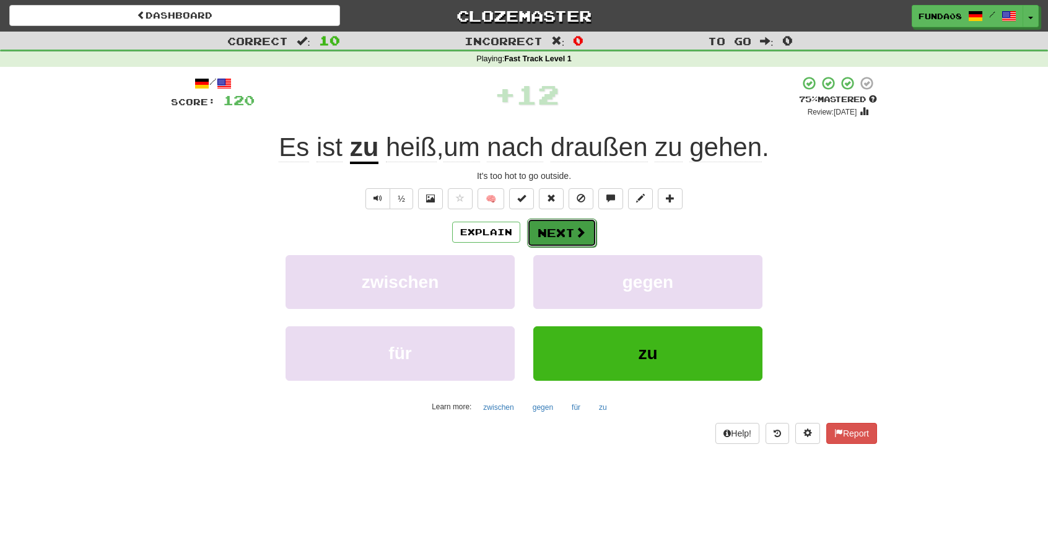
click at [585, 240] on button "Next" at bounding box center [561, 233] width 69 height 28
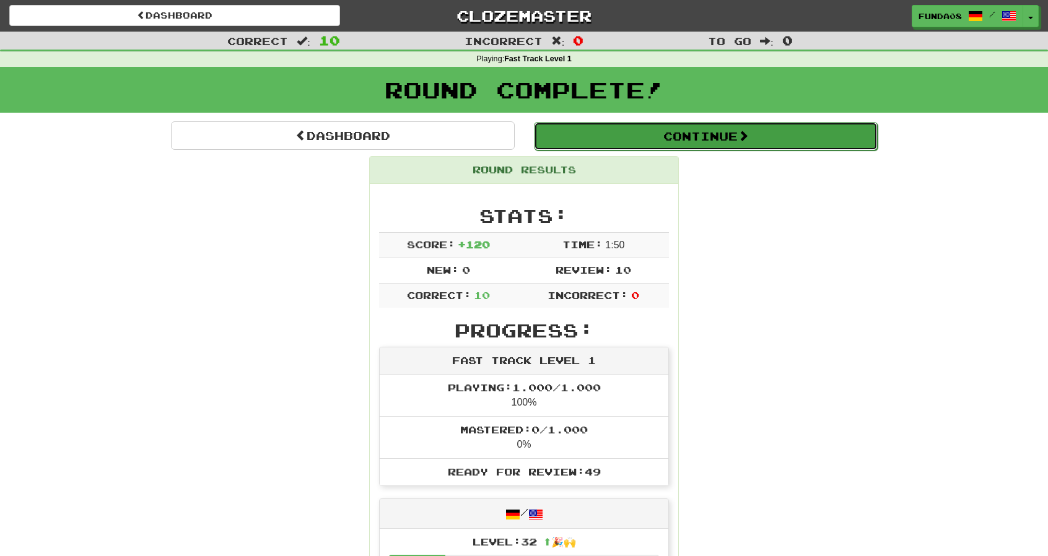
click at [670, 139] on button "Continue" at bounding box center [706, 136] width 344 height 28
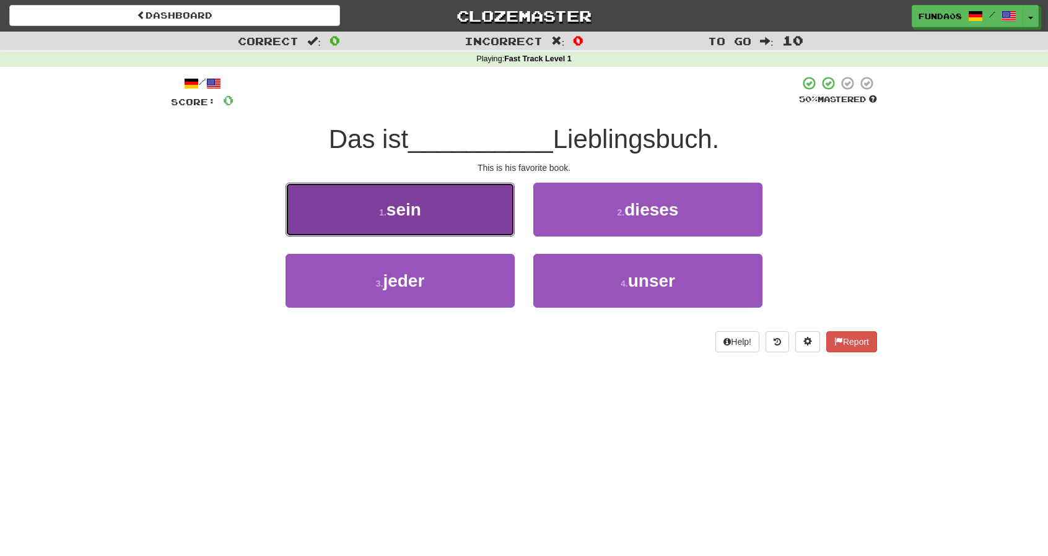
click at [438, 224] on button "1 . sein" at bounding box center [400, 210] width 229 height 54
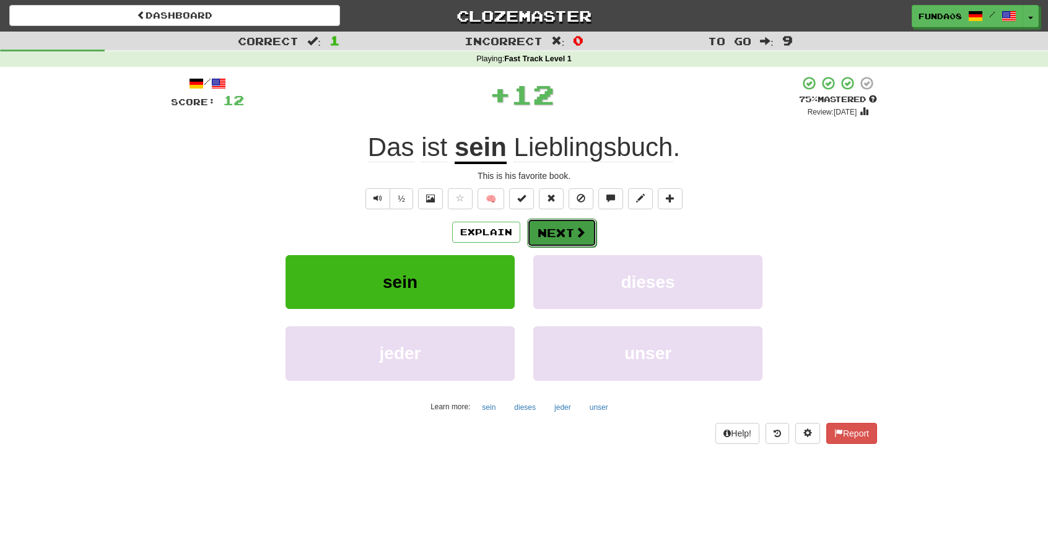
click at [557, 235] on button "Next" at bounding box center [561, 233] width 69 height 28
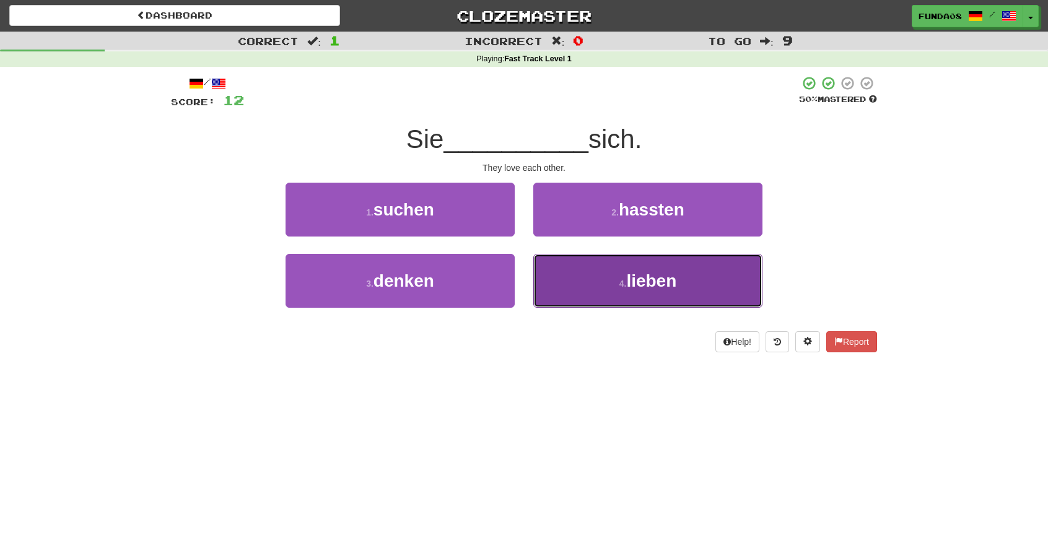
click at [639, 290] on button "4 . lieben" at bounding box center [647, 281] width 229 height 54
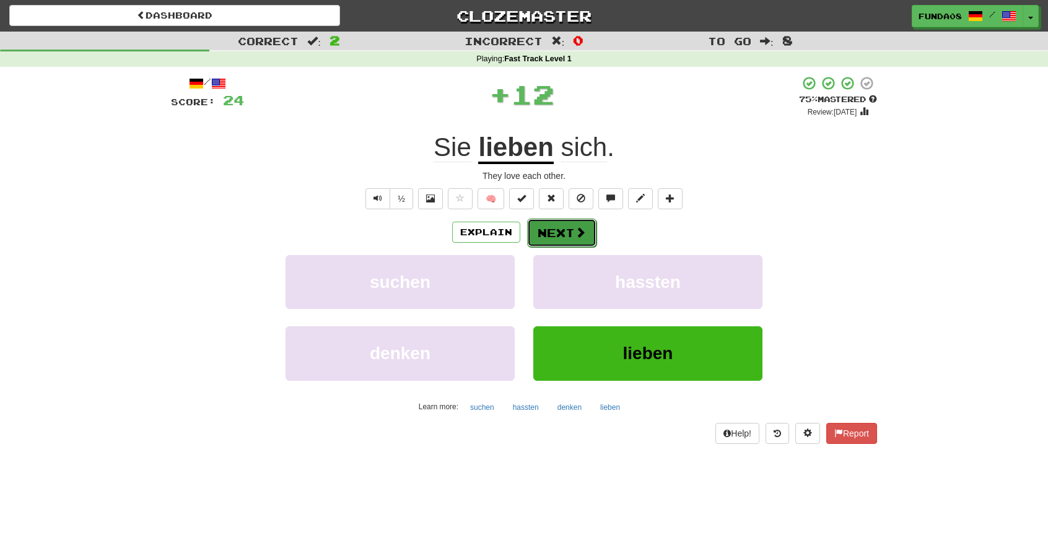
click at [551, 238] on button "Next" at bounding box center [561, 233] width 69 height 28
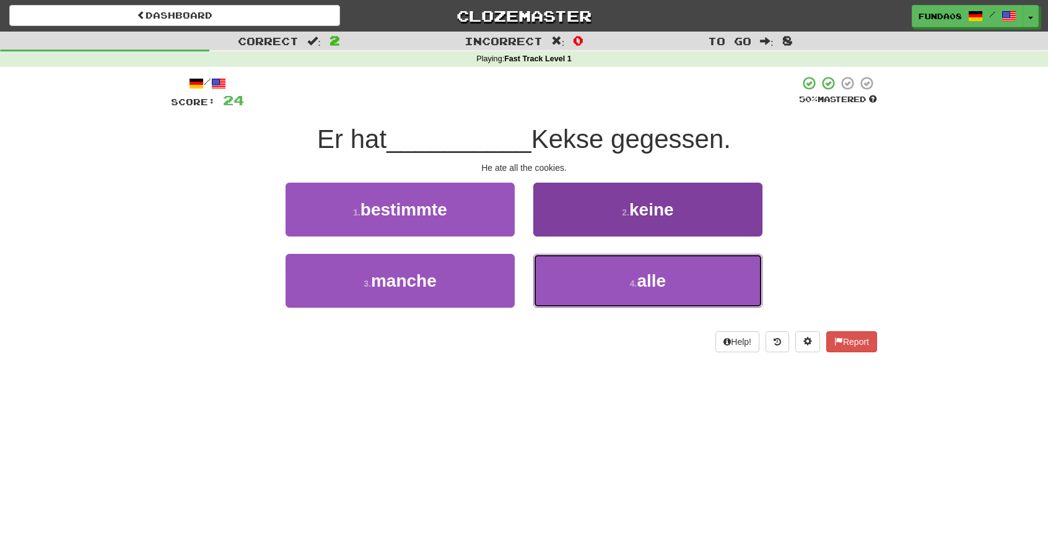
click at [696, 276] on button "4 . alle" at bounding box center [647, 281] width 229 height 54
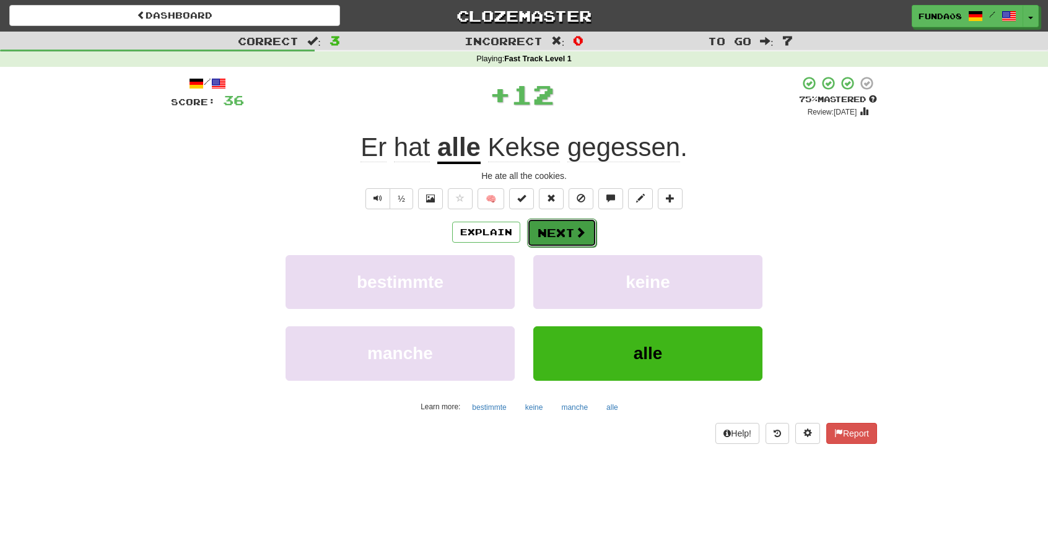
click at [547, 235] on button "Next" at bounding box center [561, 233] width 69 height 28
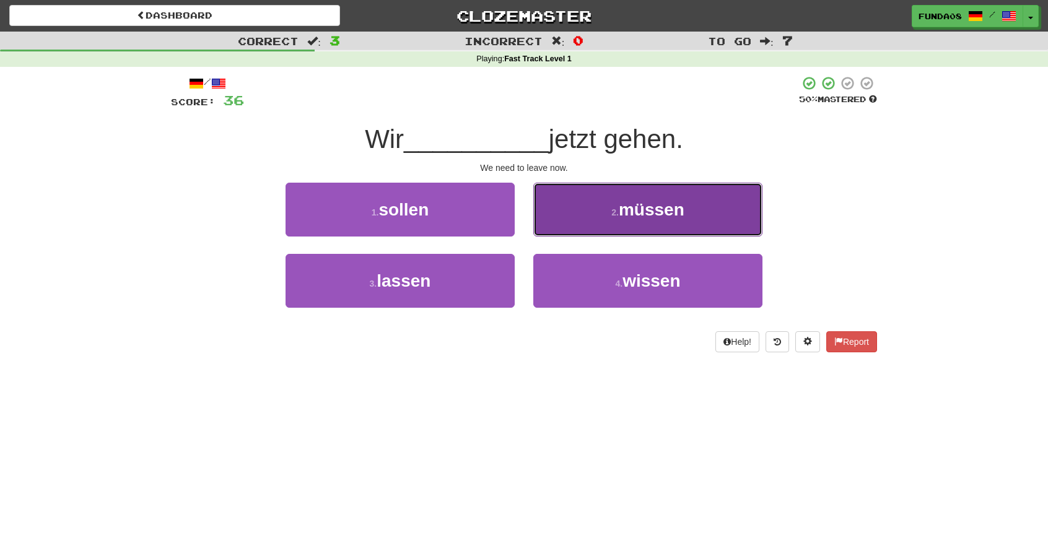
click at [630, 219] on button "2 . müssen" at bounding box center [647, 210] width 229 height 54
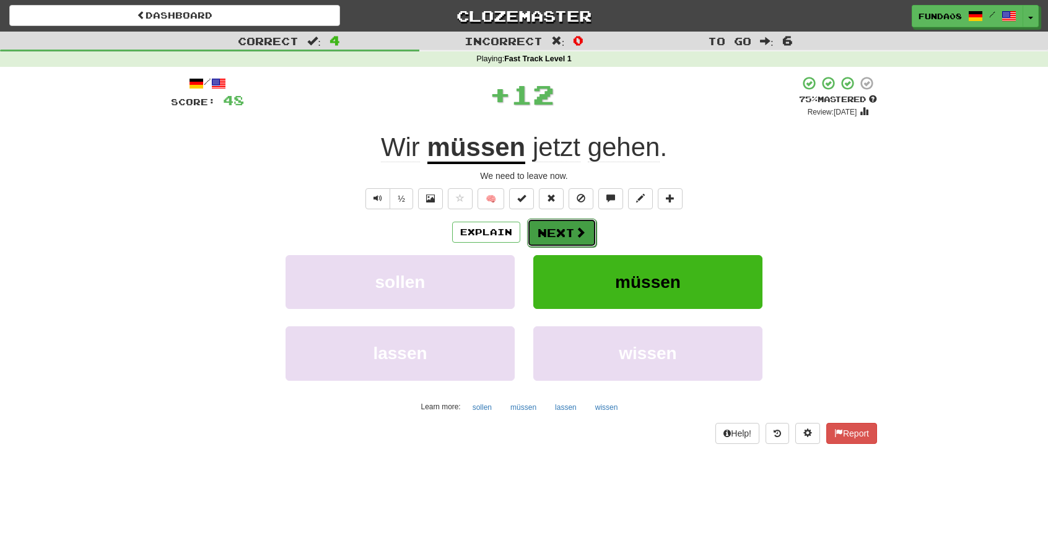
click at [567, 227] on button "Next" at bounding box center [561, 233] width 69 height 28
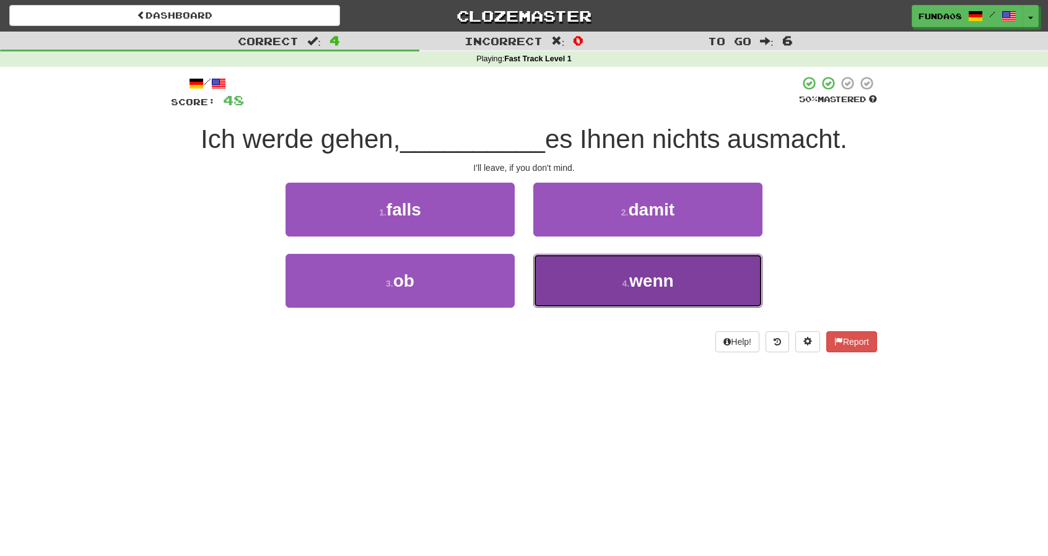
click at [682, 286] on button "4 . wenn" at bounding box center [647, 281] width 229 height 54
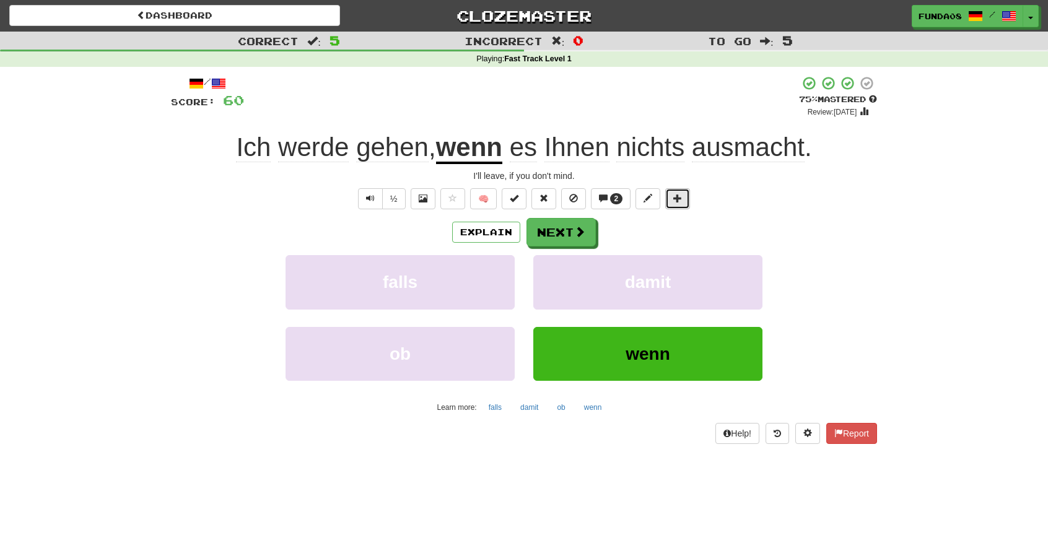
click at [679, 206] on button at bounding box center [677, 198] width 25 height 21
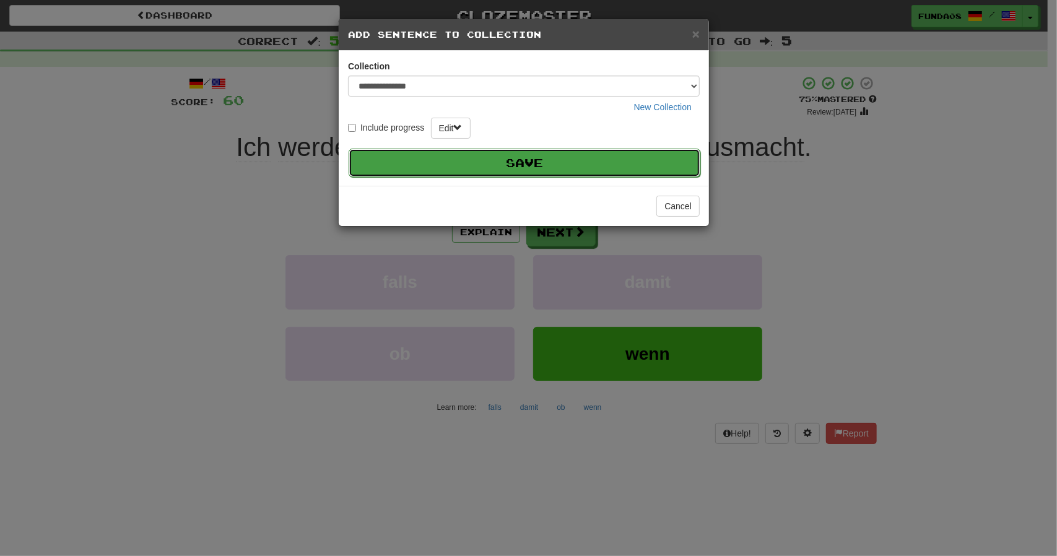
click at [590, 164] on button "Save" at bounding box center [525, 163] width 352 height 28
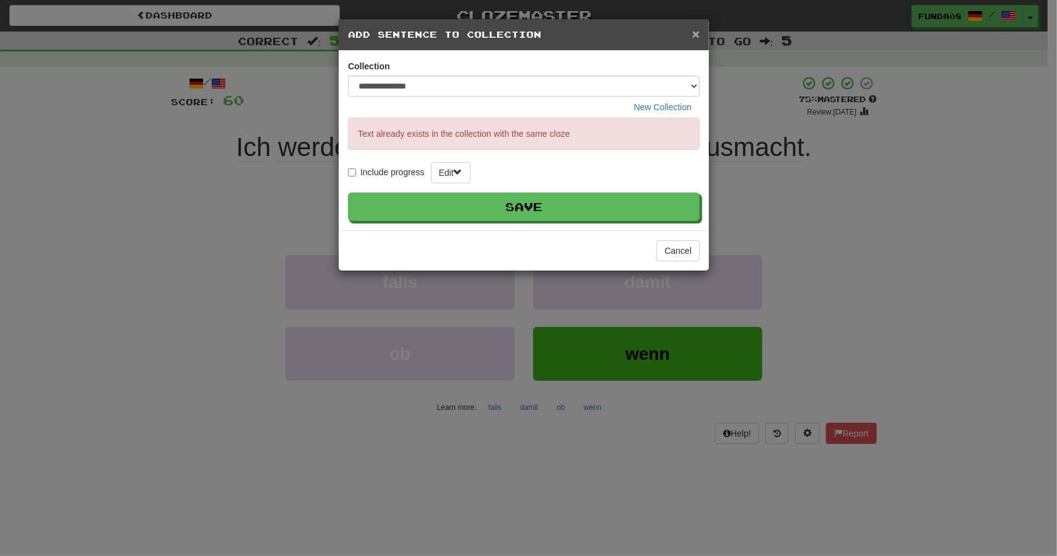
click at [695, 32] on span "×" at bounding box center [695, 34] width 7 height 14
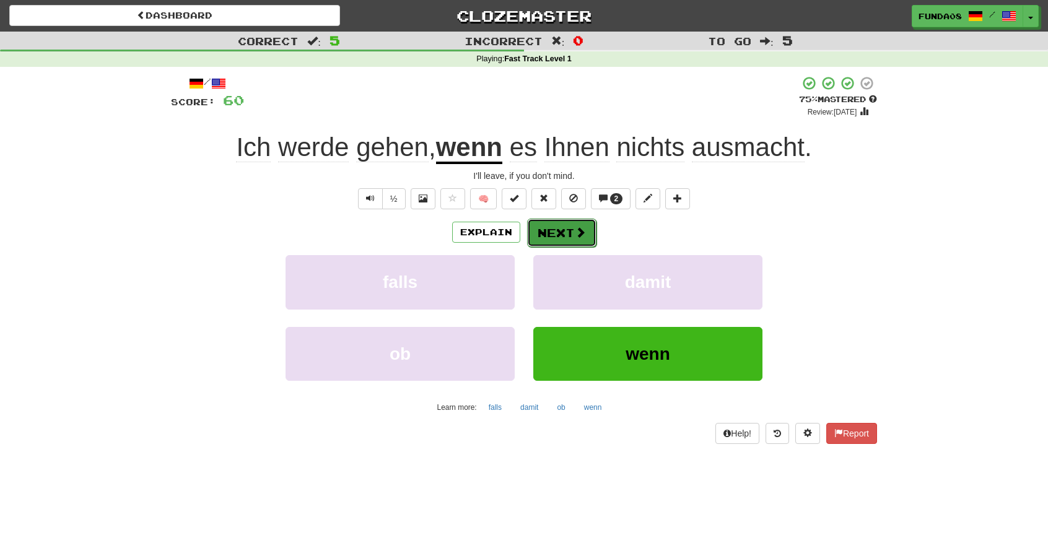
click at [571, 233] on button "Next" at bounding box center [561, 233] width 69 height 28
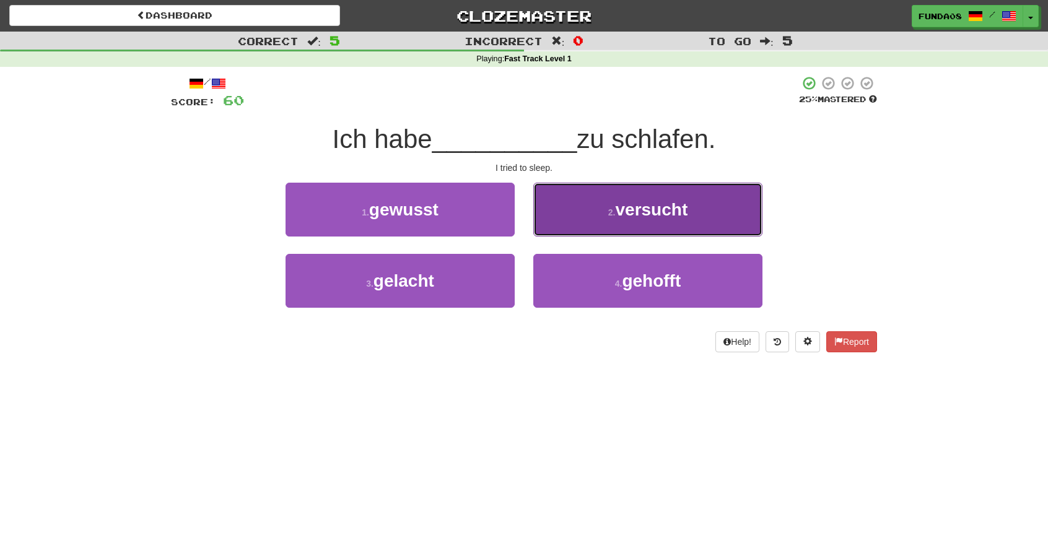
click at [704, 220] on button "2 . versucht" at bounding box center [647, 210] width 229 height 54
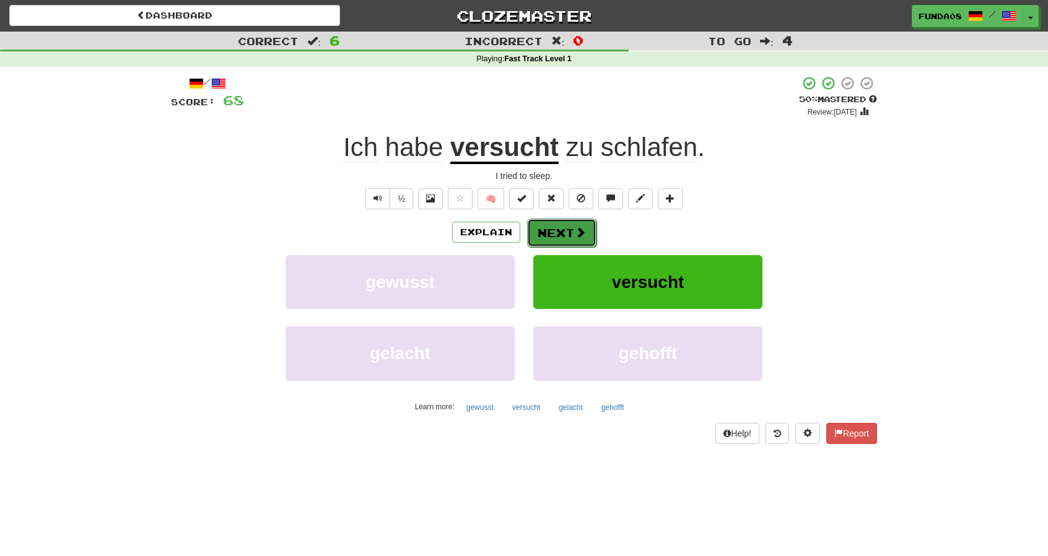
click at [592, 237] on button "Next" at bounding box center [561, 233] width 69 height 28
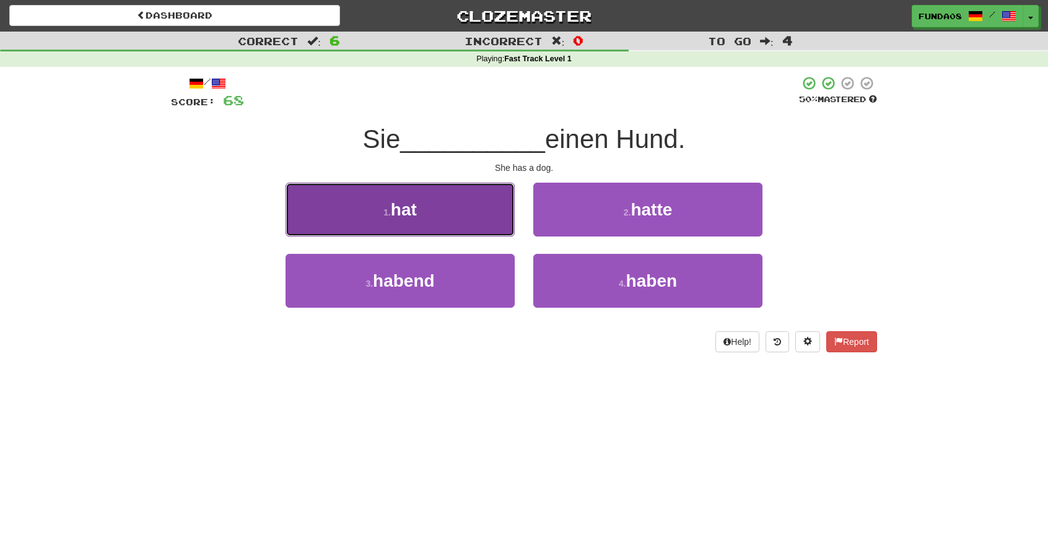
click at [416, 217] on span "hat" at bounding box center [404, 209] width 26 height 19
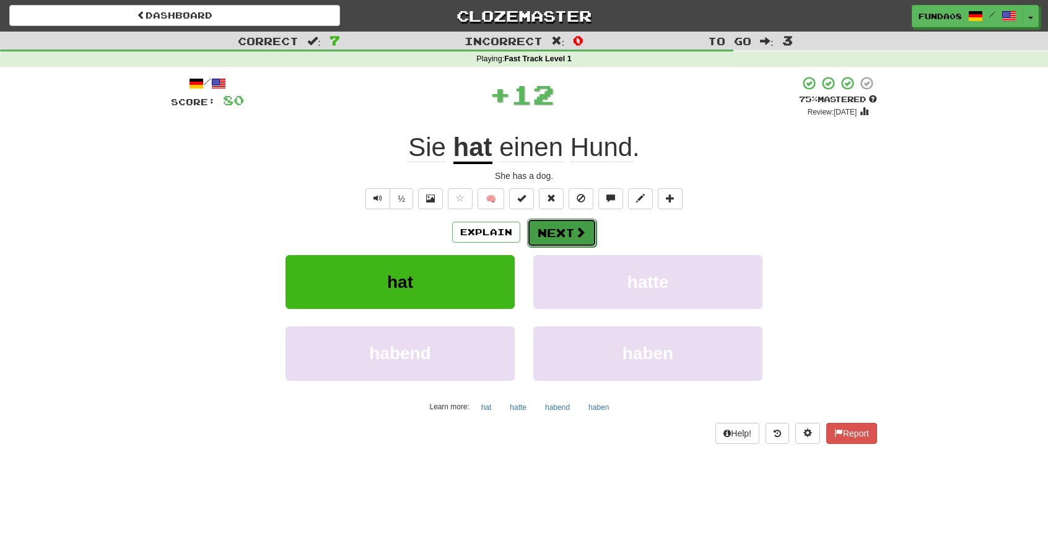
click at [556, 237] on button "Next" at bounding box center [561, 233] width 69 height 28
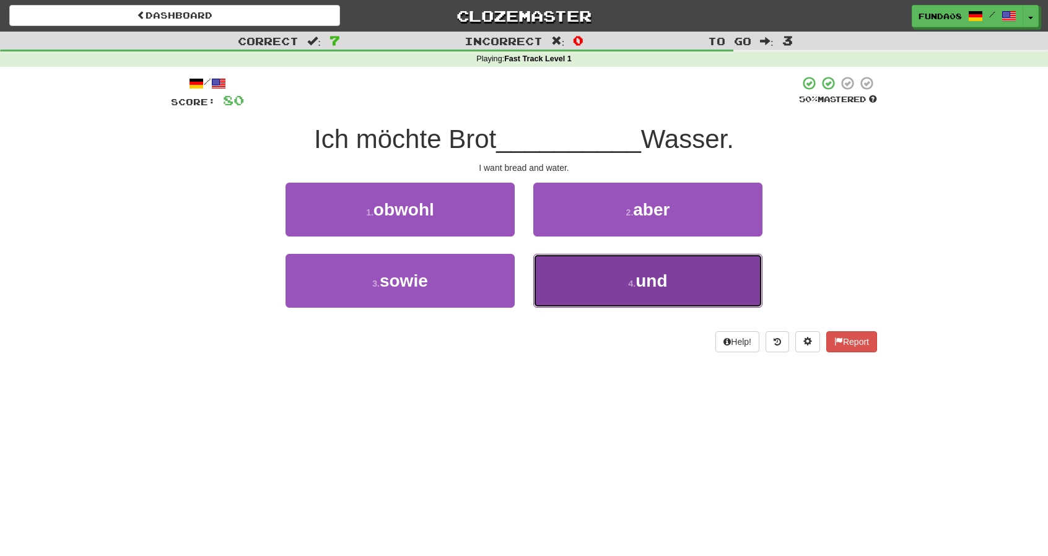
click at [633, 272] on button "4 . und" at bounding box center [647, 281] width 229 height 54
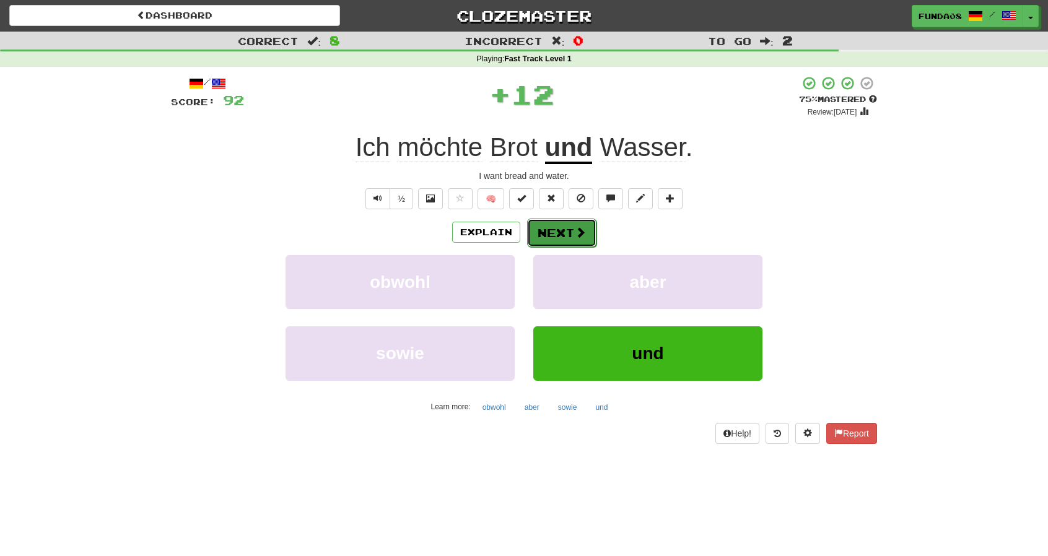
click at [569, 233] on button "Next" at bounding box center [561, 233] width 69 height 28
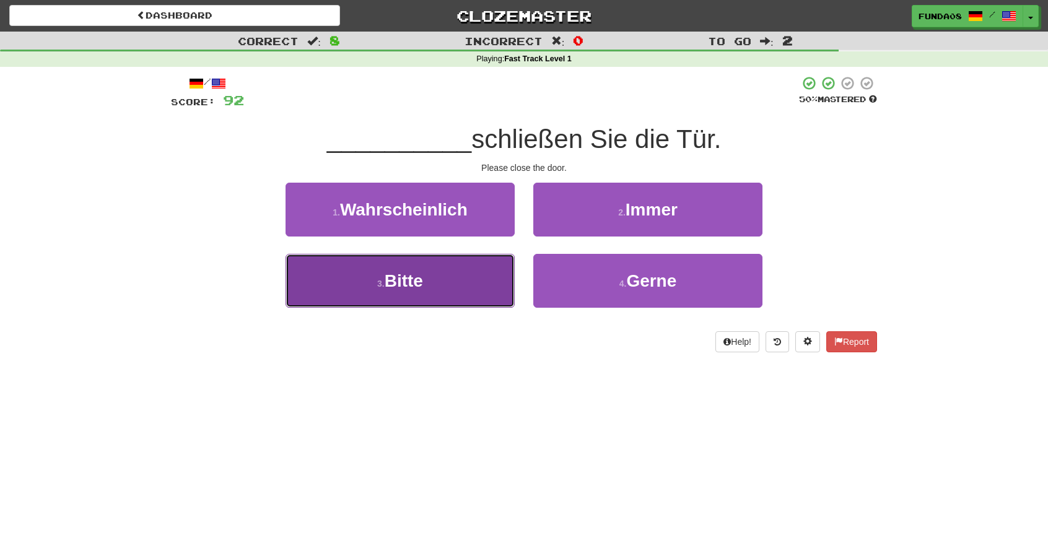
click at [430, 285] on button "3 . Bitte" at bounding box center [400, 281] width 229 height 54
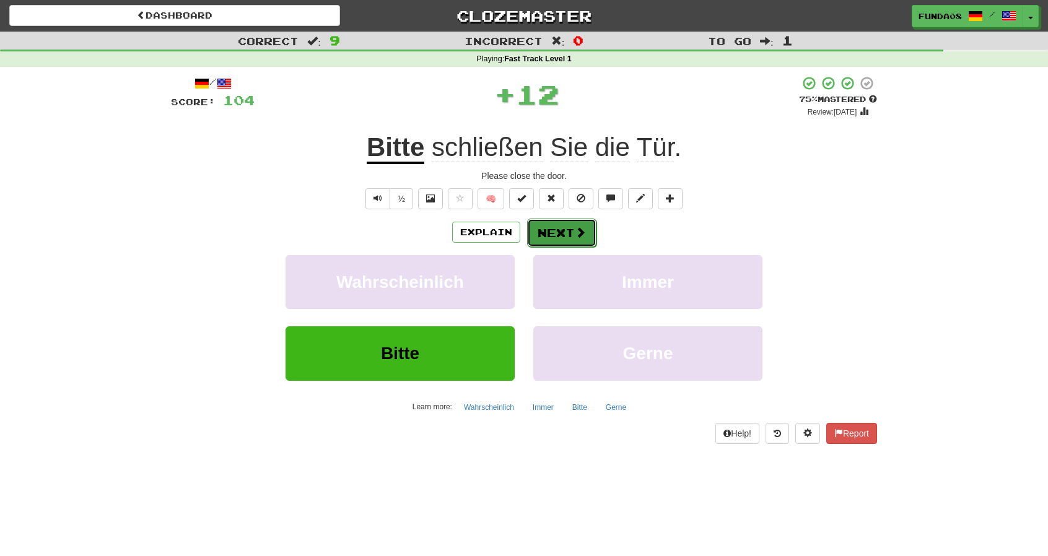
click at [572, 227] on button "Next" at bounding box center [561, 233] width 69 height 28
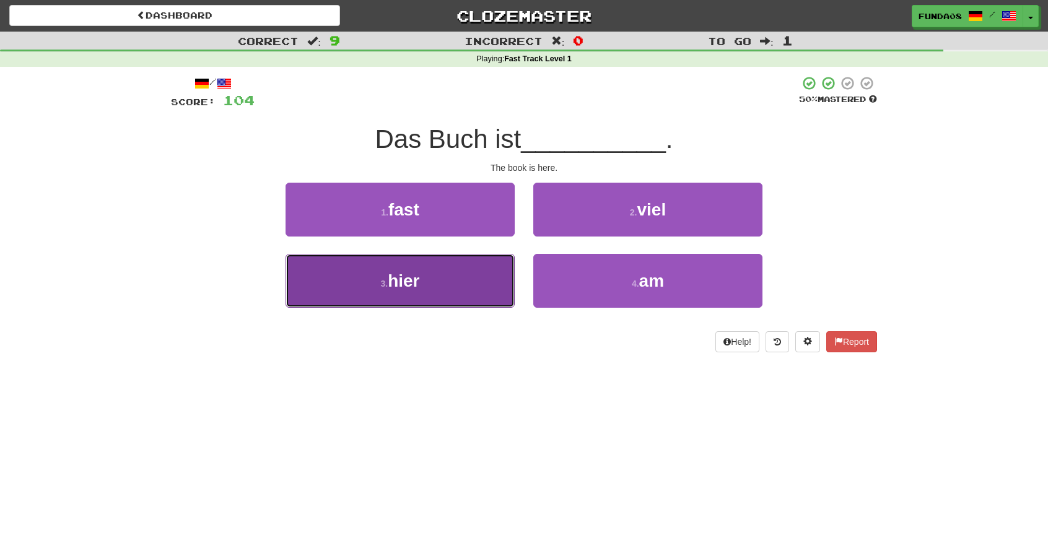
click at [468, 286] on button "3 . hier" at bounding box center [400, 281] width 229 height 54
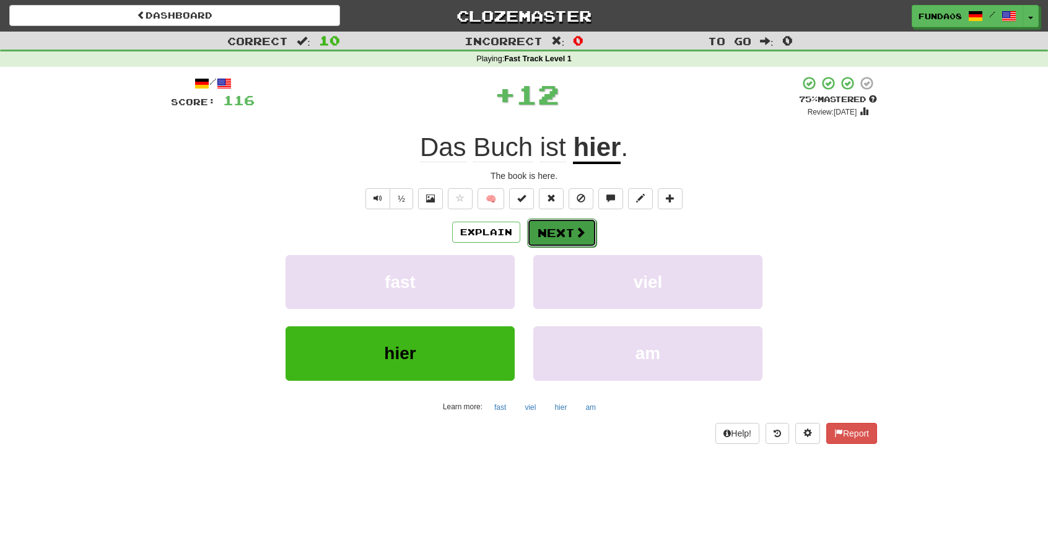
click at [564, 237] on button "Next" at bounding box center [561, 233] width 69 height 28
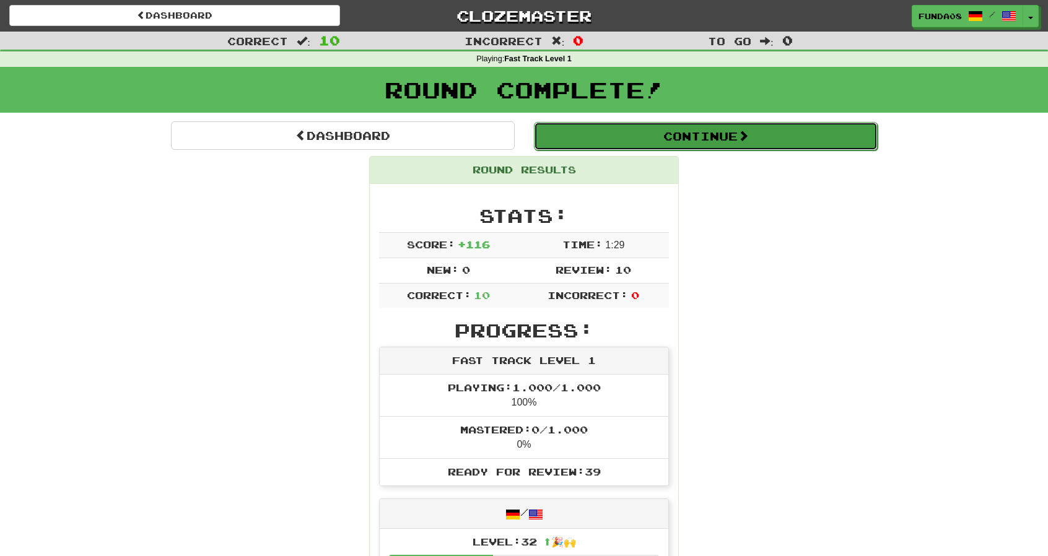
click at [712, 139] on button "Continue" at bounding box center [706, 136] width 344 height 28
